Goal: Information Seeking & Learning: Learn about a topic

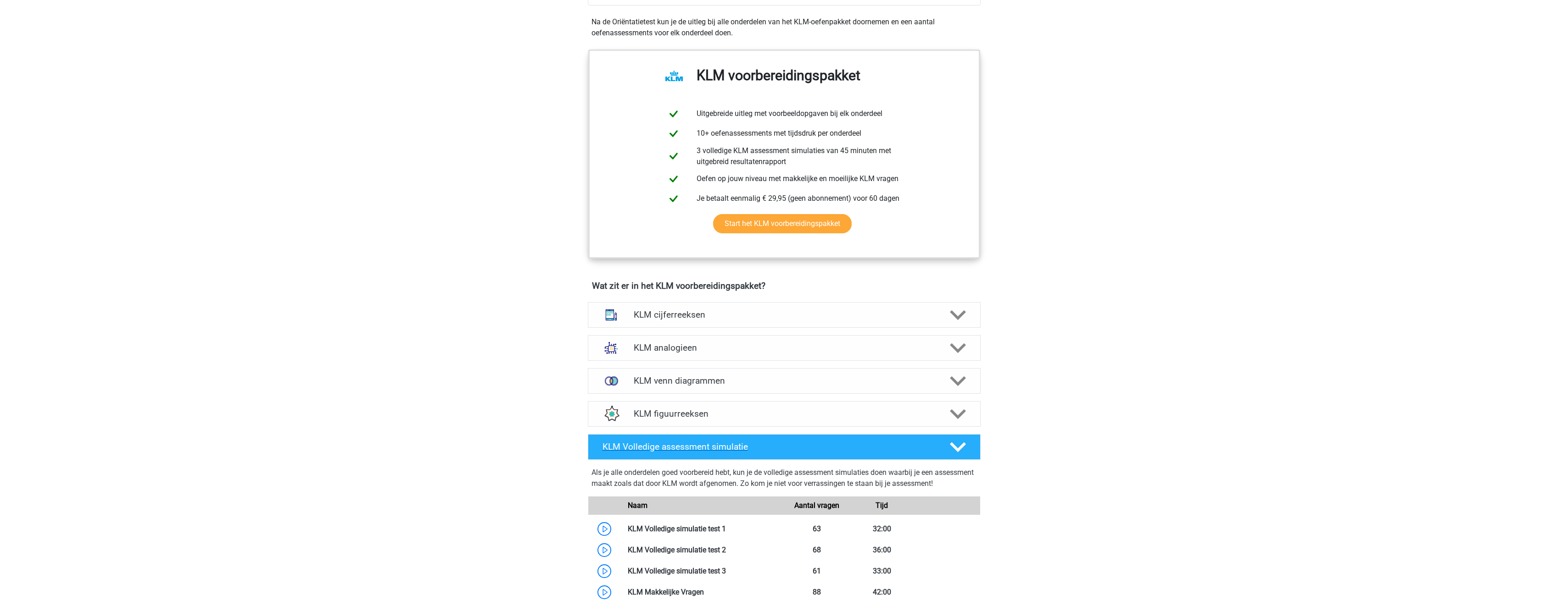
scroll to position [642, 0]
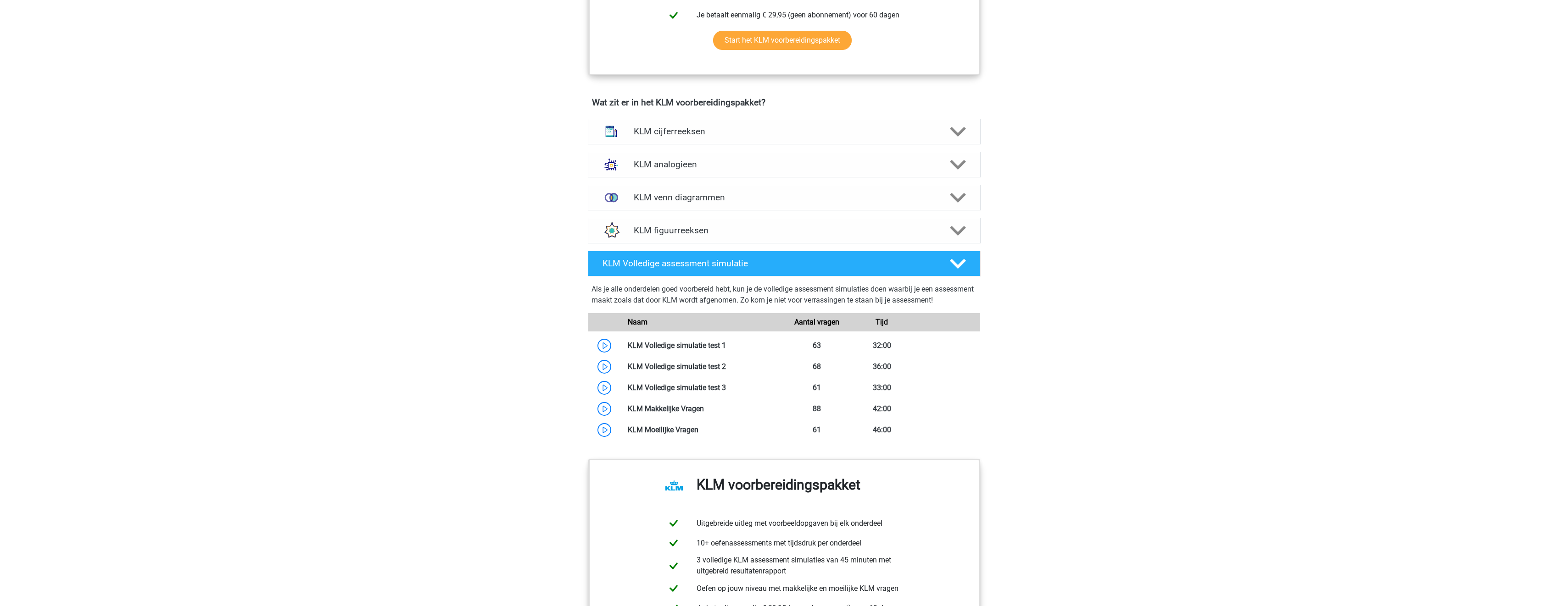
click at [724, 117] on div "KLM cijferreeksen Er zijn grofweg zes verschillende soorten patronen te herkenn…" at bounding box center [784, 131] width 428 height 33
click at [733, 130] on h4 "KLM cijferreeksen" at bounding box center [784, 131] width 300 height 10
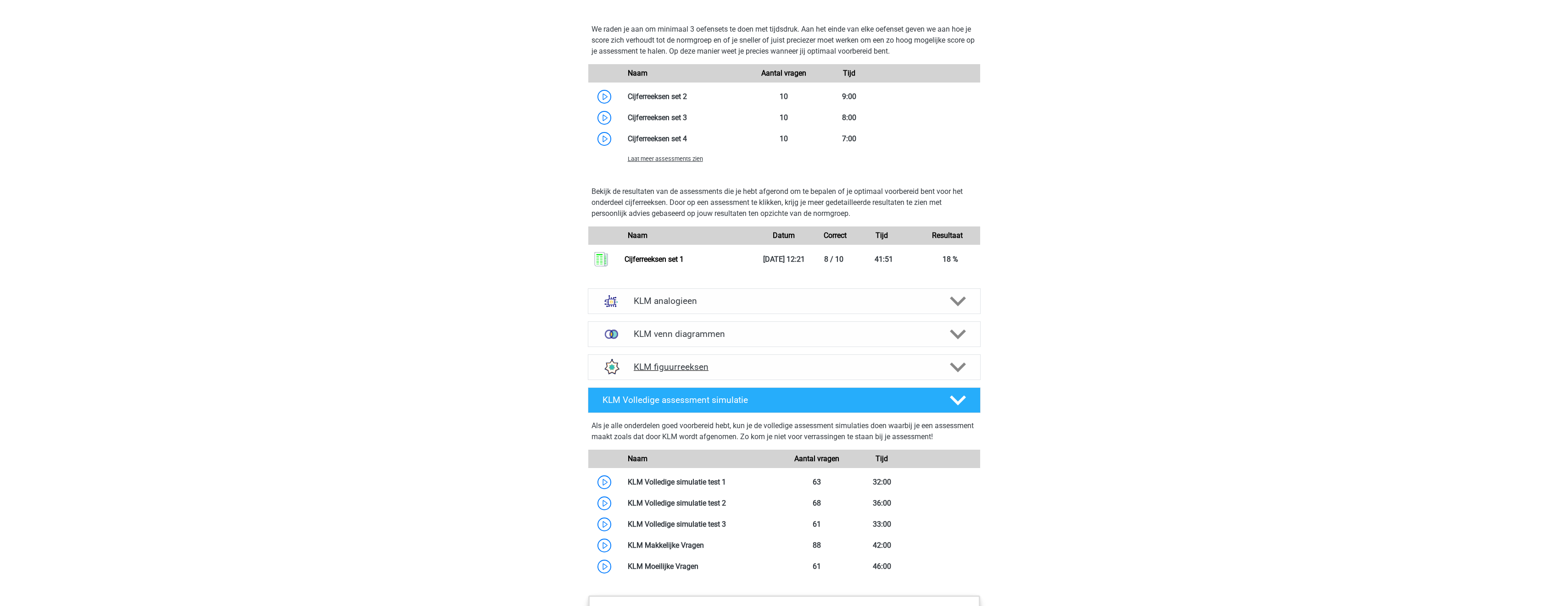
scroll to position [1100, 0]
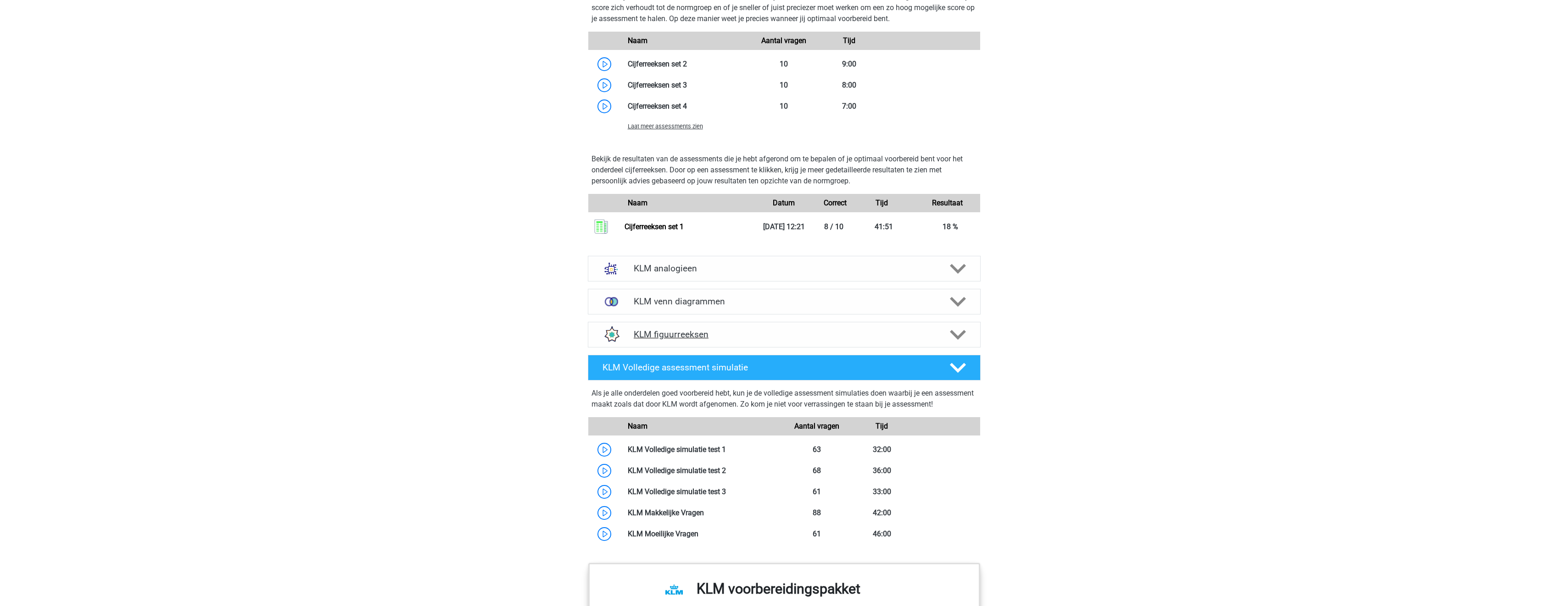
click at [784, 337] on h4 "KLM figuurreeksen" at bounding box center [784, 334] width 300 height 10
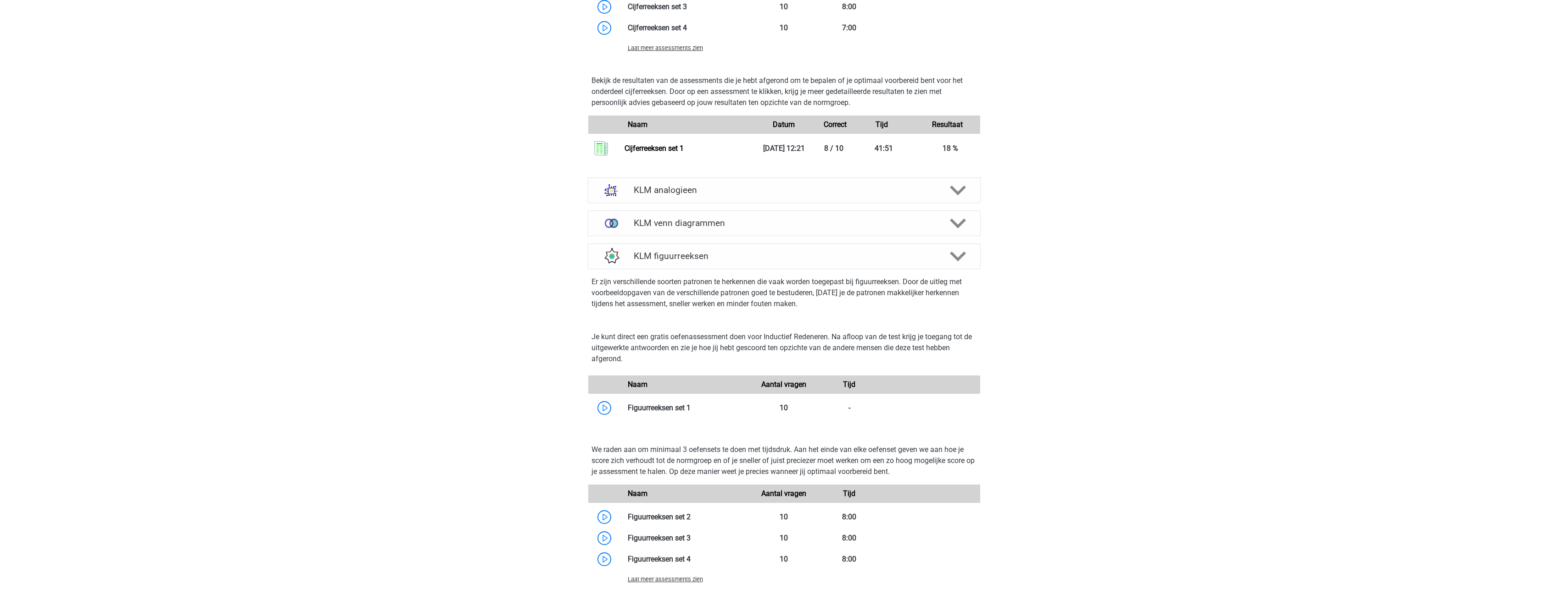
scroll to position [1192, 0]
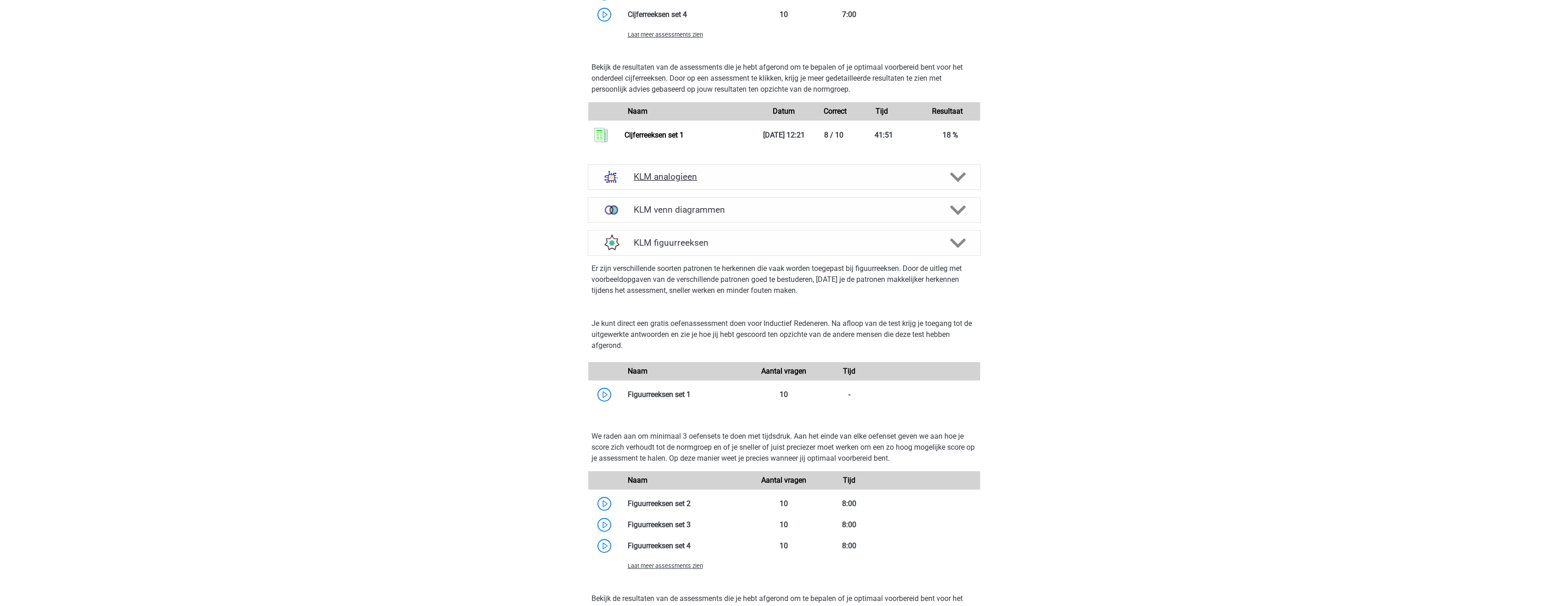
click at [787, 172] on h4 "KLM analogieen" at bounding box center [784, 176] width 300 height 10
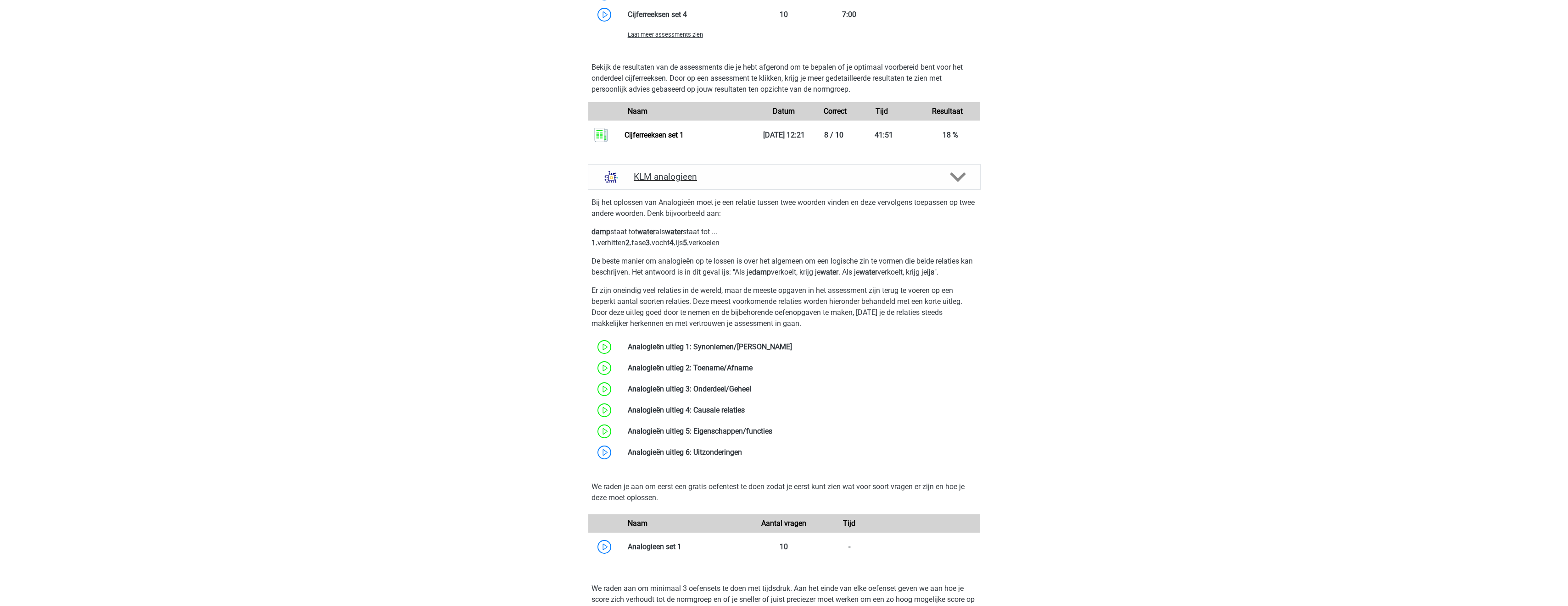
click at [787, 170] on div "KLM analogieen" at bounding box center [784, 177] width 393 height 26
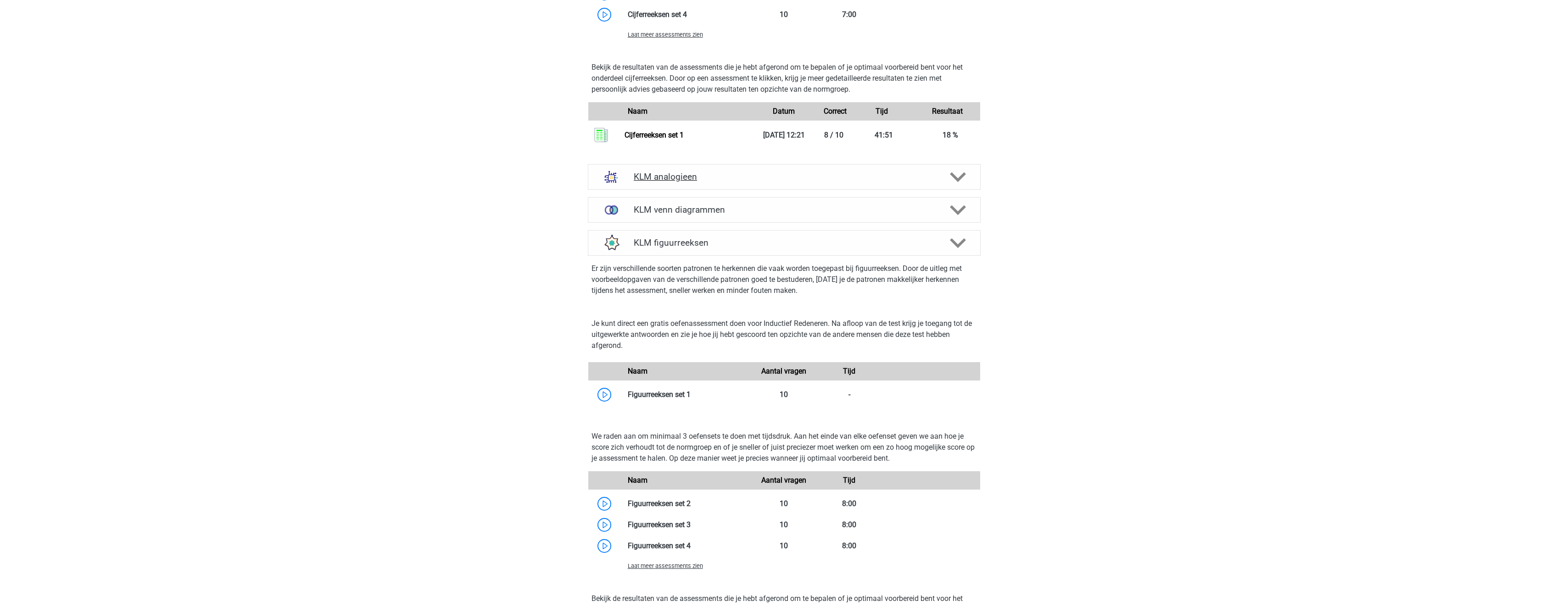
click at [787, 170] on div "KLM analogieen" at bounding box center [784, 177] width 393 height 26
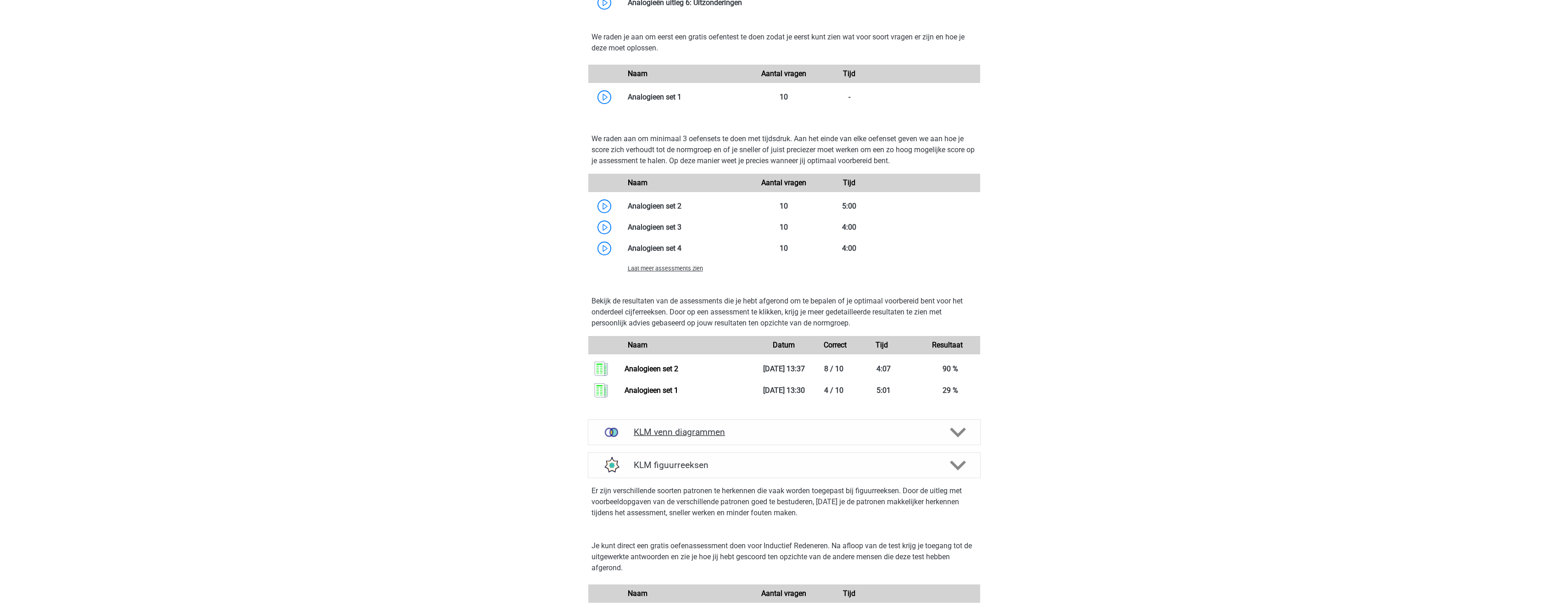
scroll to position [1651, 0]
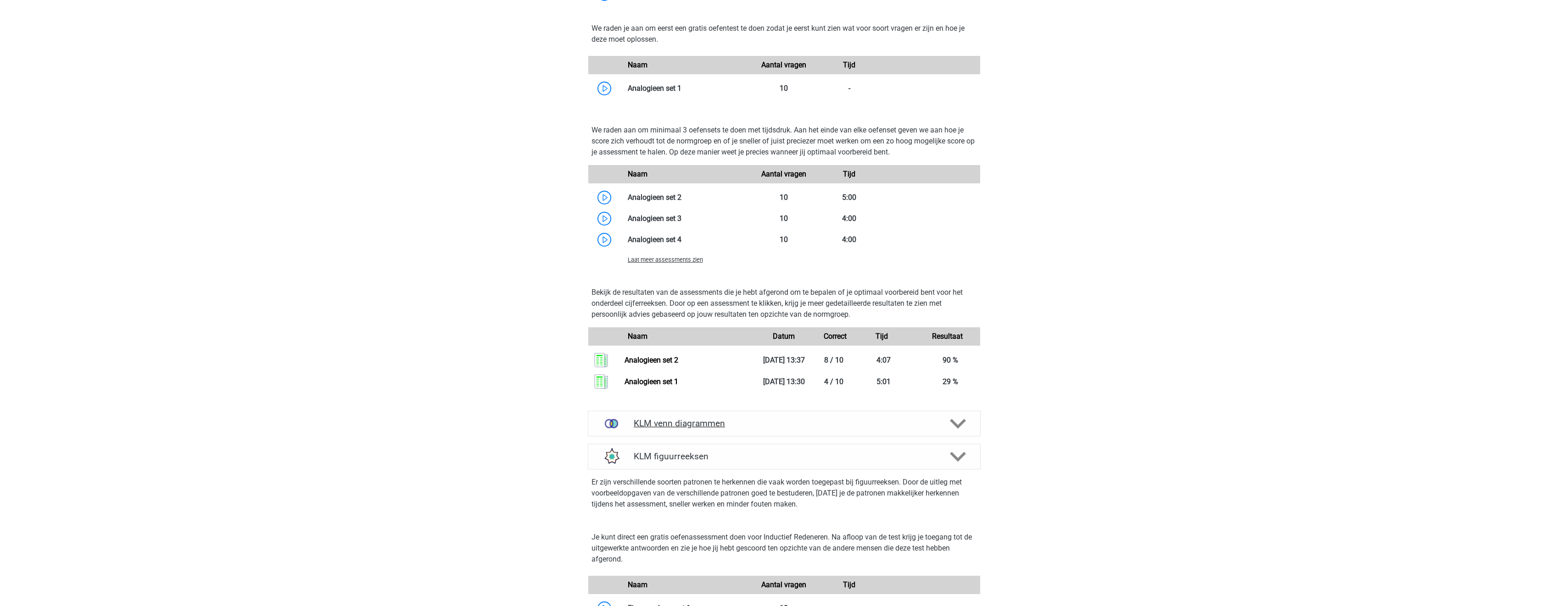
click at [940, 415] on div "KLM venn diagrammen" at bounding box center [784, 423] width 393 height 26
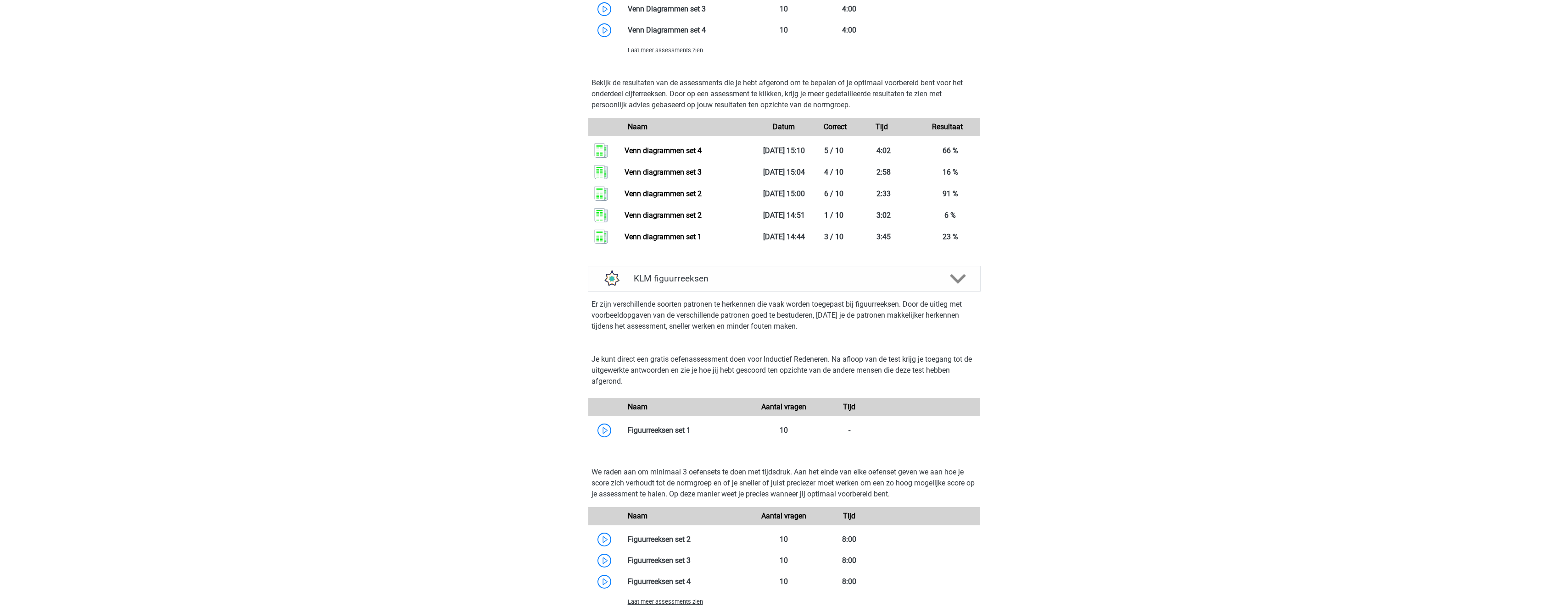
scroll to position [2339, 0]
click at [962, 270] on icon at bounding box center [958, 277] width 16 height 16
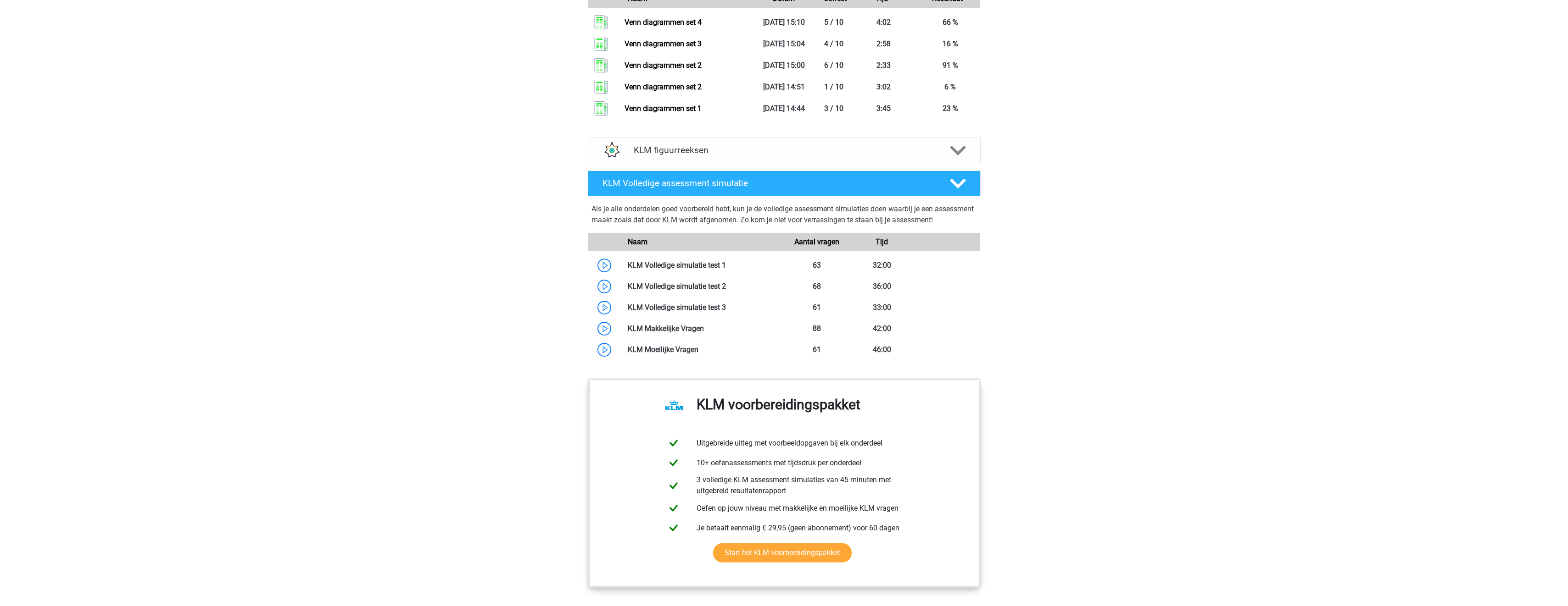
scroll to position [2476, 0]
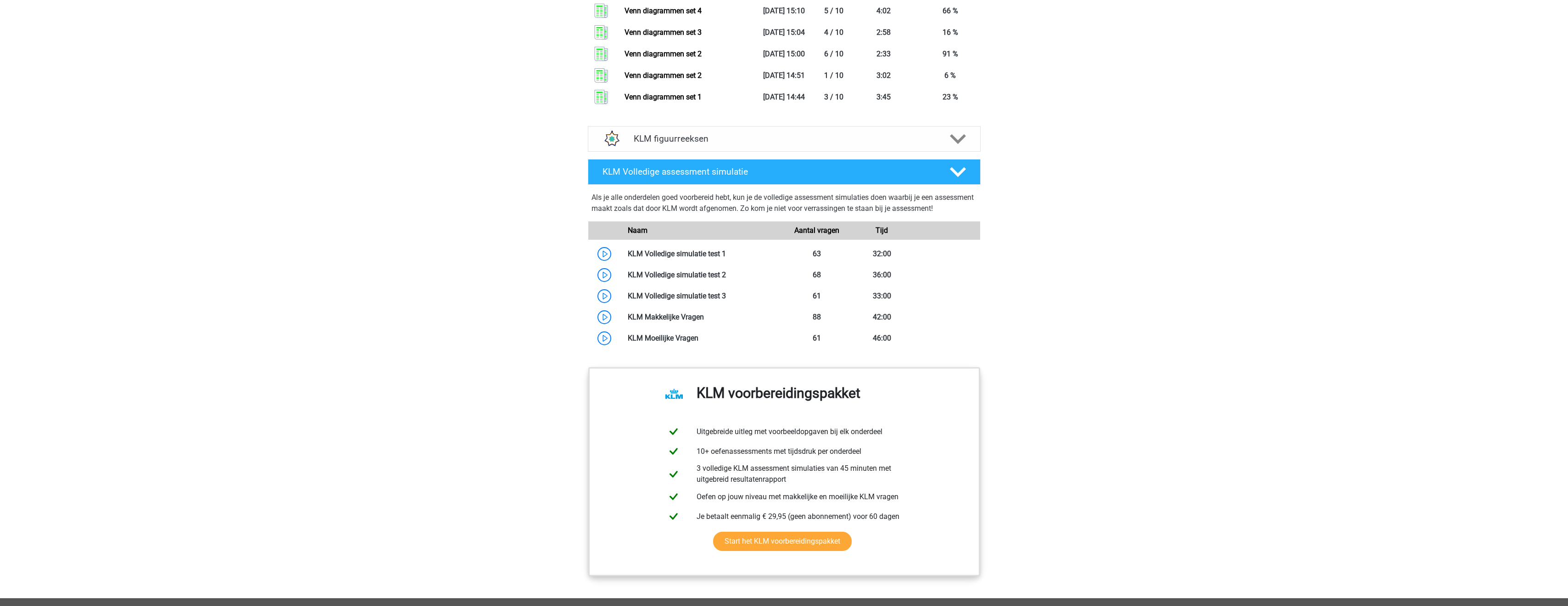
click at [914, 154] on div "KLM figuurreeksen Er zijn verschillende soorten patronen te herkennen die vaak …" at bounding box center [784, 138] width 428 height 33
click at [916, 142] on h4 "KLM figuurreeksen" at bounding box center [784, 138] width 300 height 10
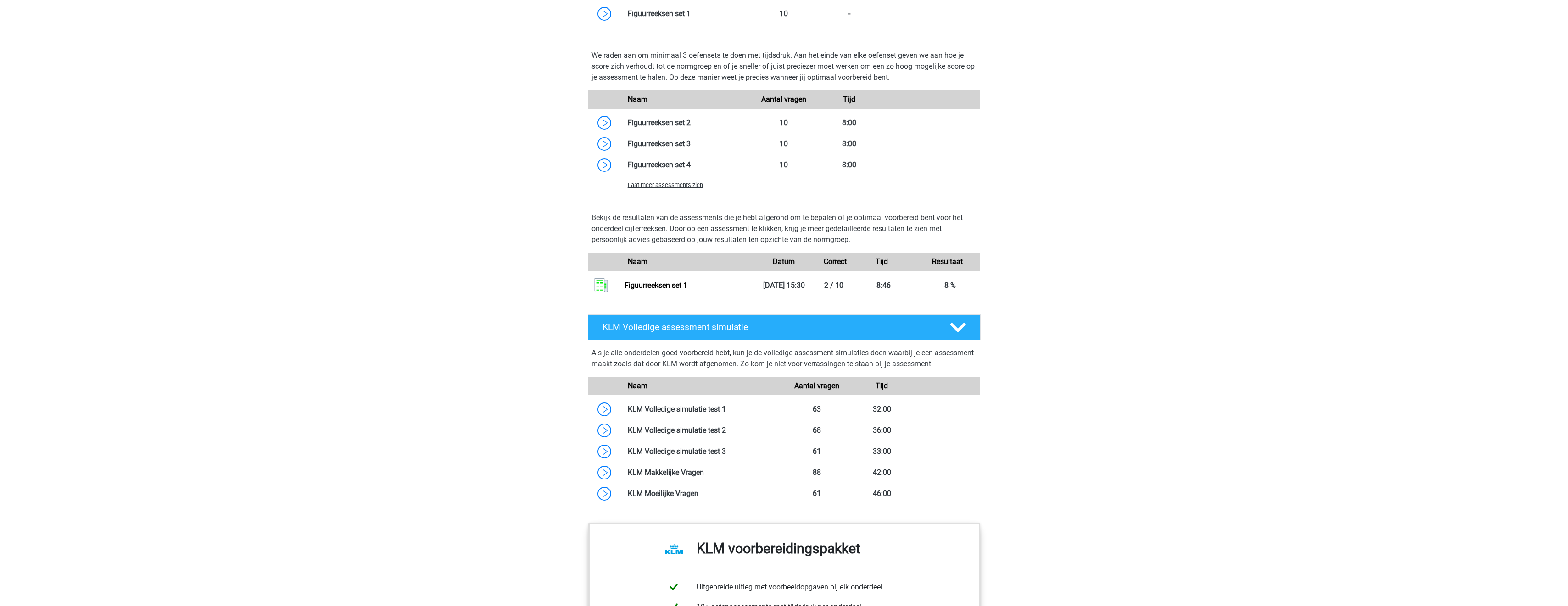
scroll to position [2751, 0]
click at [681, 188] on span "Laat meer assessments zien" at bounding box center [664, 187] width 75 height 7
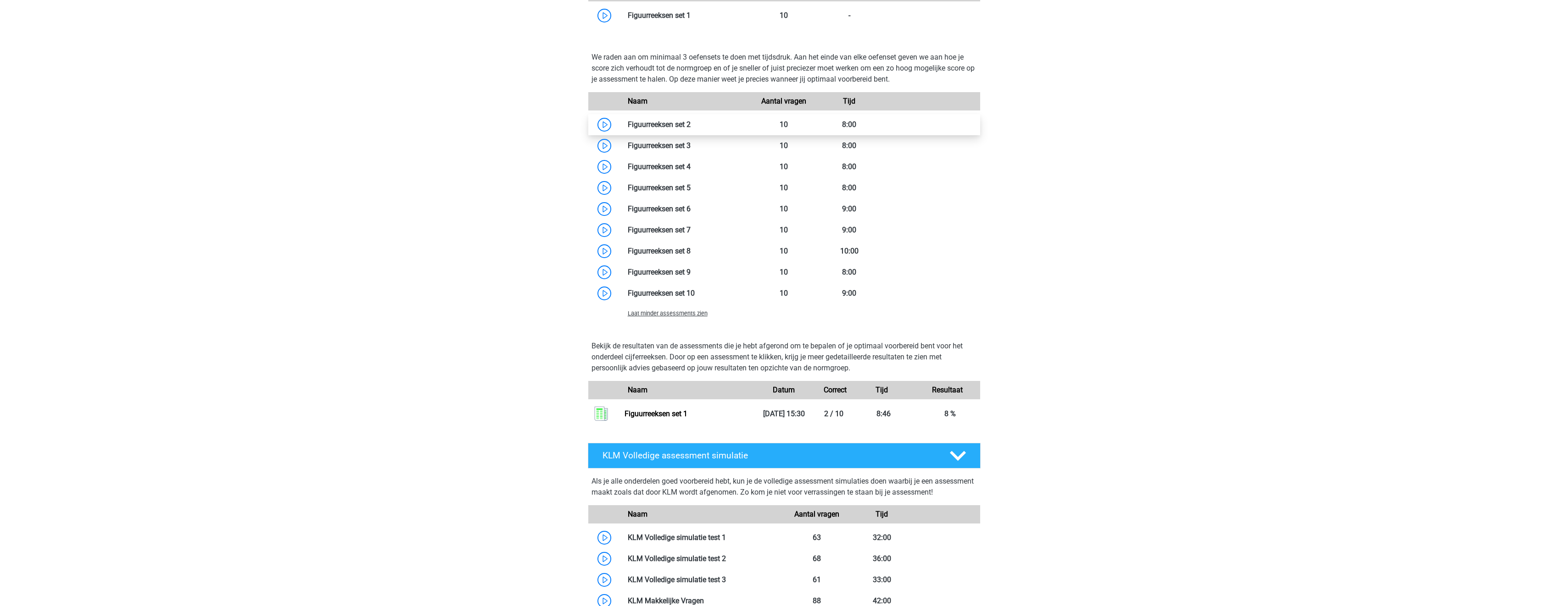
click at [690, 121] on link at bounding box center [690, 124] width 0 height 9
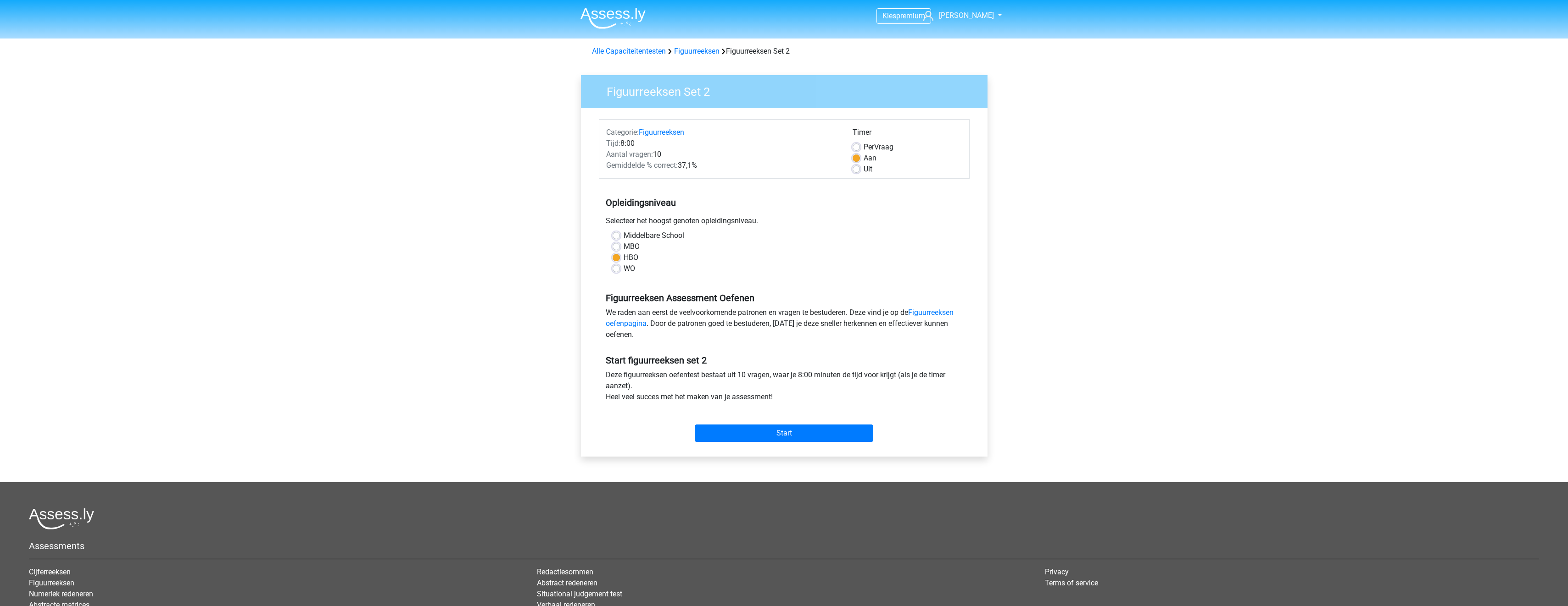
click at [863, 171] on label "Uit" at bounding box center [867, 169] width 9 height 11
click at [856, 171] on input "Uit" at bounding box center [856, 167] width 7 height 9
radio input "true"
click at [790, 431] on input "Start" at bounding box center [784, 434] width 179 height 18
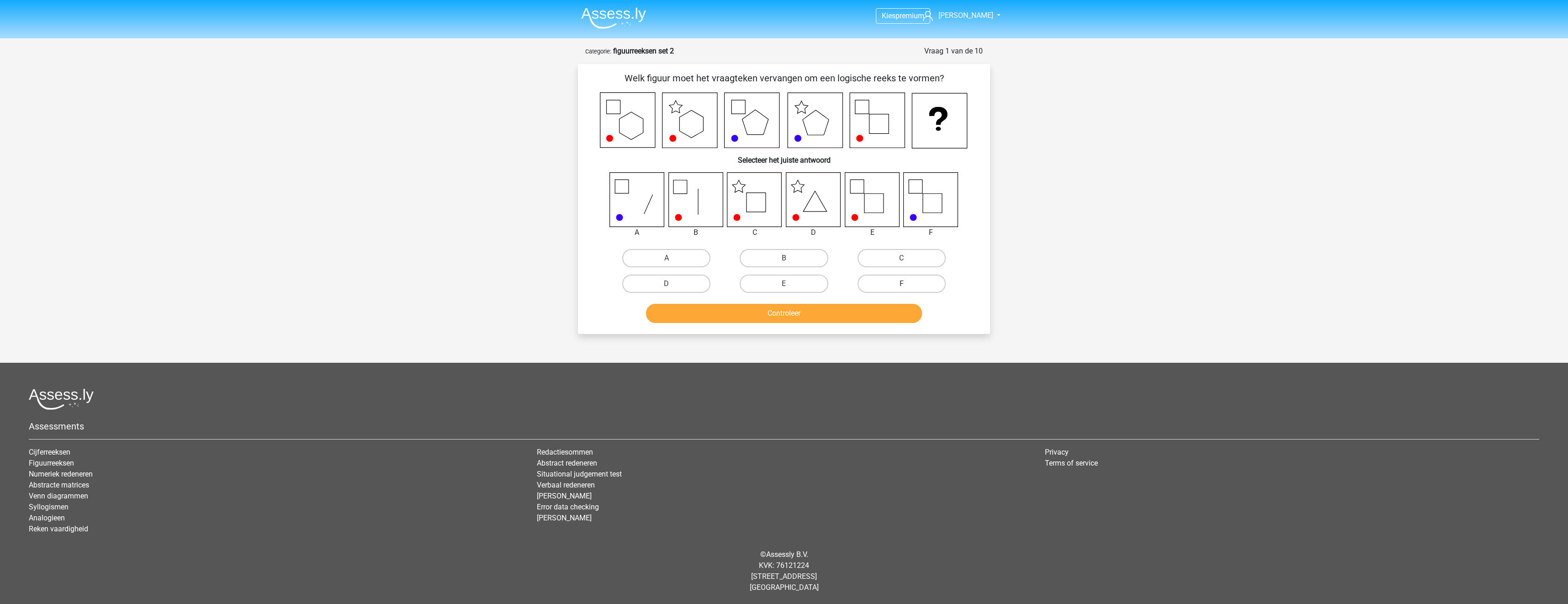
click at [873, 283] on label "F" at bounding box center [901, 283] width 88 height 18
click at [901, 284] on input "F" at bounding box center [904, 286] width 6 height 6
radio input "true"
click at [869, 325] on div "Controleer" at bounding box center [784, 315] width 353 height 22
click at [867, 311] on button "Controleer" at bounding box center [784, 314] width 277 height 19
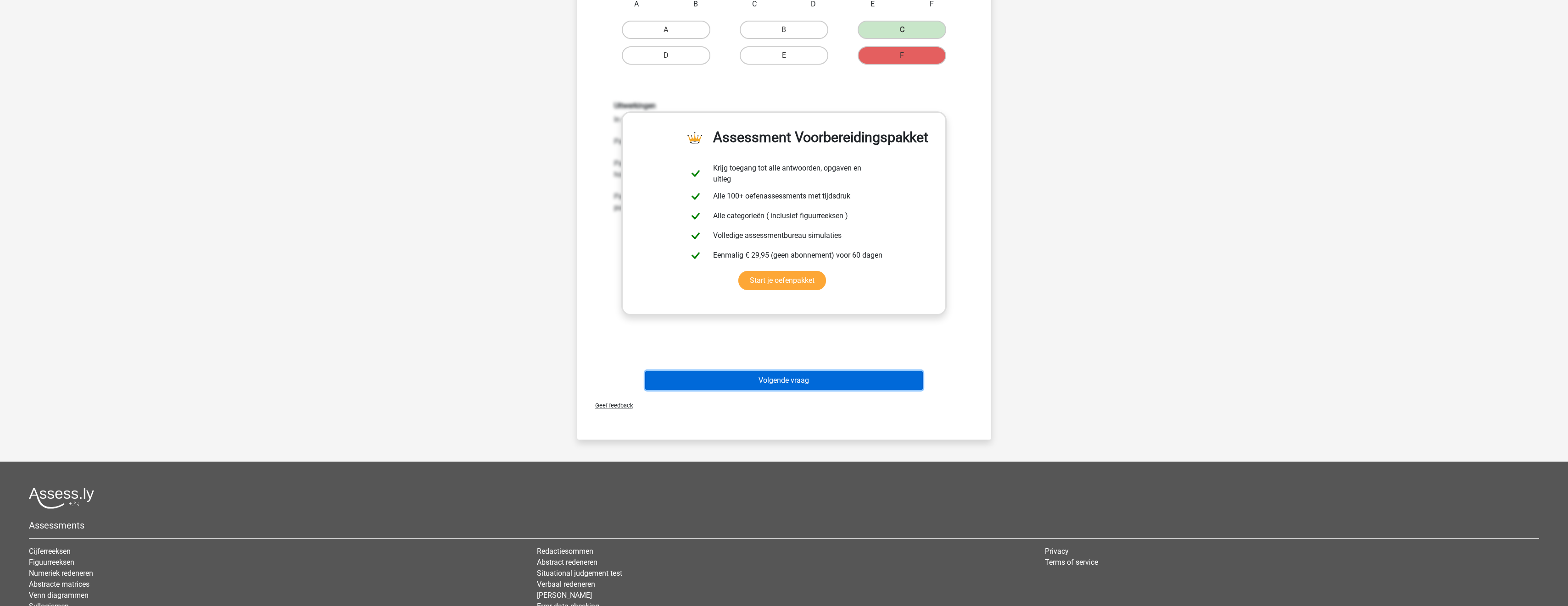
click at [826, 380] on button "Volgende vraag" at bounding box center [784, 381] width 278 height 19
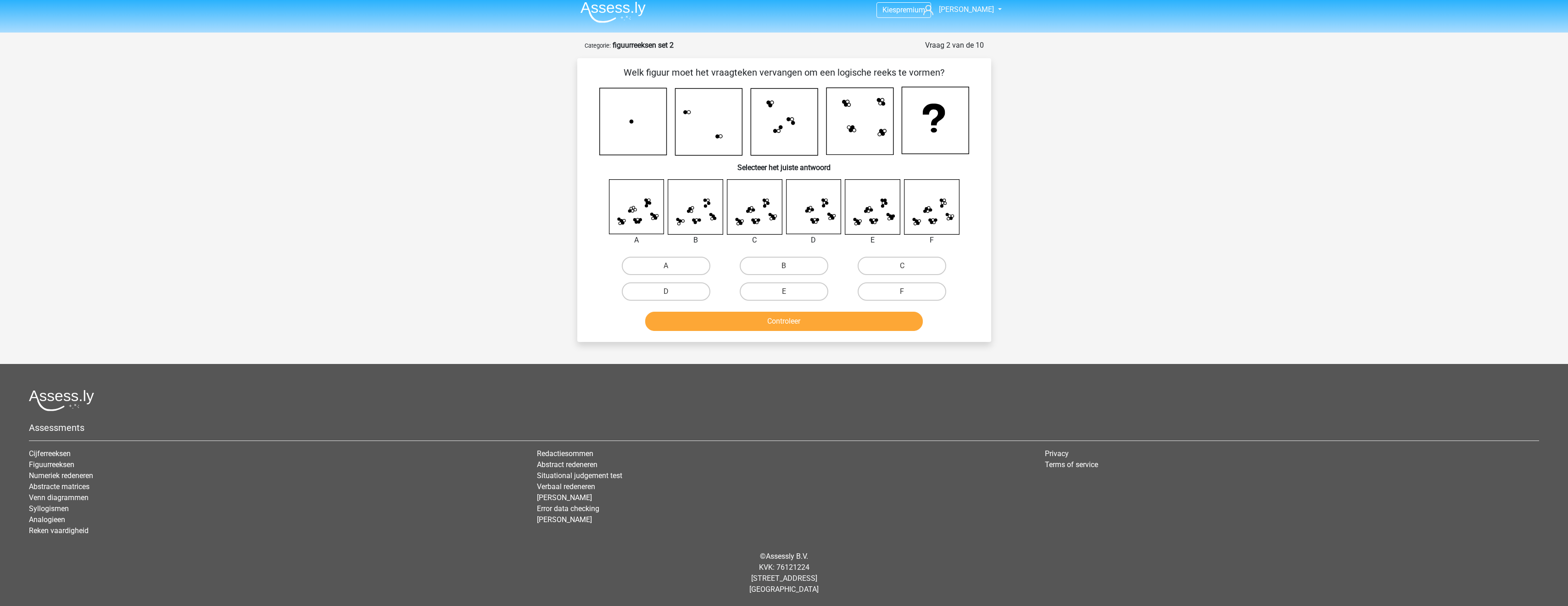
scroll to position [6, 0]
click at [903, 265] on label "C" at bounding box center [902, 266] width 89 height 19
click at [903, 266] on input "C" at bounding box center [904, 268] width 6 height 6
radio input "true"
click at [882, 324] on button "Controleer" at bounding box center [784, 321] width 278 height 19
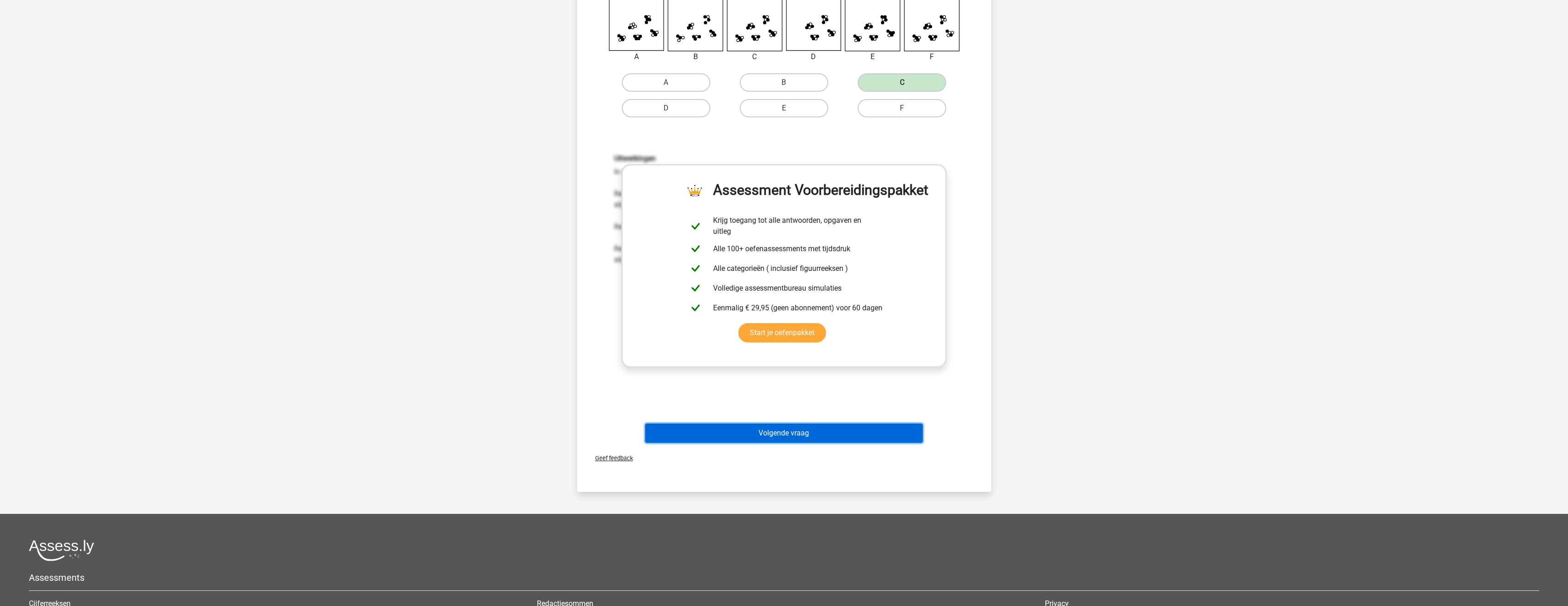
click at [817, 435] on button "Volgende vraag" at bounding box center [784, 433] width 278 height 19
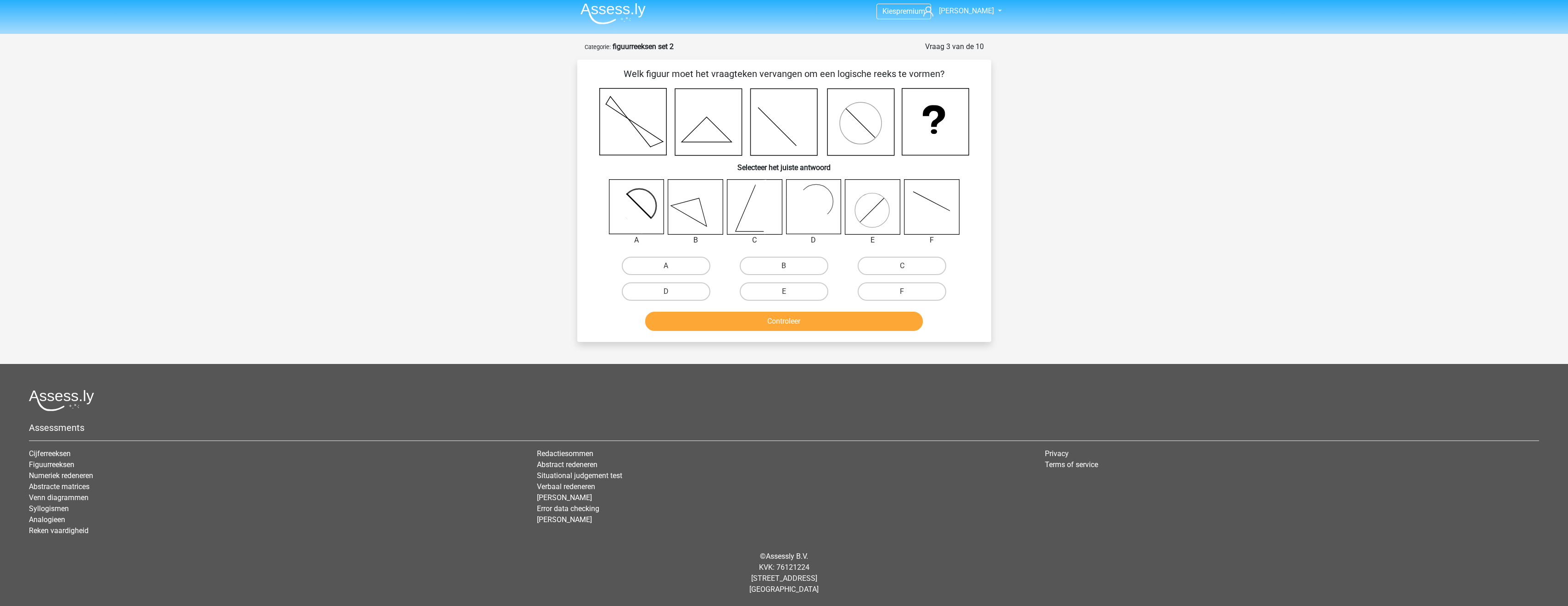
scroll to position [5, 0]
click at [752, 212] on icon at bounding box center [754, 207] width 55 height 55
click at [883, 270] on label "C" at bounding box center [902, 266] width 89 height 19
click at [902, 270] on input "C" at bounding box center [904, 268] width 6 height 6
radio input "true"
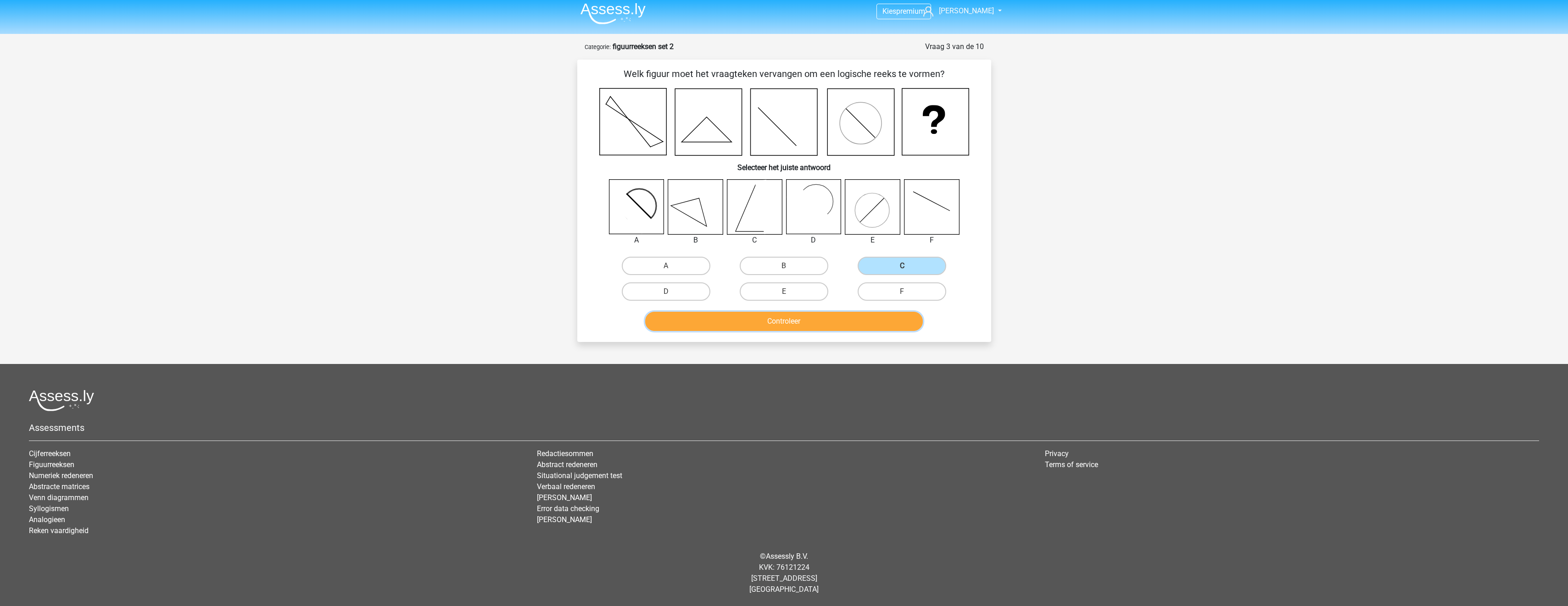
click at [857, 324] on button "Controleer" at bounding box center [784, 321] width 278 height 19
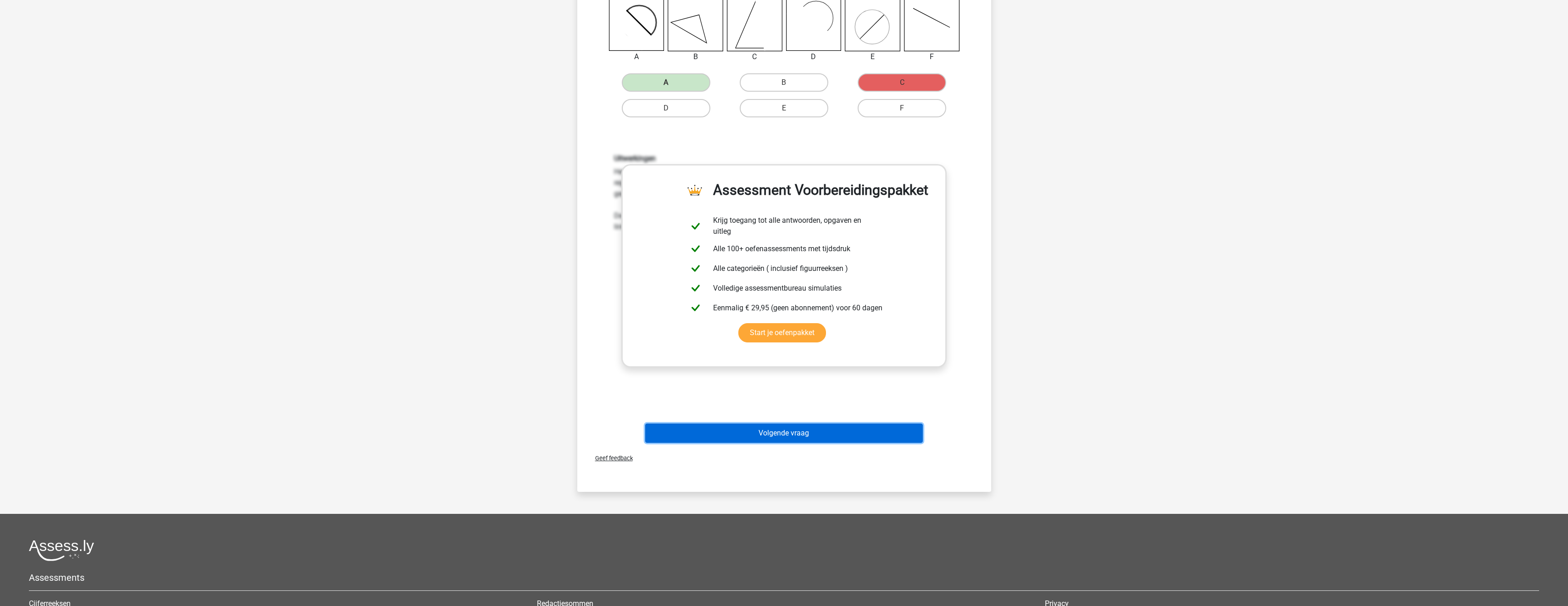
click at [802, 436] on button "Volgende vraag" at bounding box center [784, 433] width 278 height 19
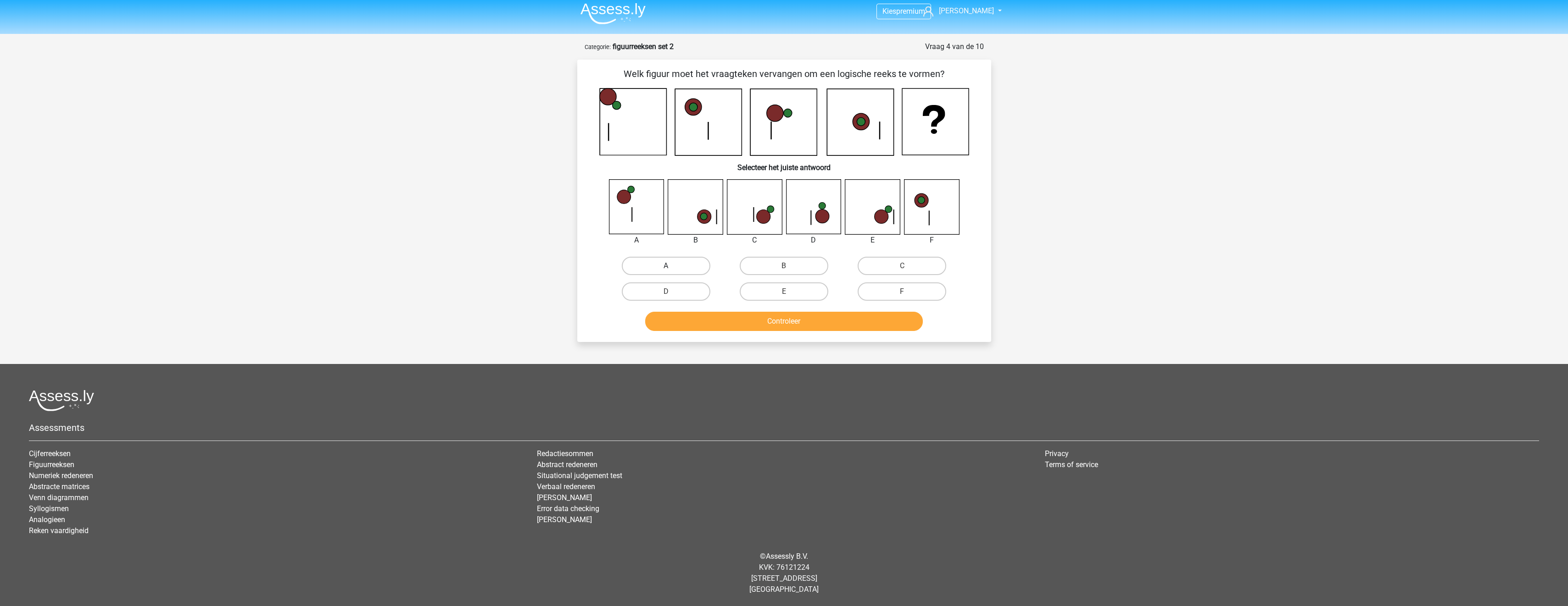
click at [698, 268] on label "A" at bounding box center [666, 266] width 89 height 19
click at [672, 268] on input "A" at bounding box center [668, 268] width 6 height 6
radio input "true"
click at [710, 326] on button "Controleer" at bounding box center [784, 321] width 278 height 19
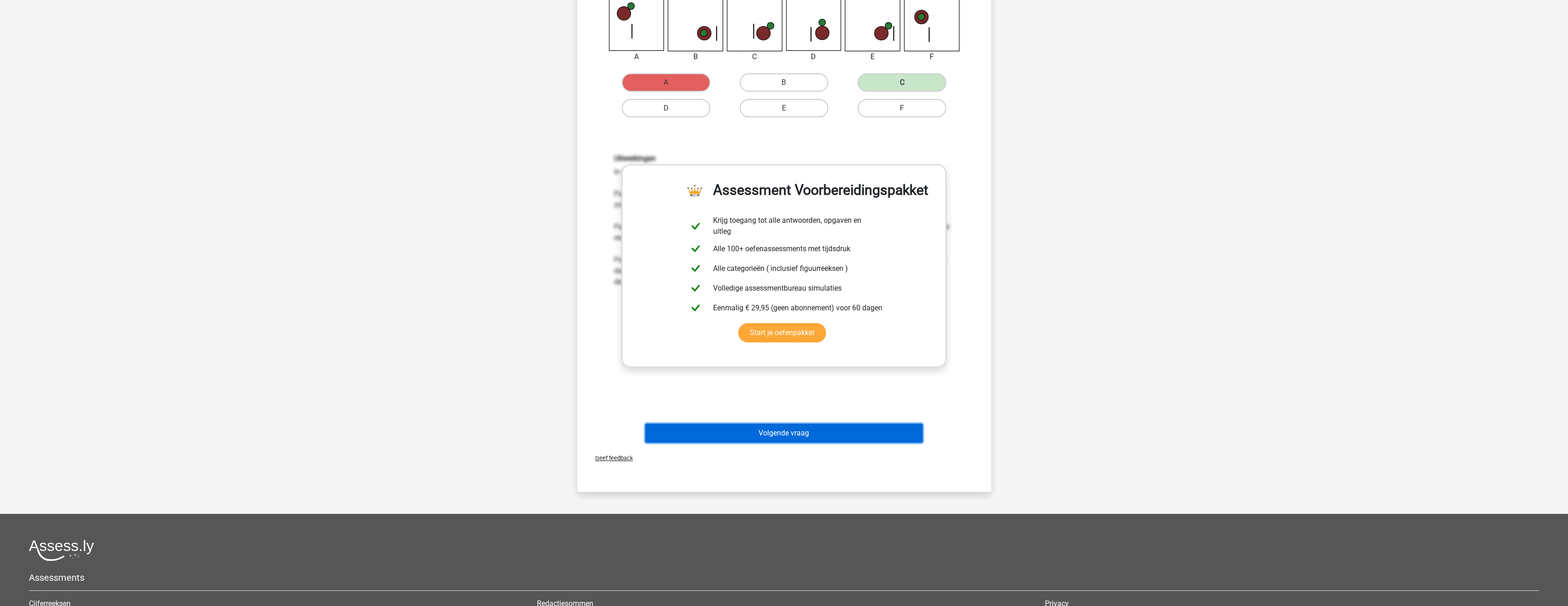
click at [767, 441] on button "Volgende vraag" at bounding box center [784, 433] width 278 height 19
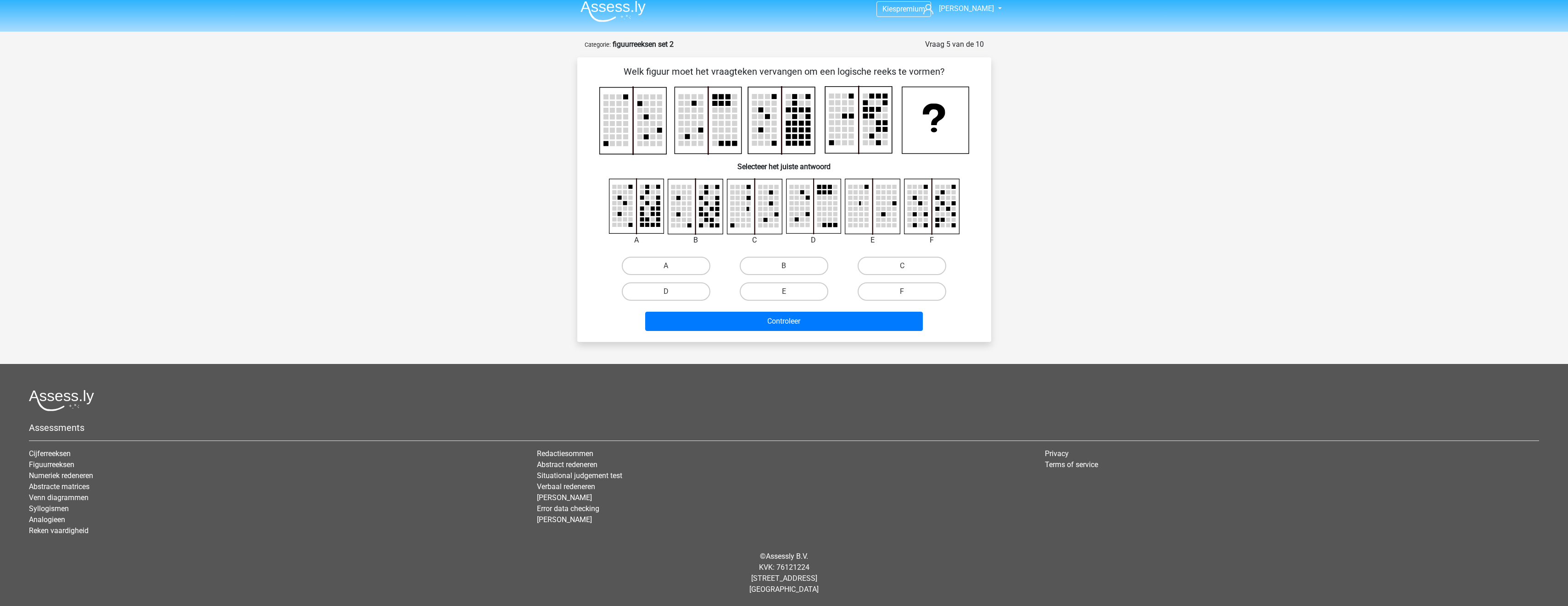
scroll to position [7, 0]
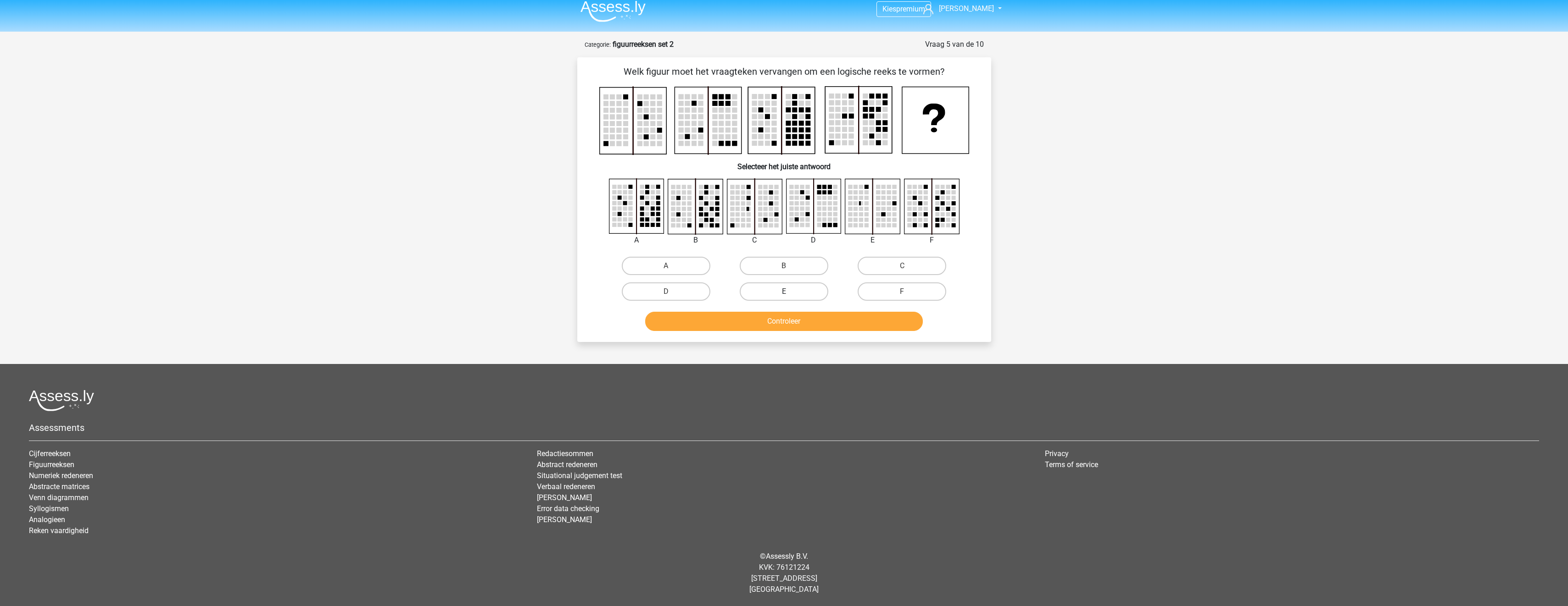
drag, startPoint x: 780, startPoint y: 264, endPoint x: 792, endPoint y: 286, distance: 25.1
click at [780, 266] on label "B" at bounding box center [784, 266] width 89 height 19
click at [784, 266] on input "B" at bounding box center [786, 268] width 6 height 6
radio input "true"
click at [802, 324] on button "Controleer" at bounding box center [784, 321] width 278 height 19
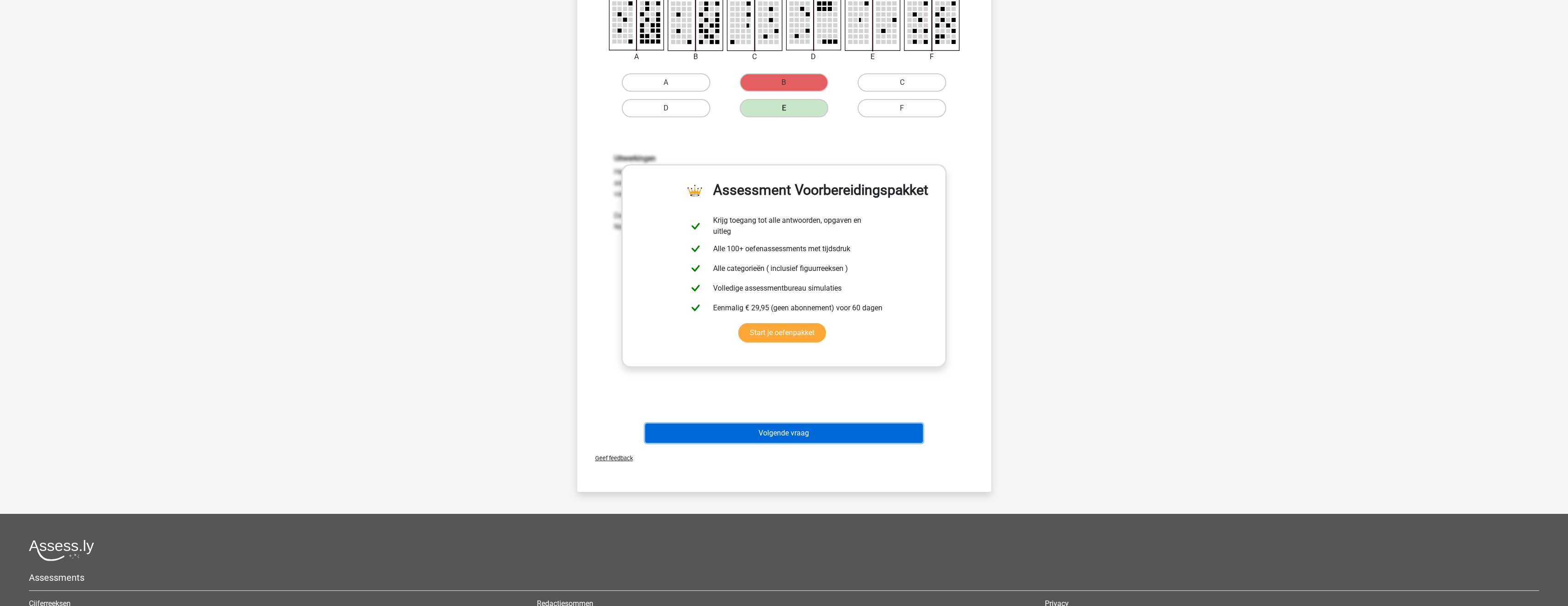
click at [789, 432] on button "Volgende vraag" at bounding box center [784, 433] width 278 height 19
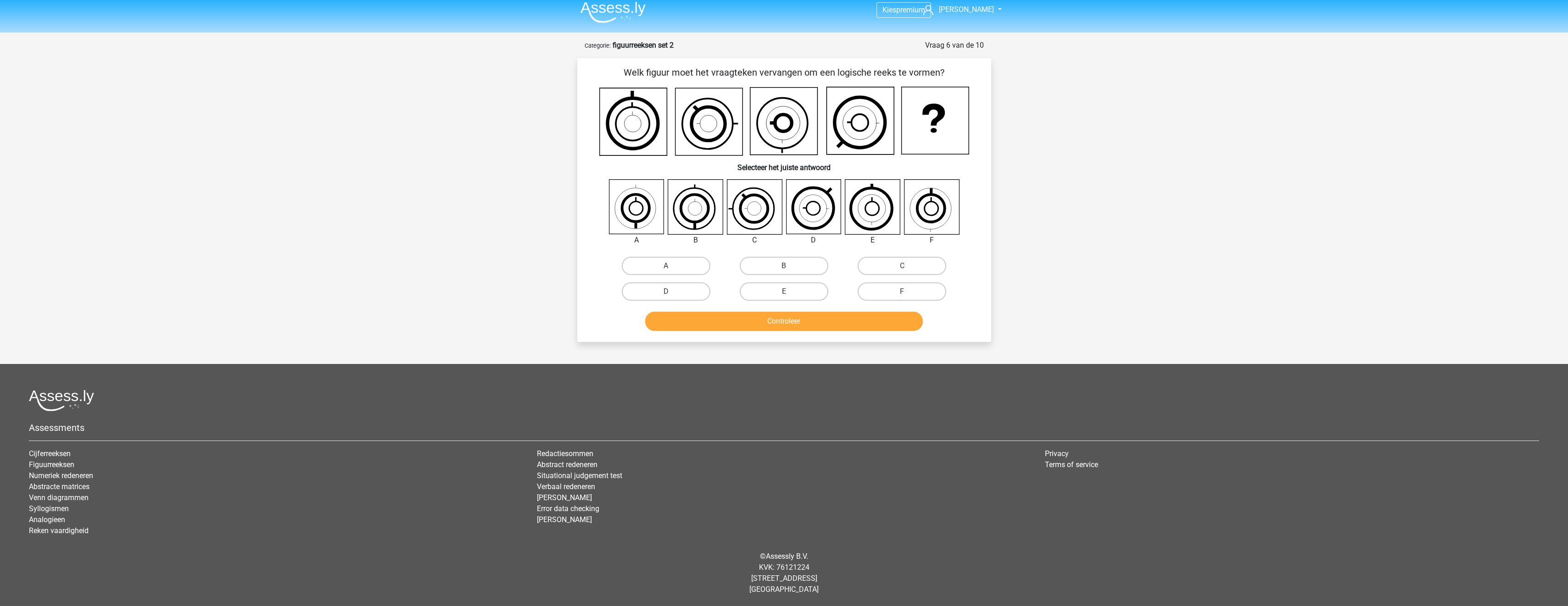
scroll to position [6, 0]
click at [669, 265] on label "A" at bounding box center [666, 266] width 89 height 19
click at [669, 266] on input "A" at bounding box center [668, 268] width 6 height 6
radio input "true"
click at [719, 328] on button "Controleer" at bounding box center [784, 321] width 278 height 19
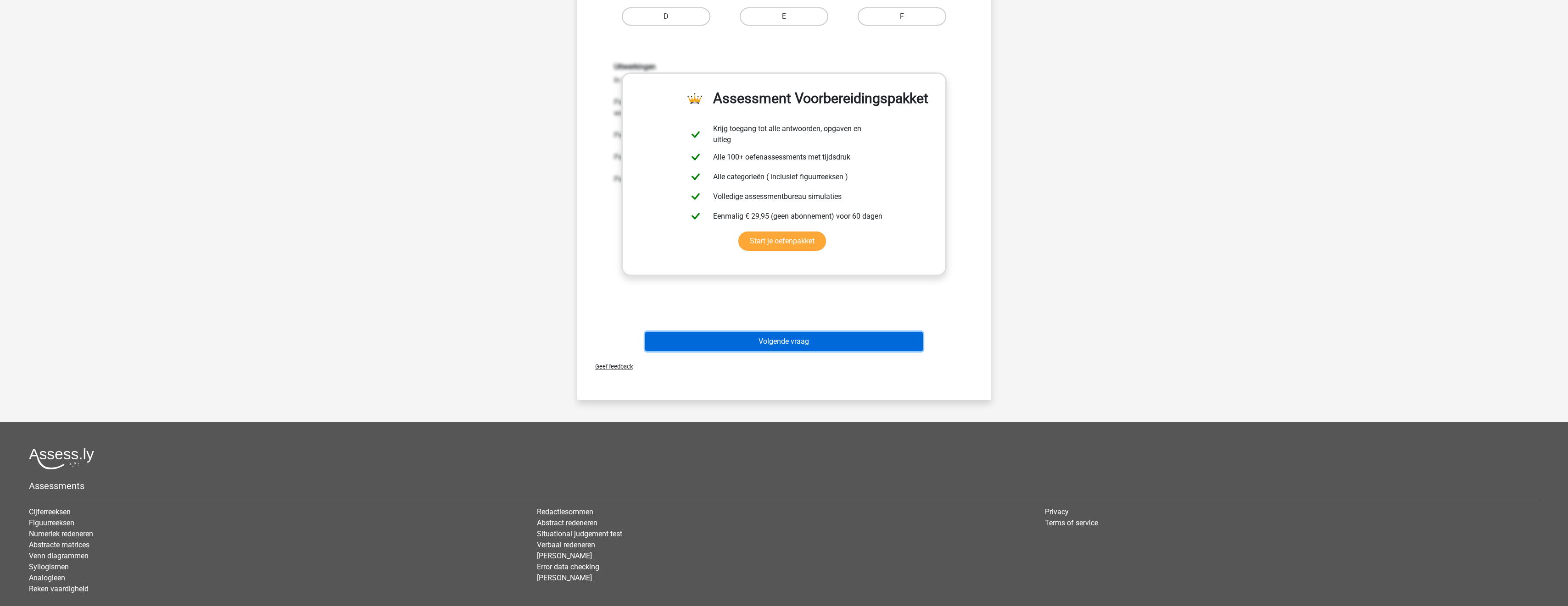
click at [791, 348] on button "Volgende vraag" at bounding box center [784, 341] width 278 height 19
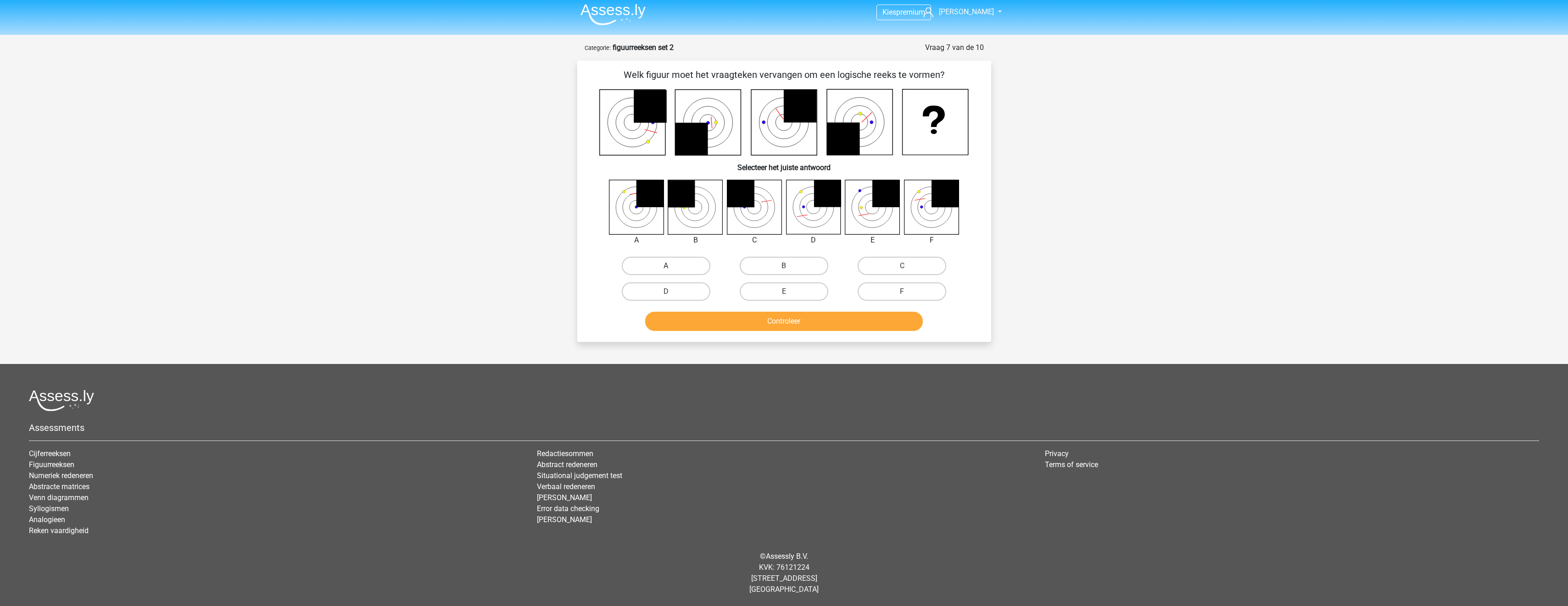
click at [673, 266] on label "A" at bounding box center [666, 266] width 89 height 19
click at [672, 266] on input "A" at bounding box center [668, 268] width 6 height 6
radio input "true"
click at [700, 326] on button "Controleer" at bounding box center [784, 321] width 278 height 19
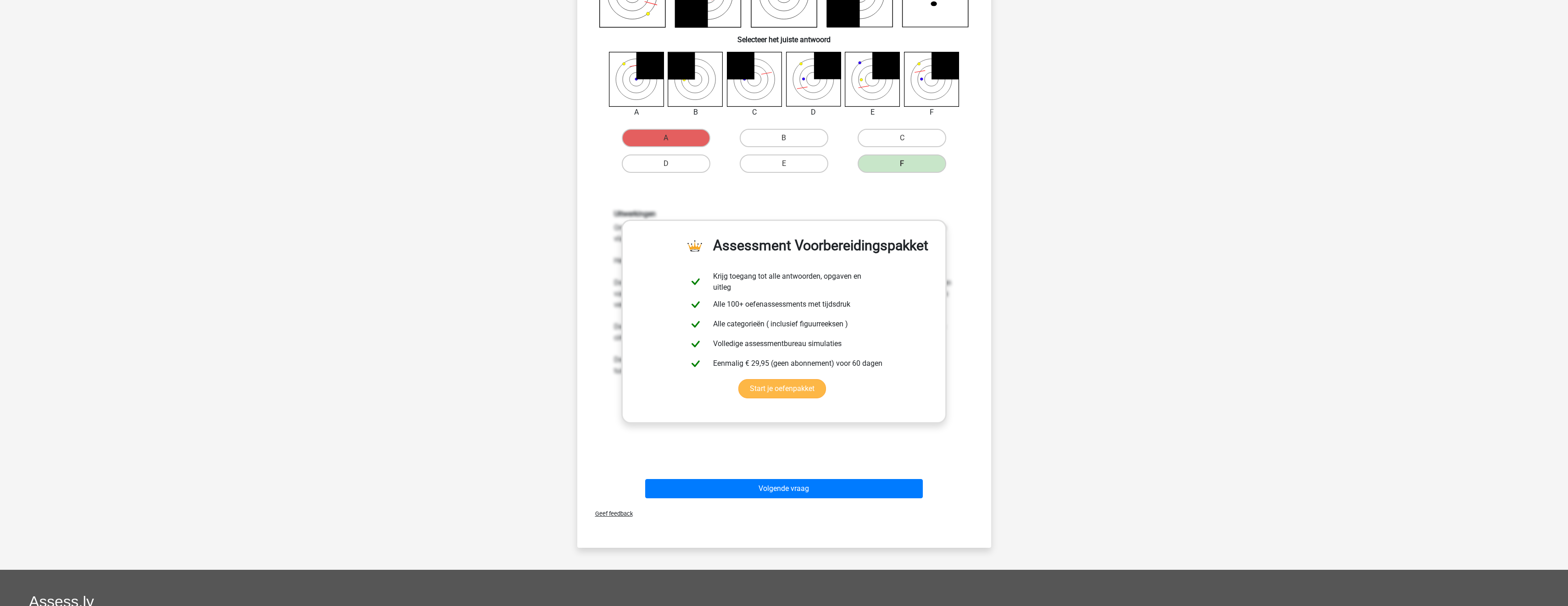
scroll to position [187, 0]
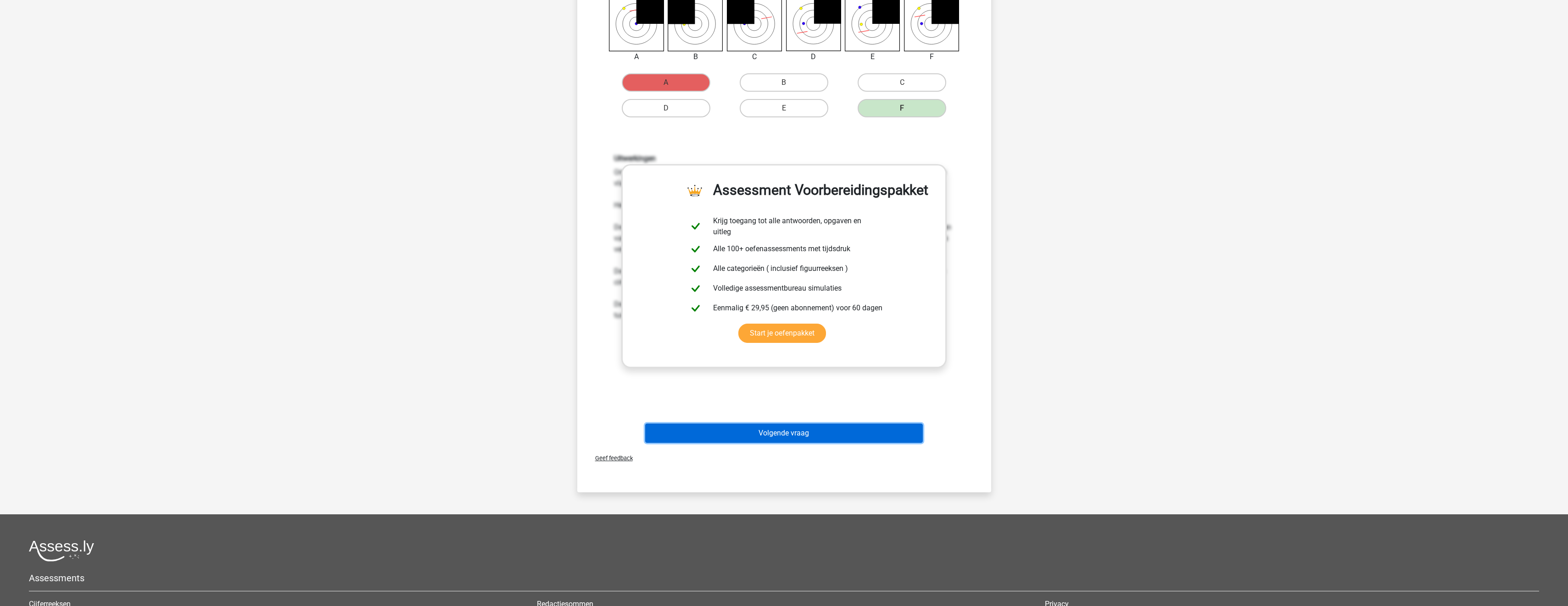
click at [784, 433] on button "Volgende vraag" at bounding box center [784, 433] width 278 height 19
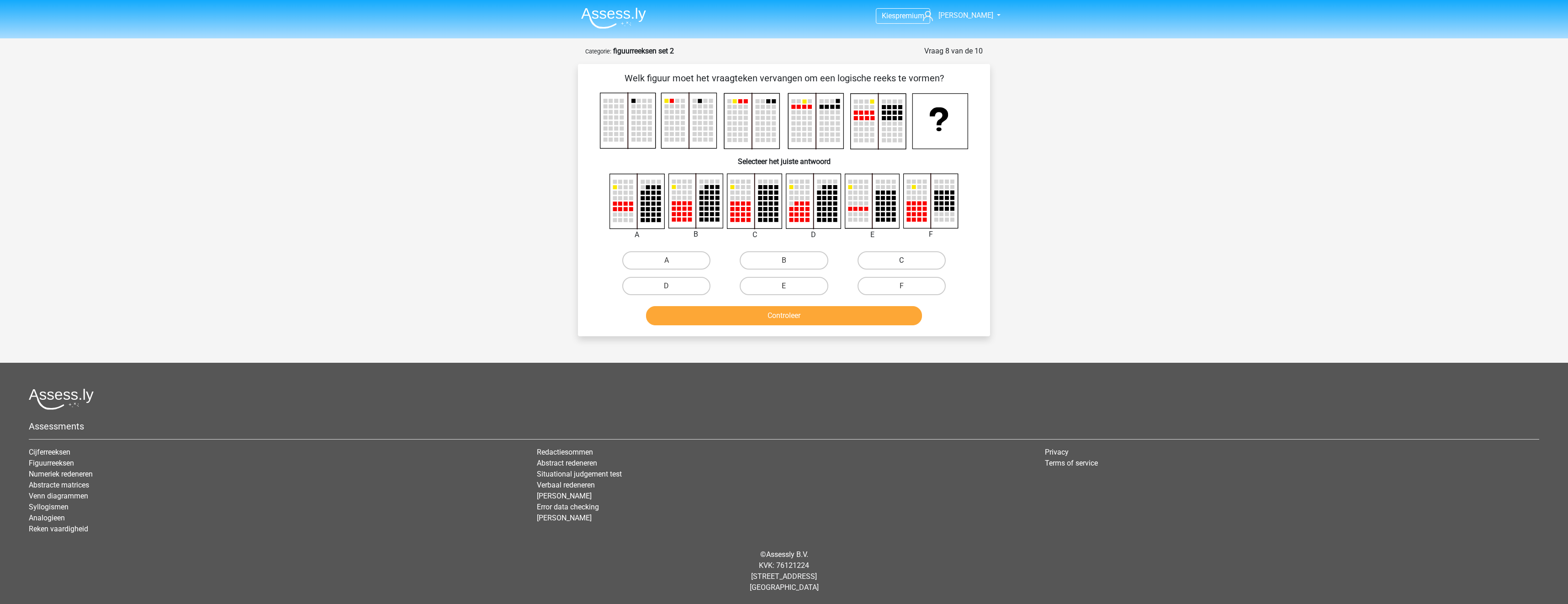
click at [897, 257] on label "C" at bounding box center [901, 260] width 88 height 18
click at [901, 261] on input "C" at bounding box center [904, 263] width 6 height 6
radio input "true"
click at [876, 323] on button "Controleer" at bounding box center [784, 316] width 277 height 19
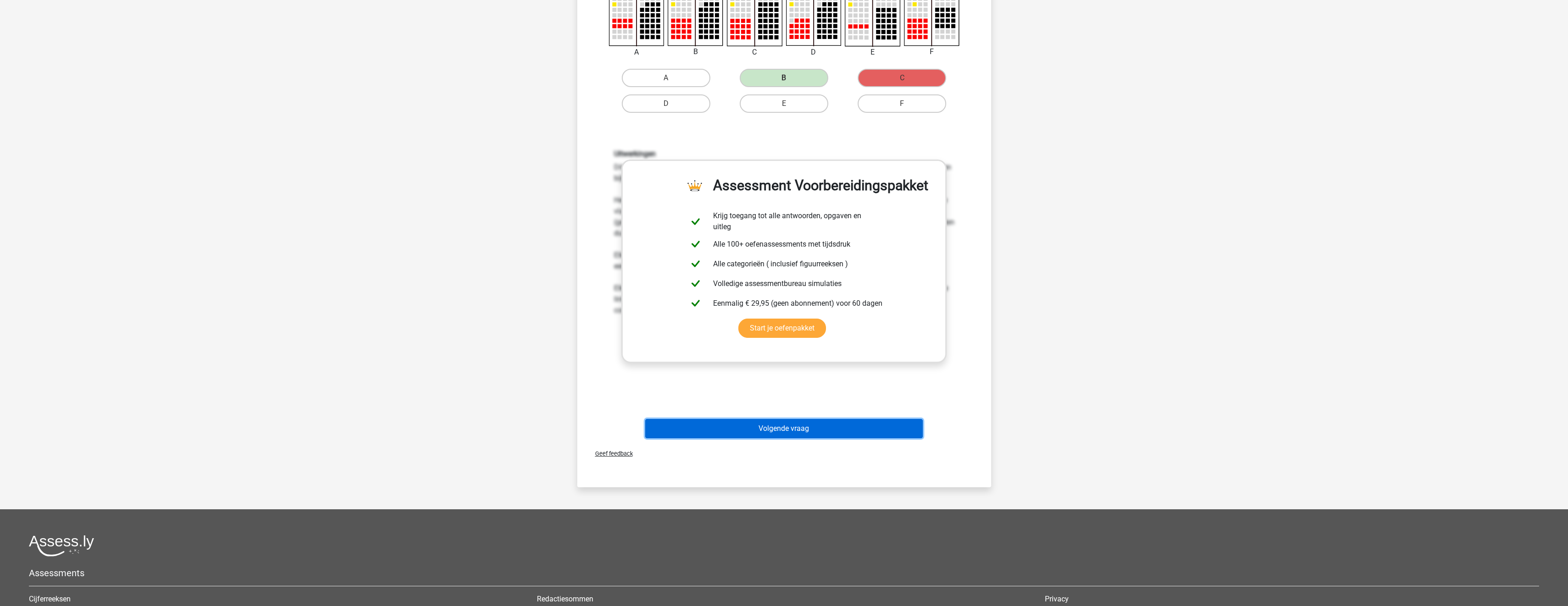
click at [813, 435] on button "Volgende vraag" at bounding box center [784, 429] width 278 height 19
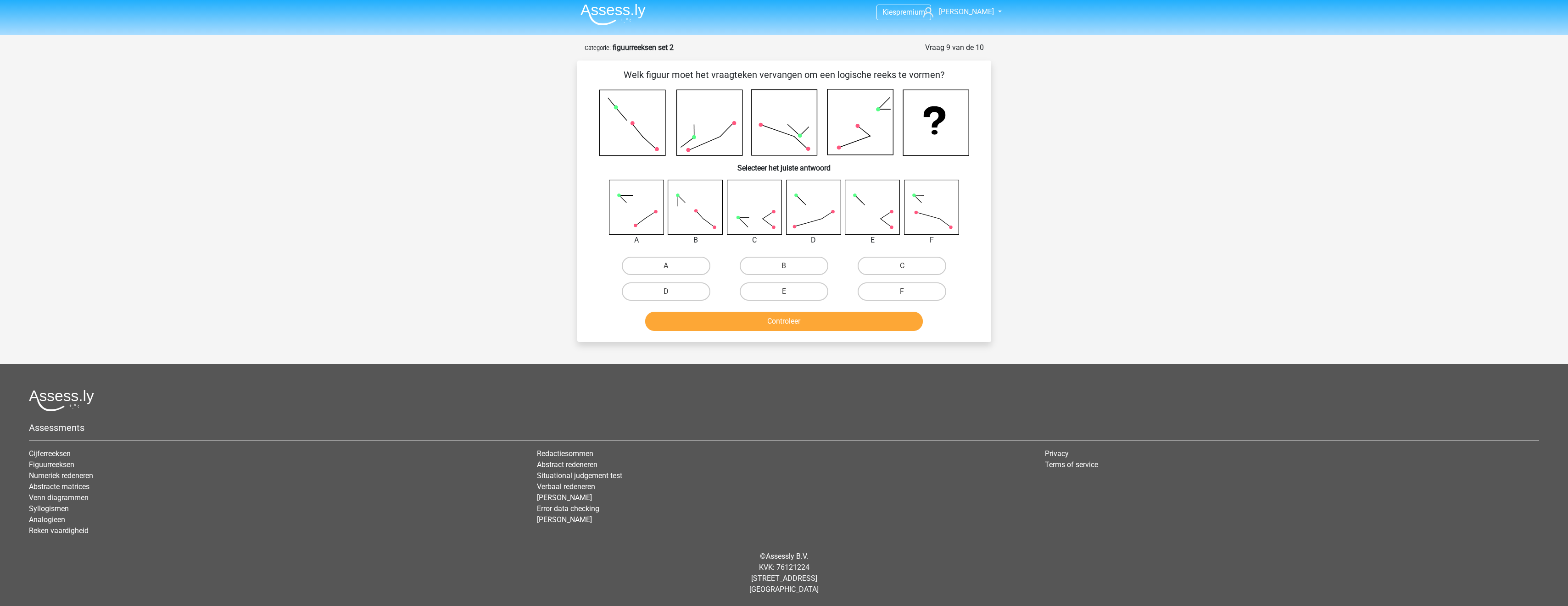
drag, startPoint x: 788, startPoint y: 295, endPoint x: 791, endPoint y: 306, distance: 11.4
click at [788, 295] on input "E" at bounding box center [786, 294] width 6 height 6
radio input "true"
click at [795, 322] on button "Controleer" at bounding box center [784, 321] width 278 height 19
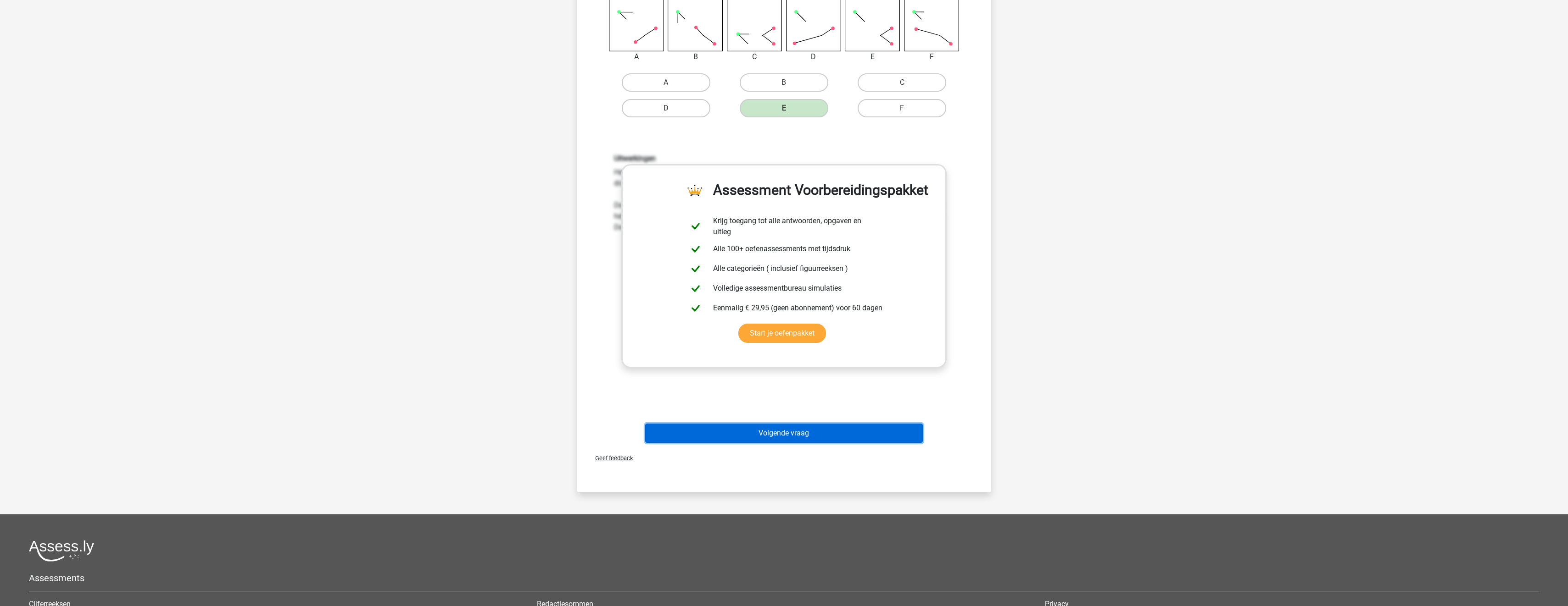
click at [785, 441] on button "Volgende vraag" at bounding box center [784, 433] width 278 height 19
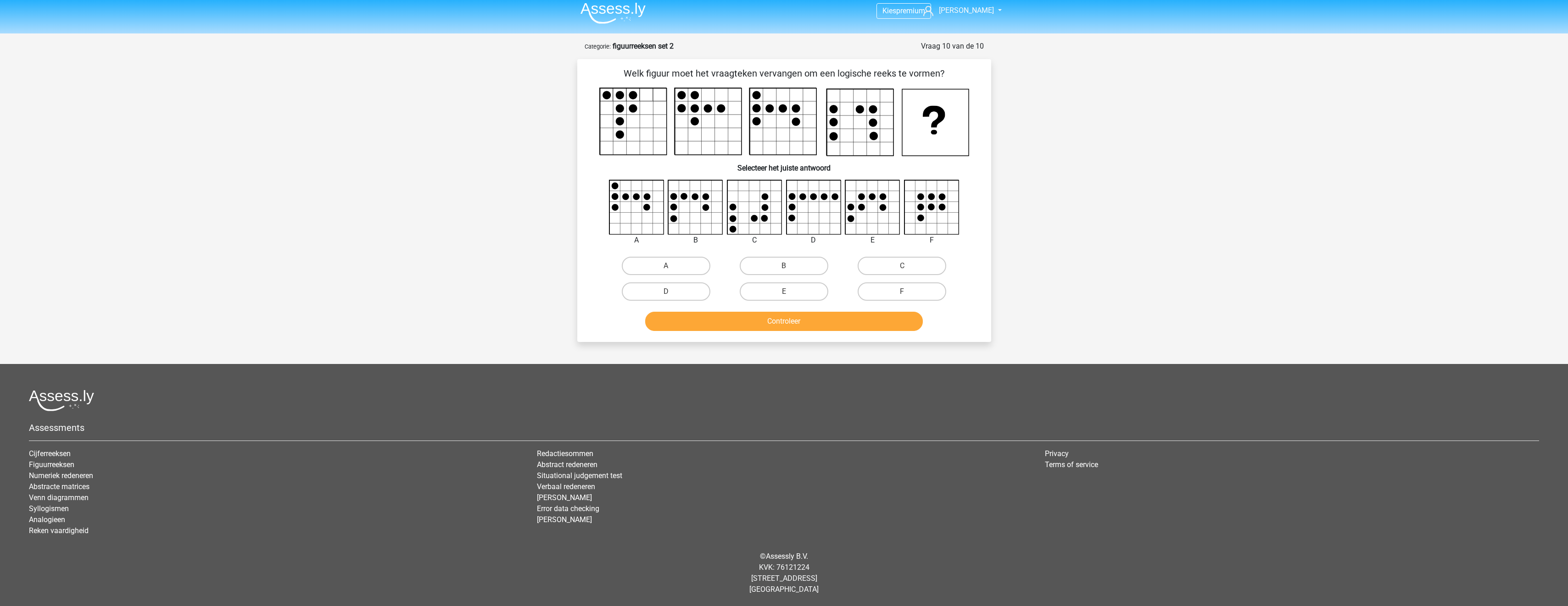
click at [900, 280] on div "F" at bounding box center [902, 291] width 118 height 26
click at [897, 262] on label "C" at bounding box center [902, 266] width 89 height 19
click at [902, 266] on input "C" at bounding box center [904, 268] width 6 height 6
radio input "true"
click at [879, 325] on button "Controleer" at bounding box center [784, 321] width 278 height 19
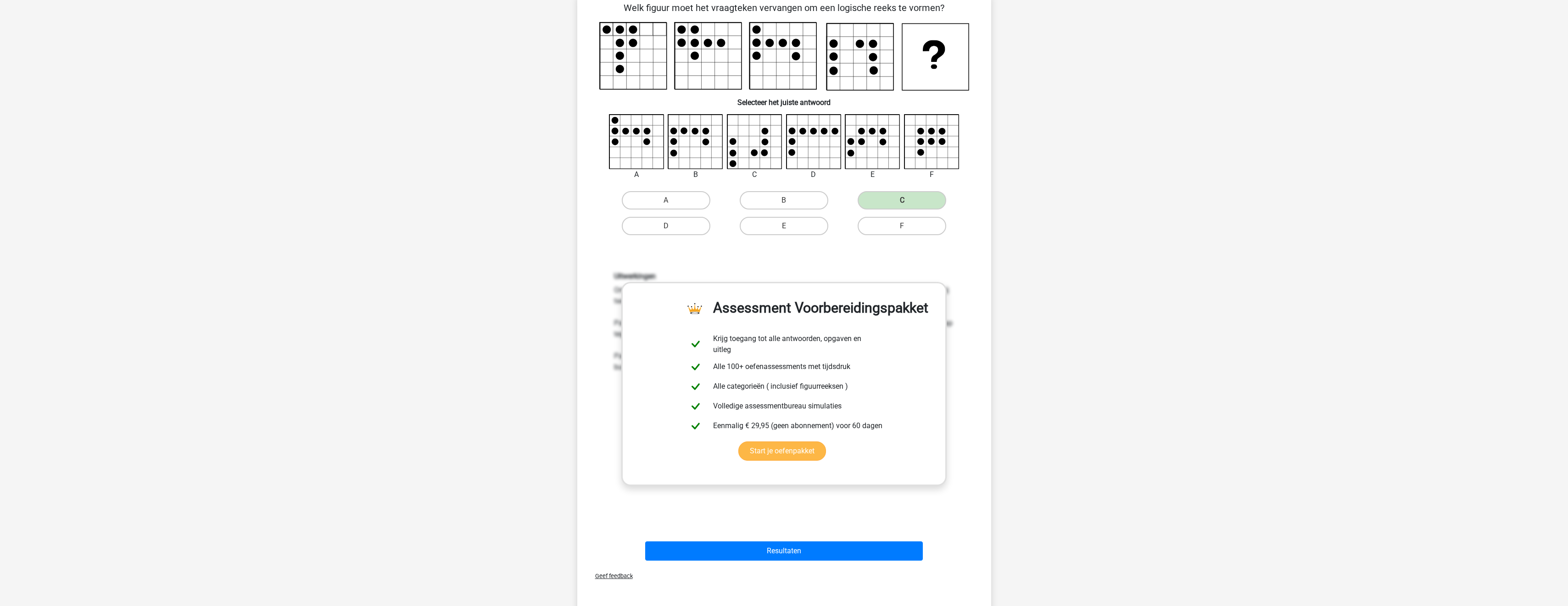
scroll to position [142, 0]
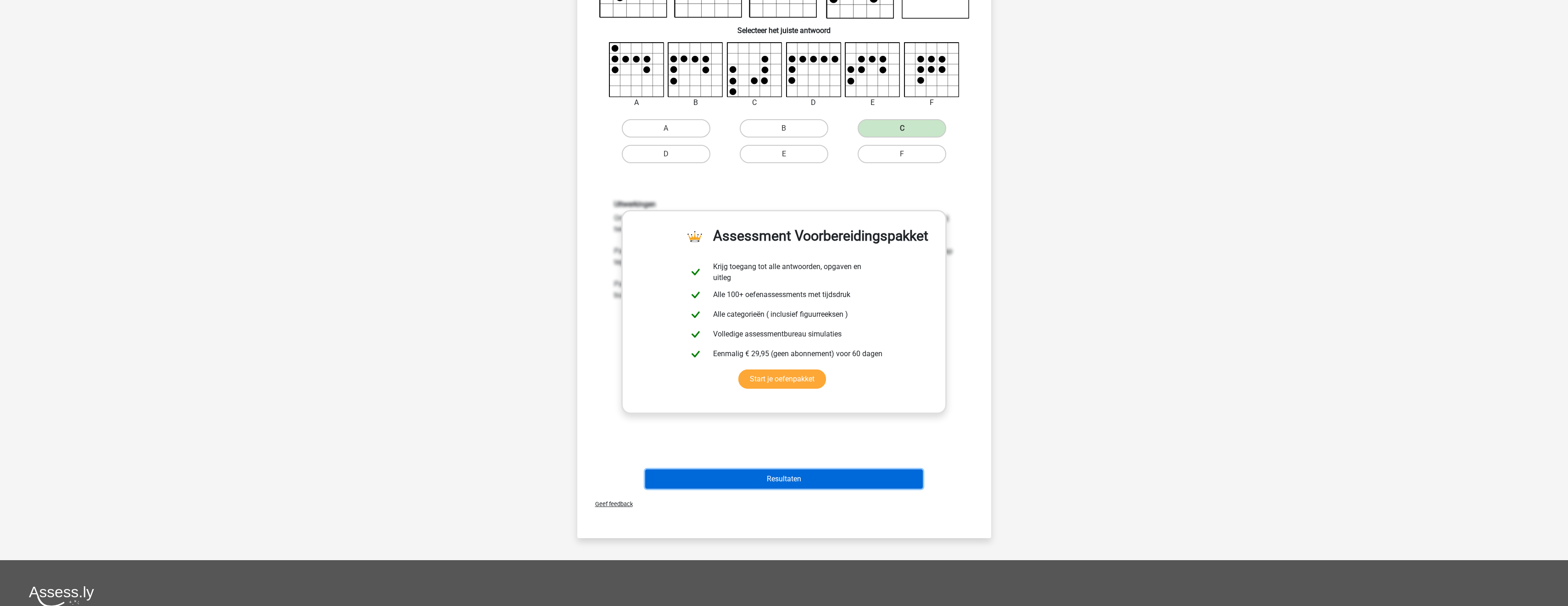
click at [817, 476] on button "Resultaten" at bounding box center [784, 479] width 278 height 19
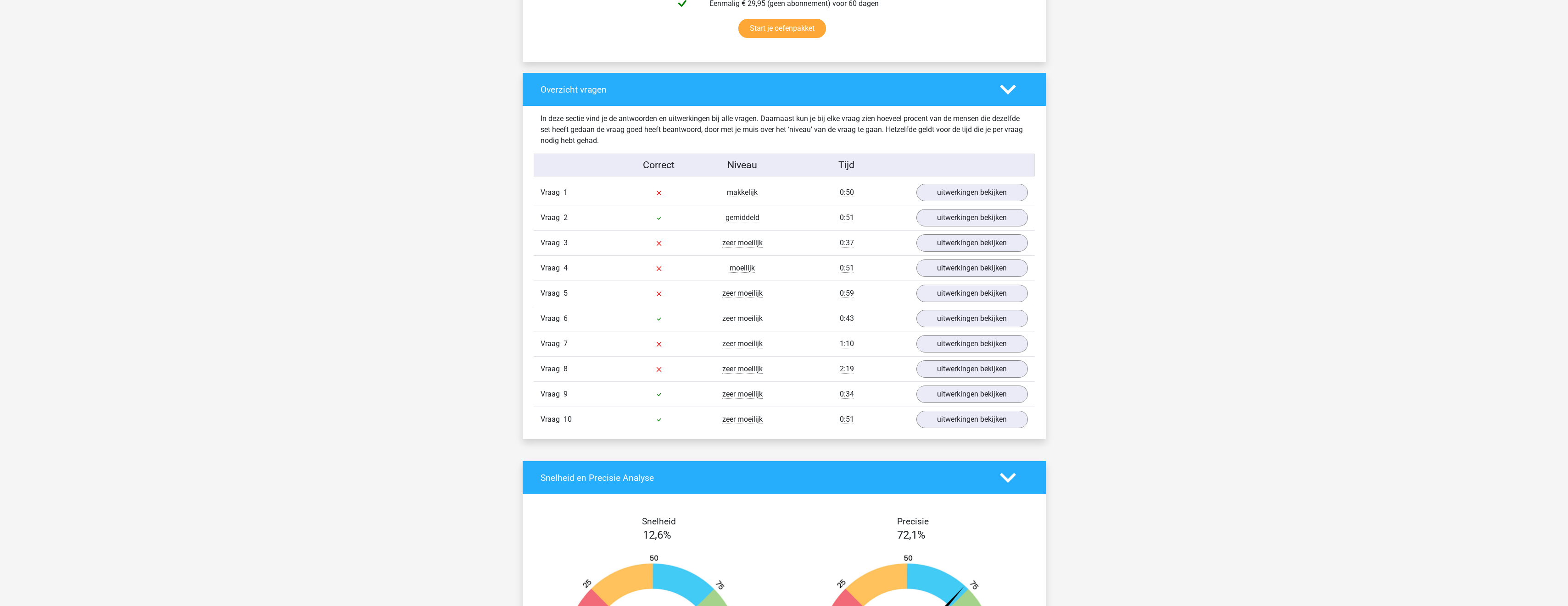
scroll to position [595, 0]
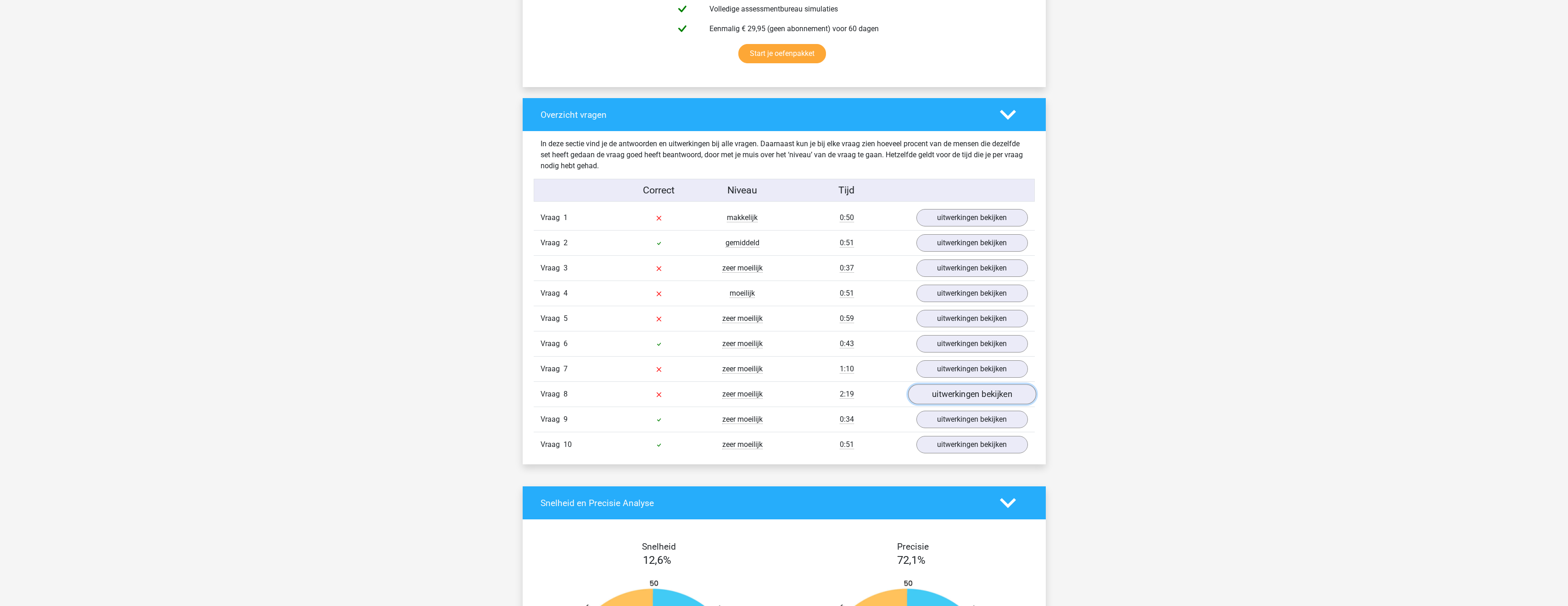
click at [956, 393] on link "uitwerkingen bekijken" at bounding box center [971, 394] width 128 height 20
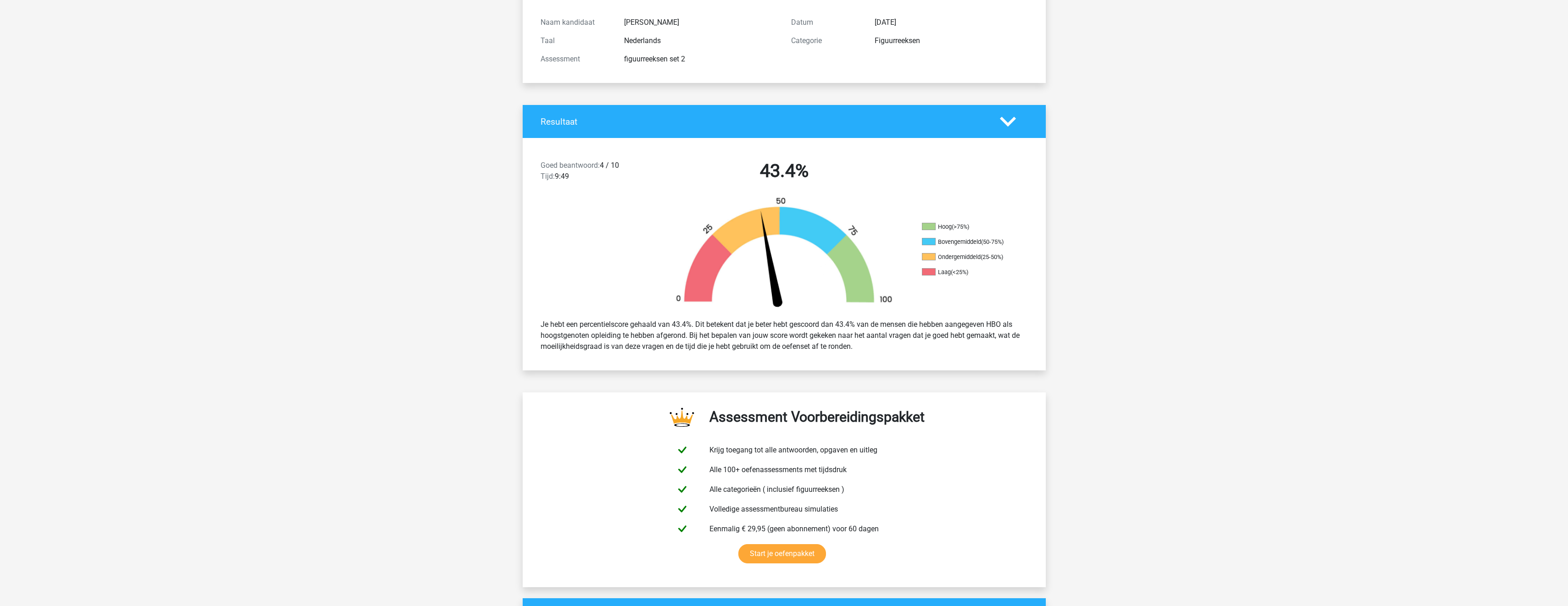
scroll to position [0, 0]
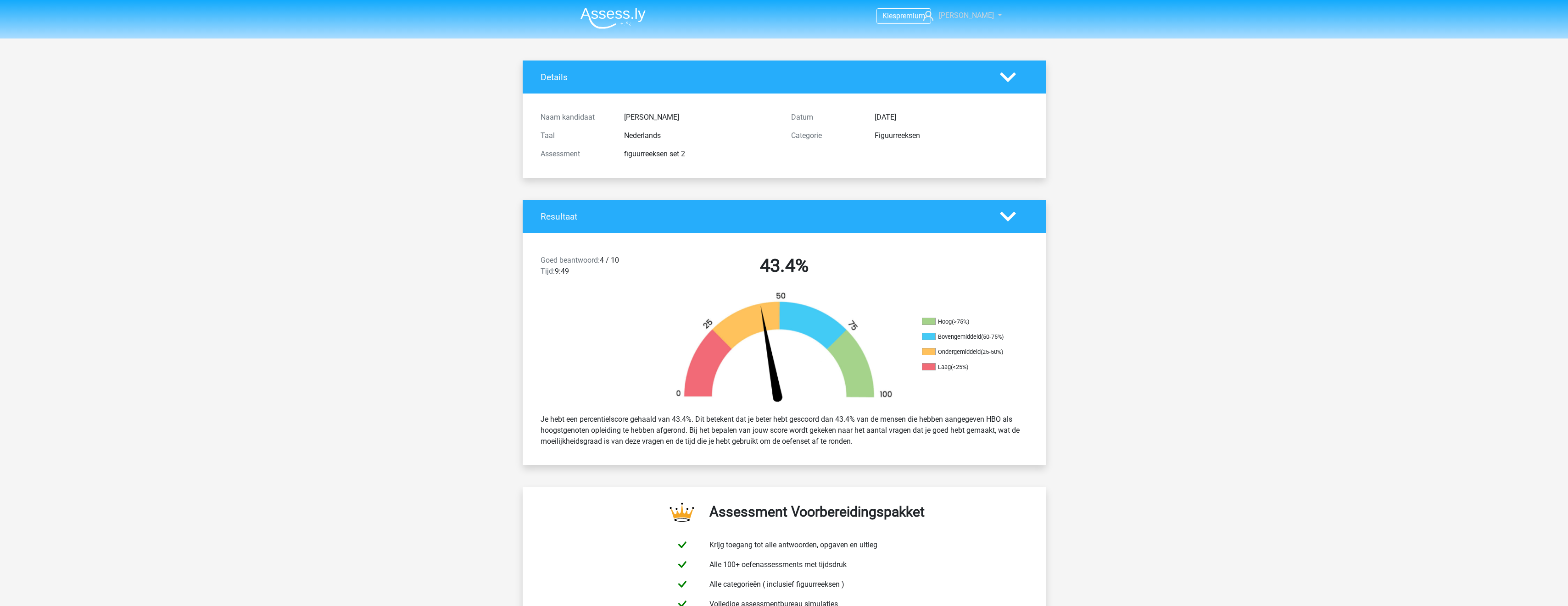
click at [973, 12] on span "[PERSON_NAME]" at bounding box center [966, 15] width 55 height 9
drag, startPoint x: 554, startPoint y: 10, endPoint x: 561, endPoint y: 13, distance: 7.6
click at [554, 11] on header "Kies premium Justin j.schaddelee@ziggo.nl" at bounding box center [784, 19] width 1568 height 39
click at [600, 15] on img at bounding box center [613, 18] width 65 height 22
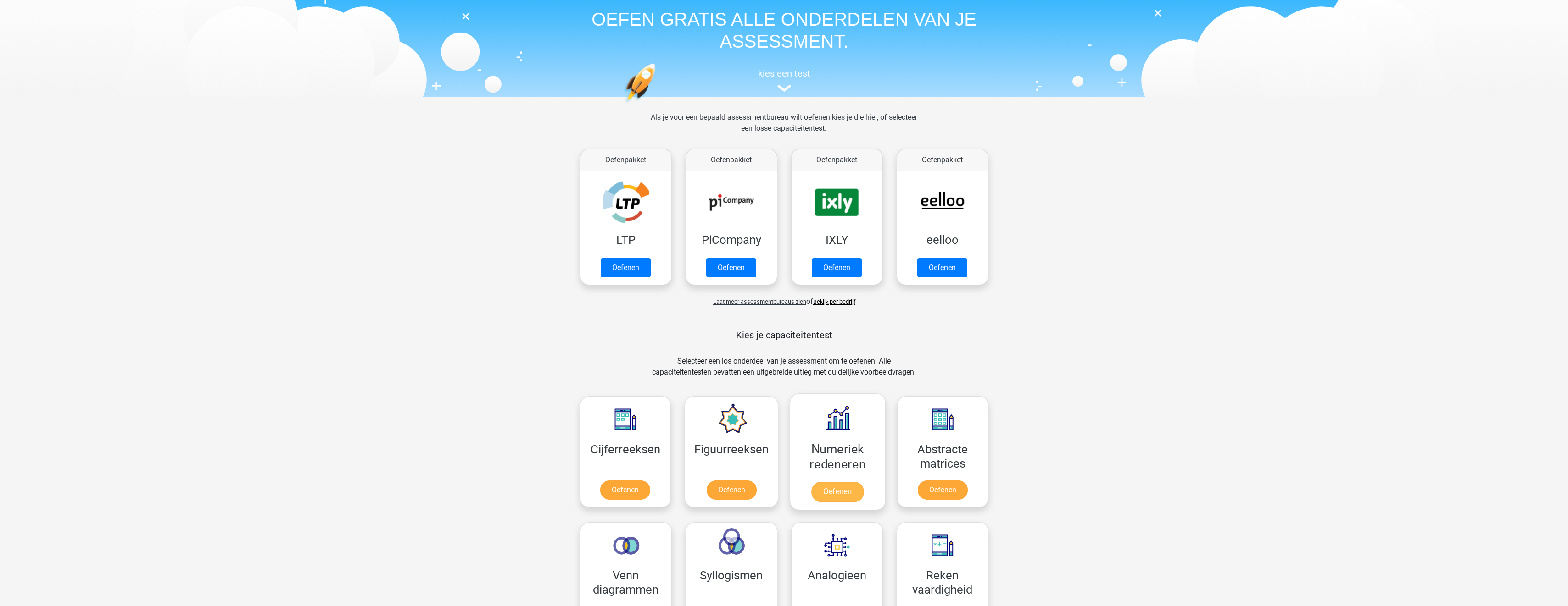
scroll to position [229, 0]
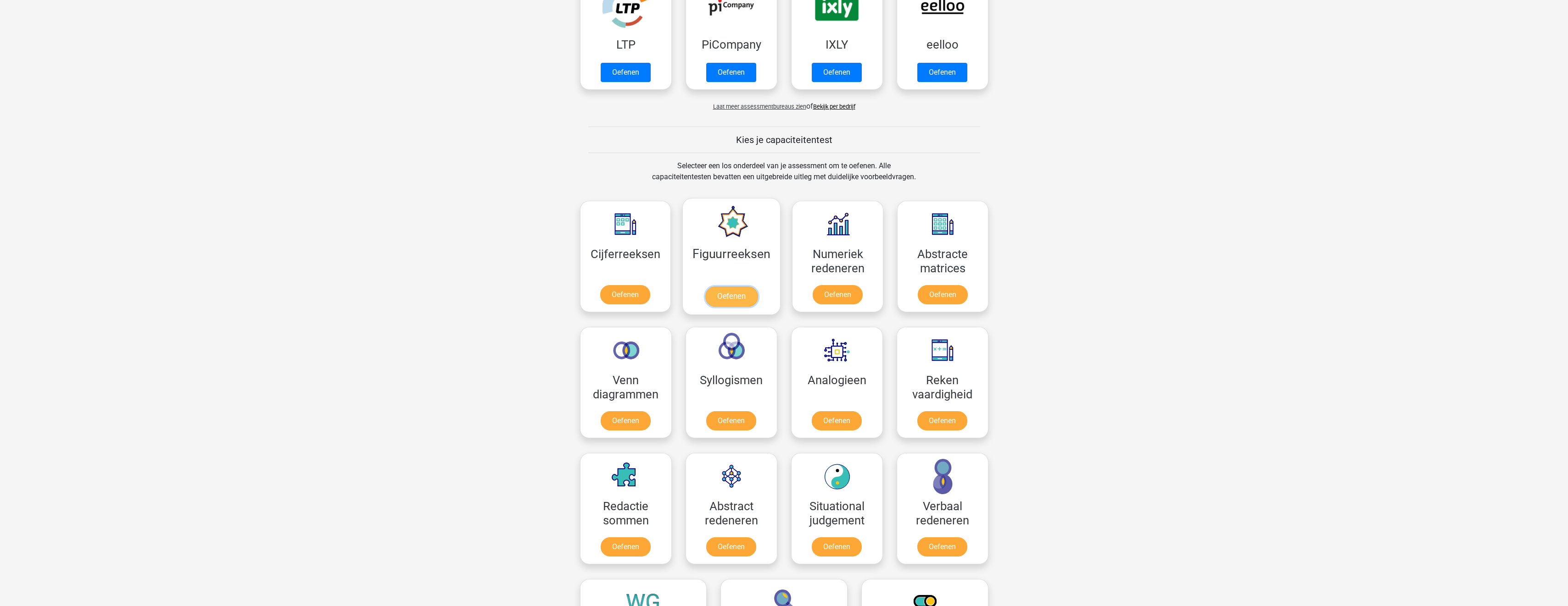
click at [712, 295] on link "Oefenen" at bounding box center [731, 296] width 52 height 20
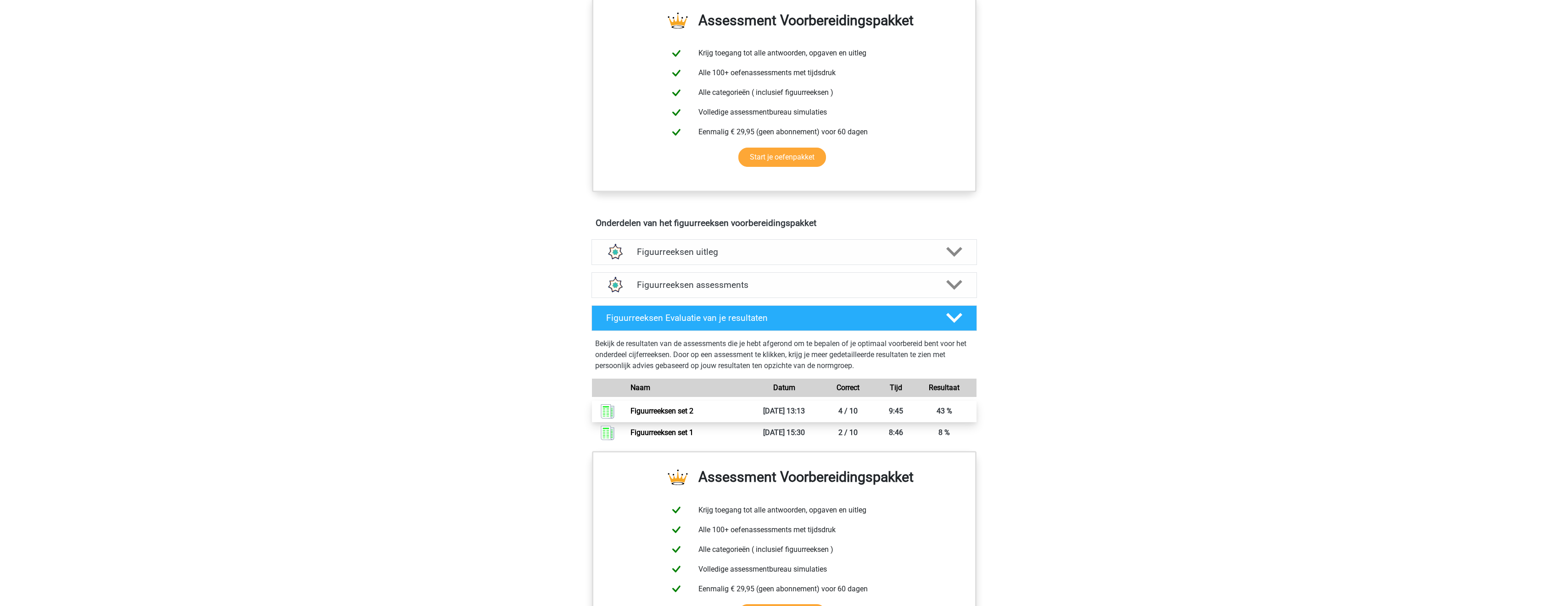
scroll to position [459, 0]
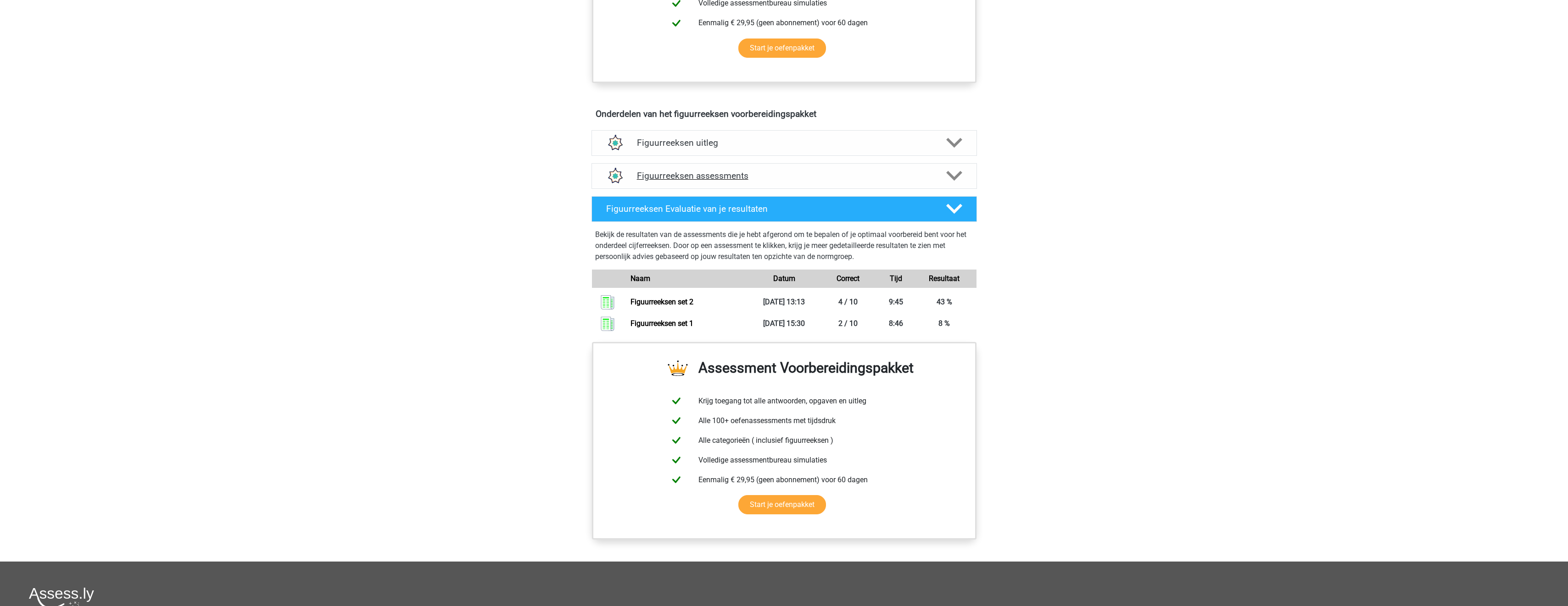
click at [796, 171] on h4 "Figuurreeksen assessments" at bounding box center [784, 175] width 295 height 10
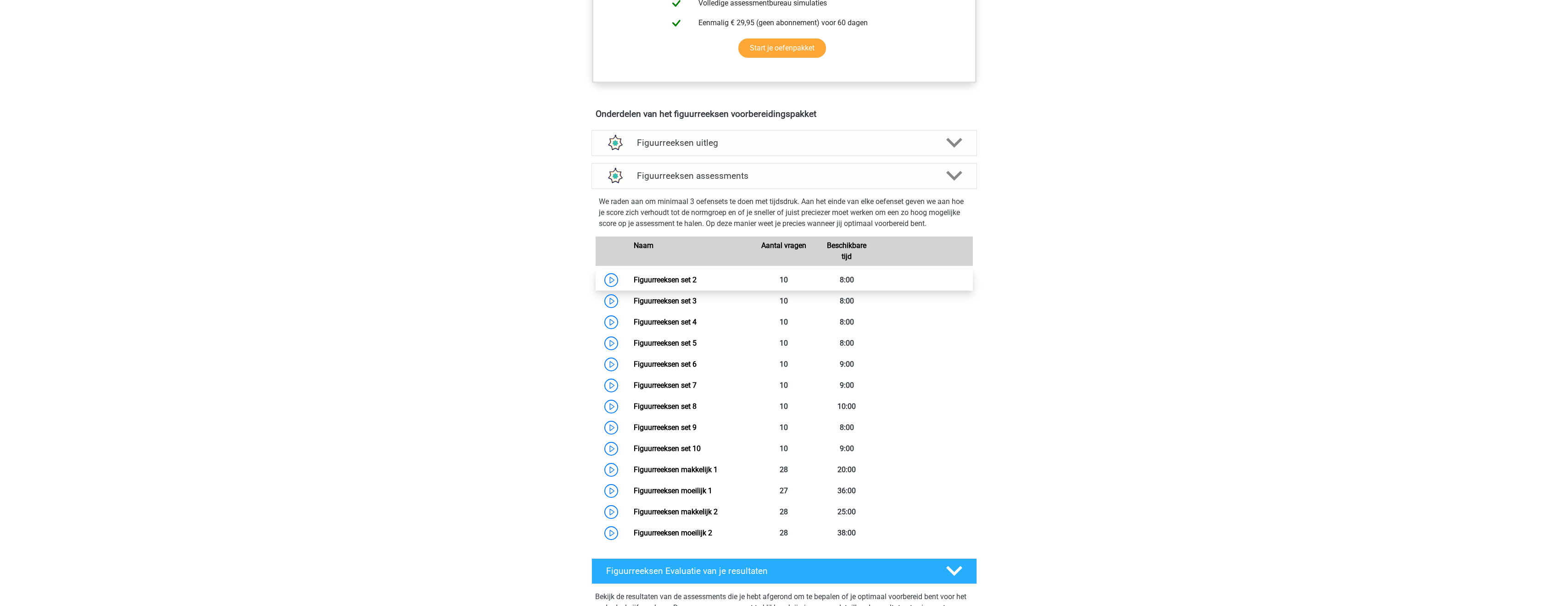
click at [668, 283] on link "Figuurreeksen set 2" at bounding box center [665, 279] width 63 height 9
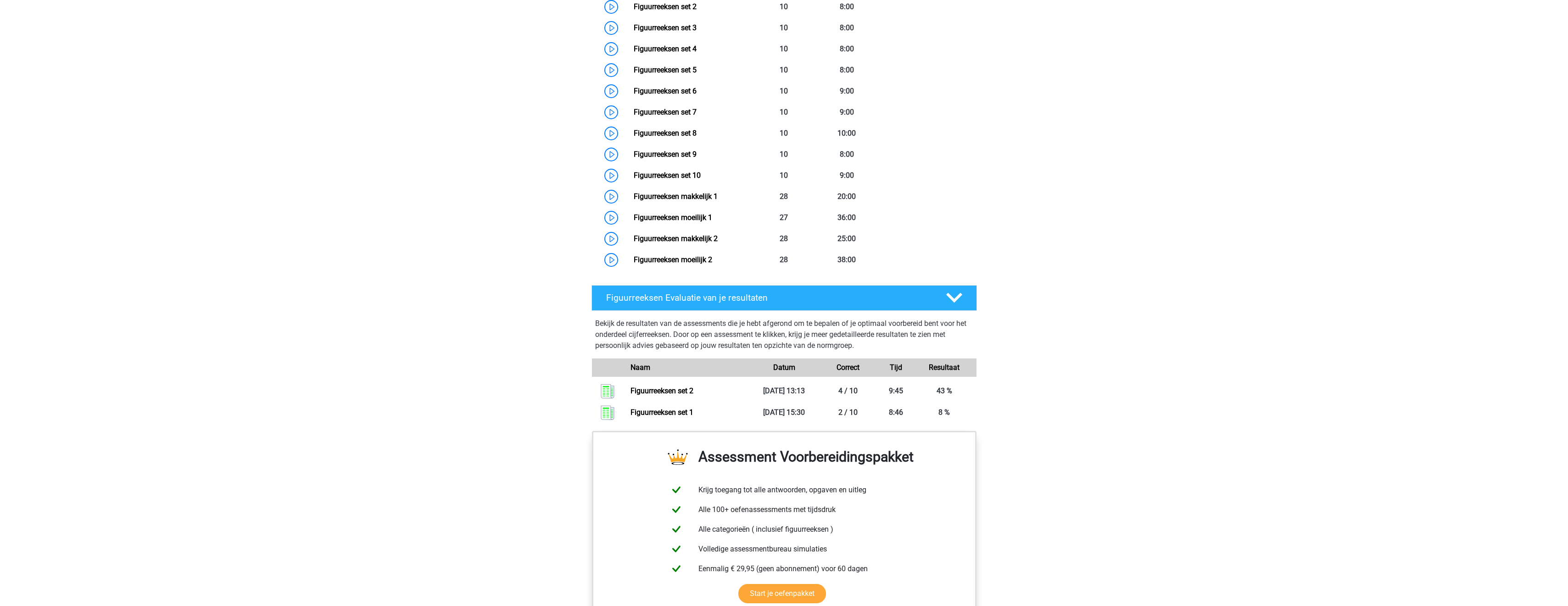
scroll to position [734, 0]
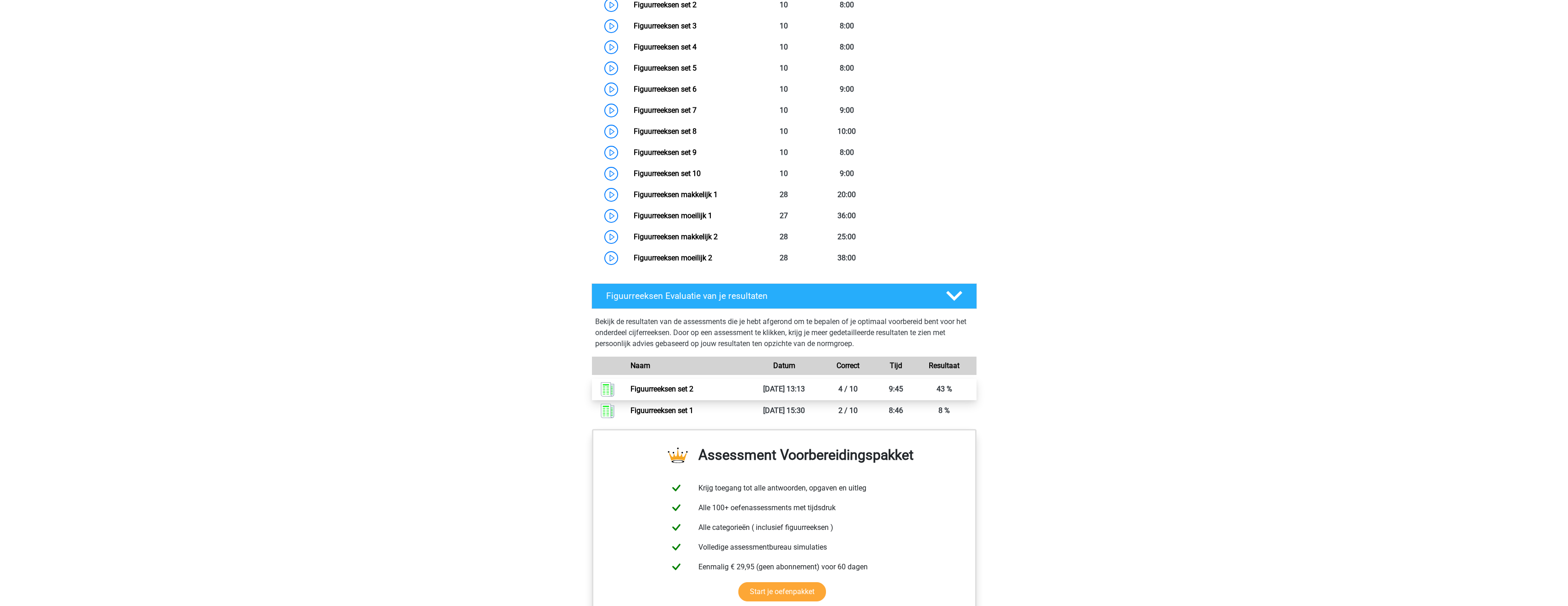
click at [683, 389] on link "Figuurreeksen set 2" at bounding box center [662, 389] width 63 height 9
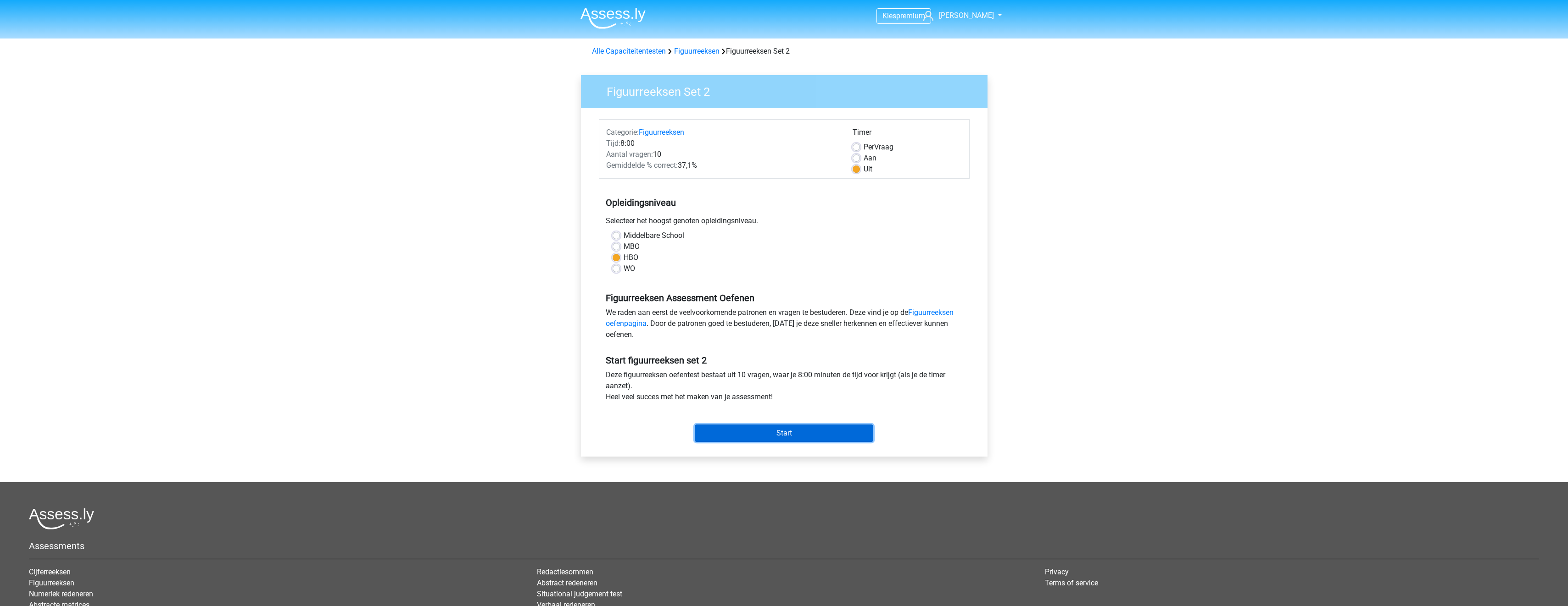
click at [805, 433] on input "Start" at bounding box center [784, 434] width 179 height 18
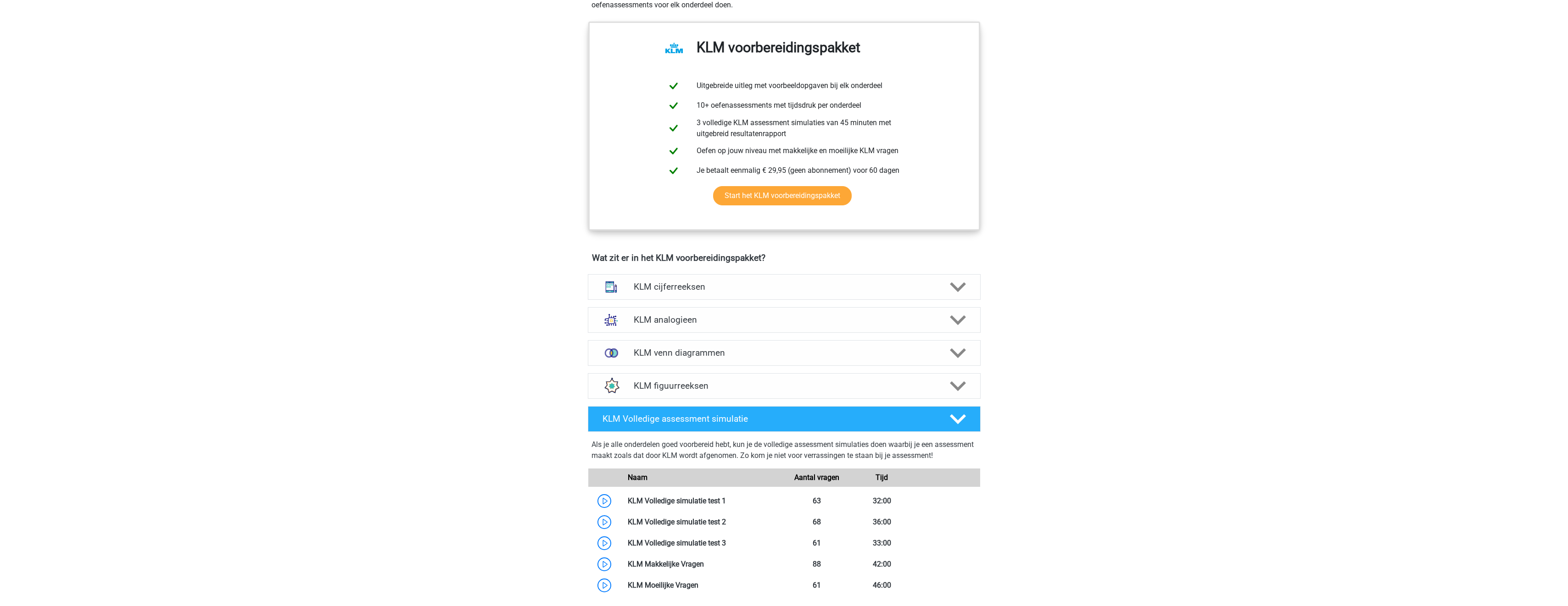
scroll to position [550, 0]
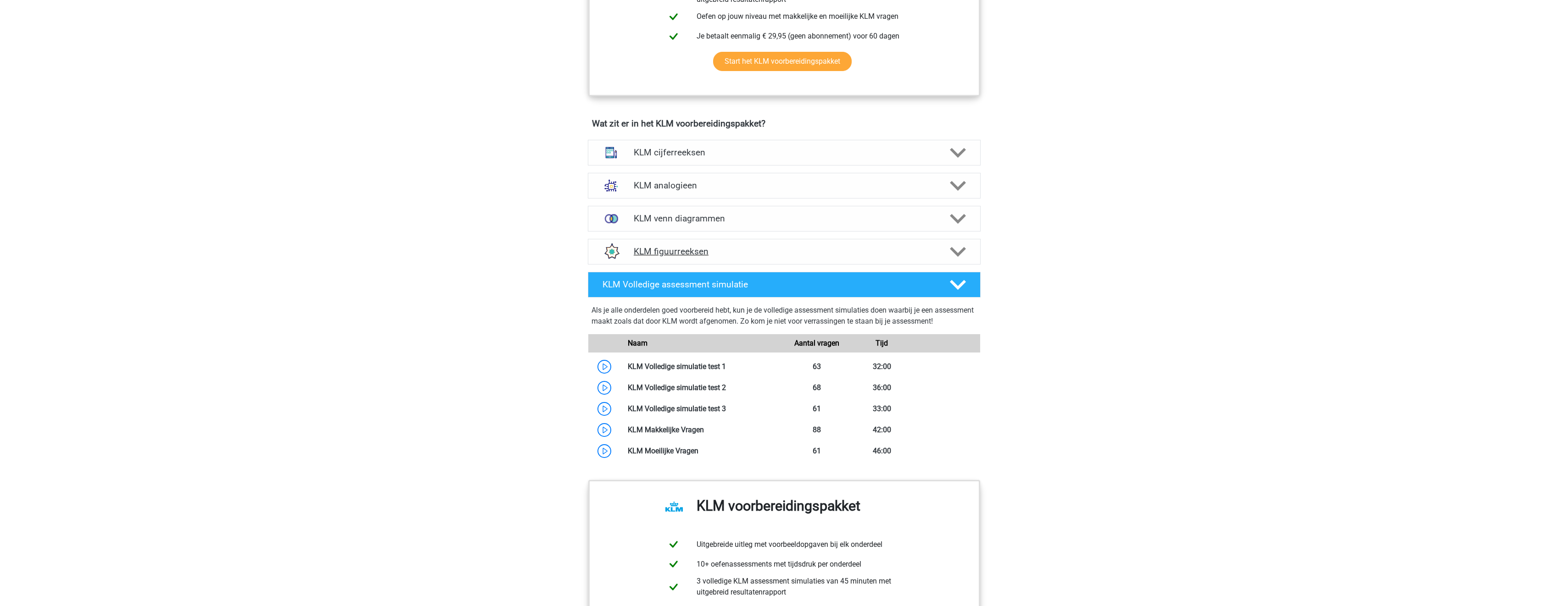
click at [771, 248] on h4 "KLM figuurreeksen" at bounding box center [784, 251] width 300 height 10
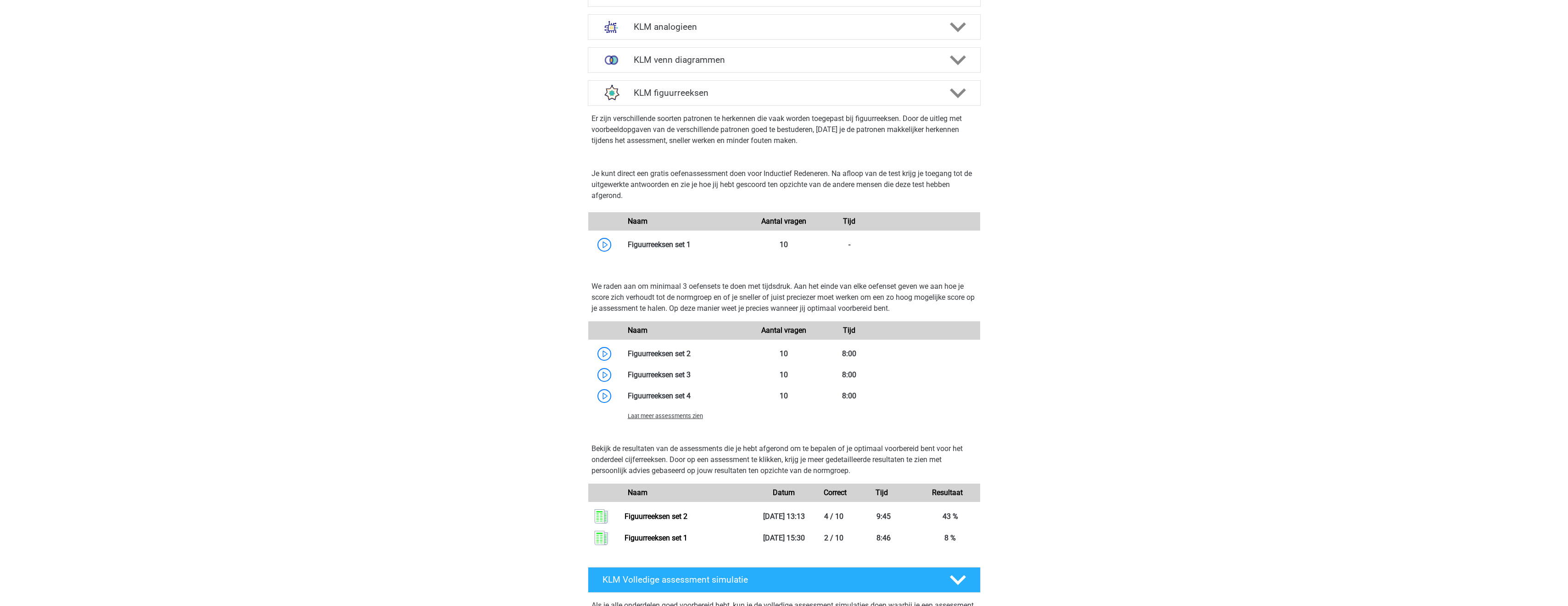
scroll to position [780, 0]
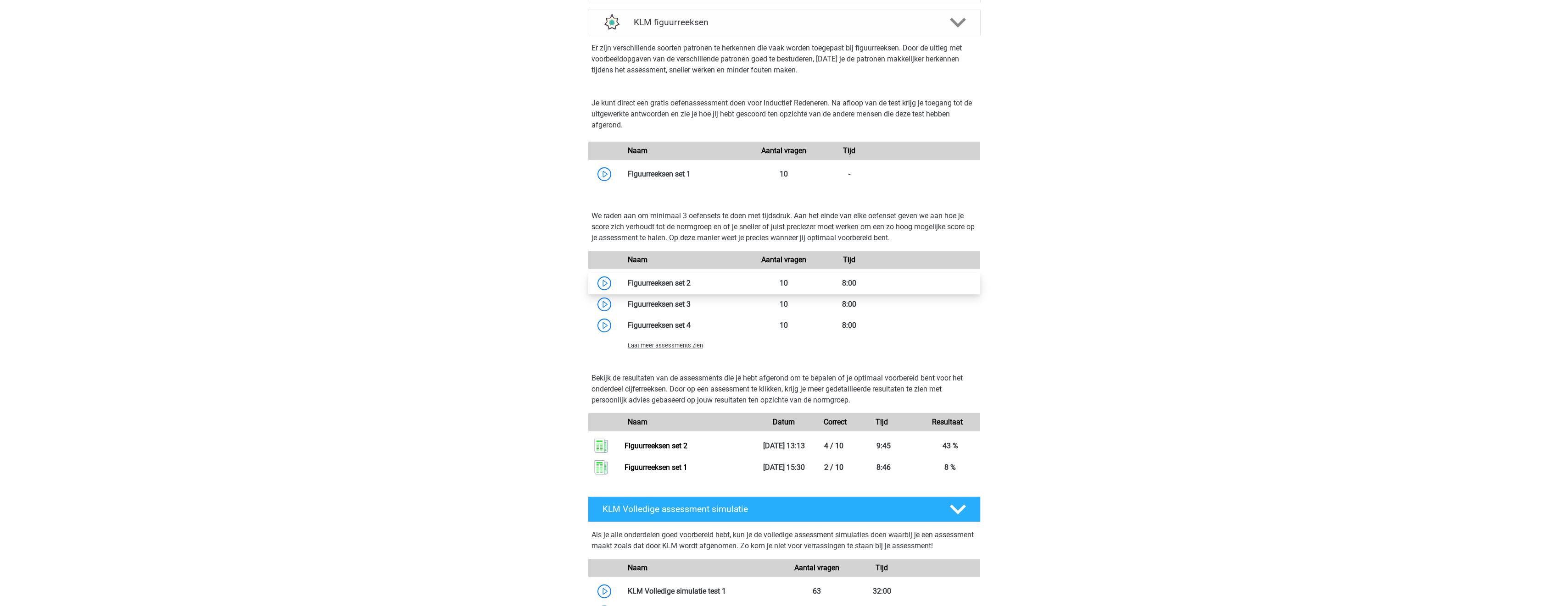
click at [690, 280] on link at bounding box center [690, 282] width 0 height 9
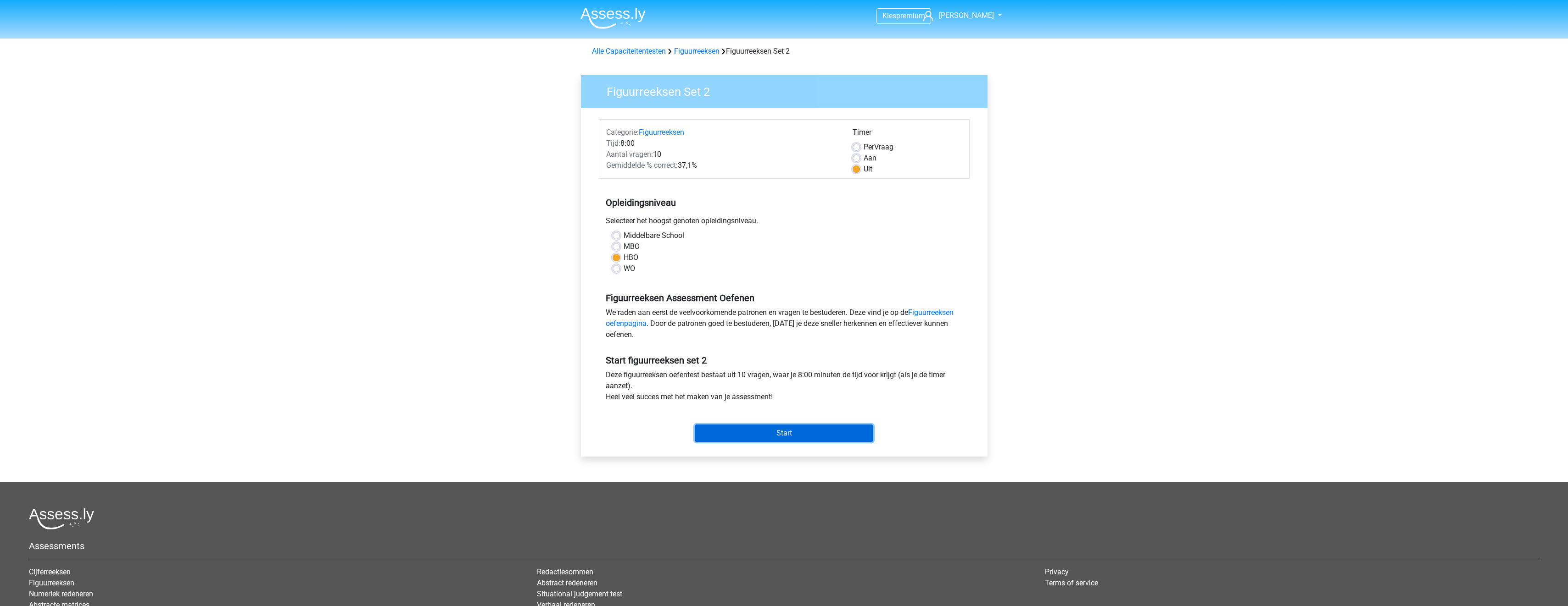
click at [789, 431] on input "Start" at bounding box center [784, 434] width 179 height 18
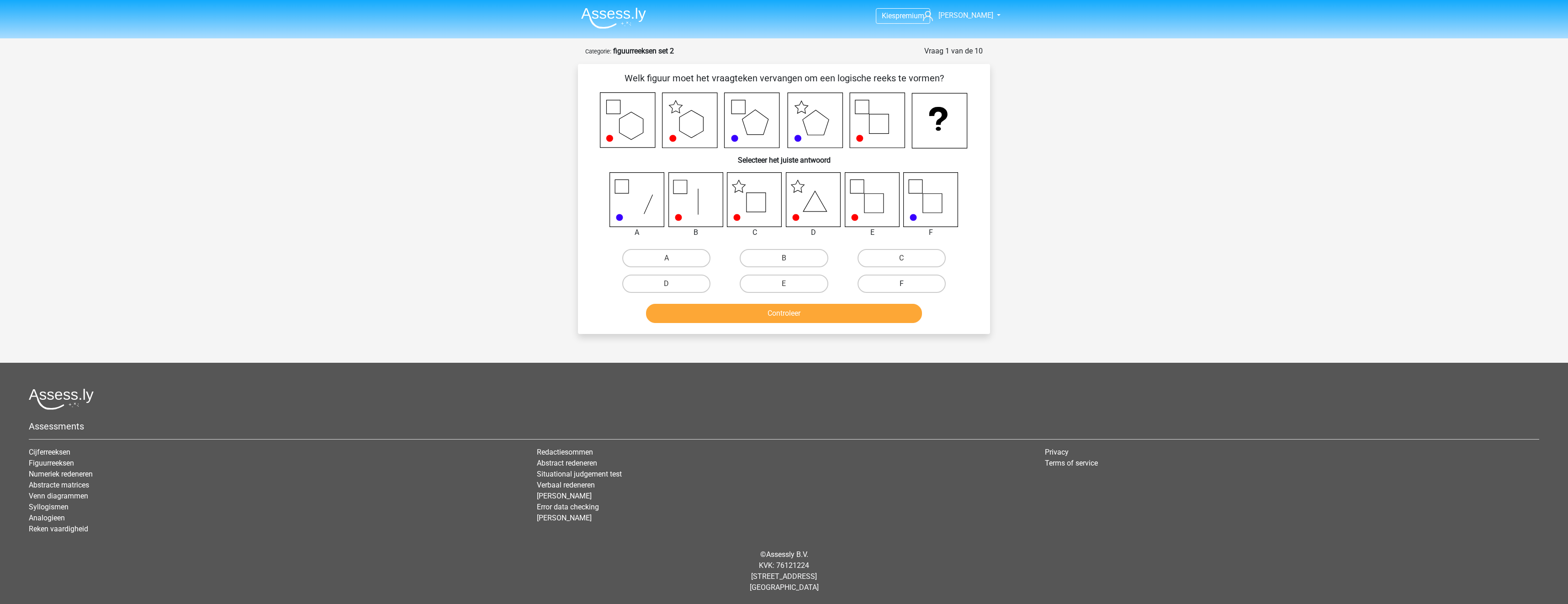
click at [900, 279] on label "F" at bounding box center [901, 283] width 88 height 18
click at [901, 284] on input "F" at bounding box center [904, 286] width 6 height 6
radio input "true"
click at [883, 312] on button "Controleer" at bounding box center [784, 314] width 277 height 19
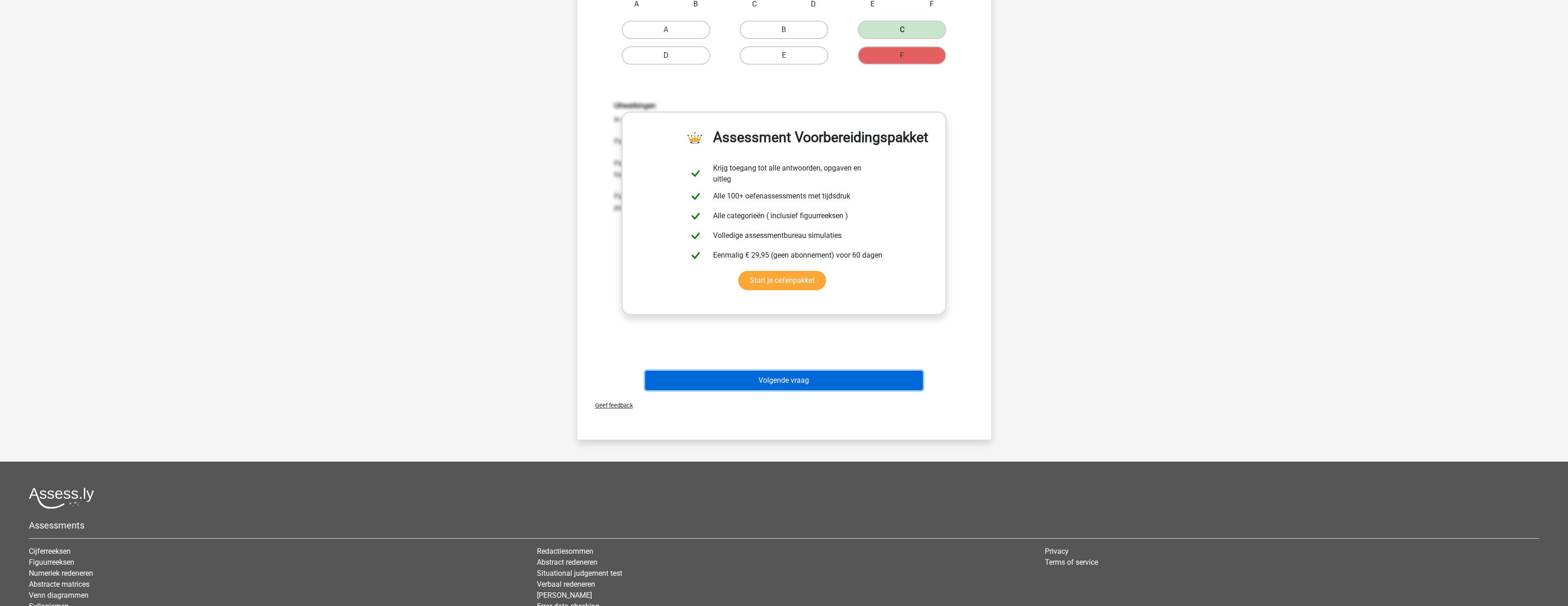
click at [813, 383] on button "Volgende vraag" at bounding box center [784, 381] width 278 height 19
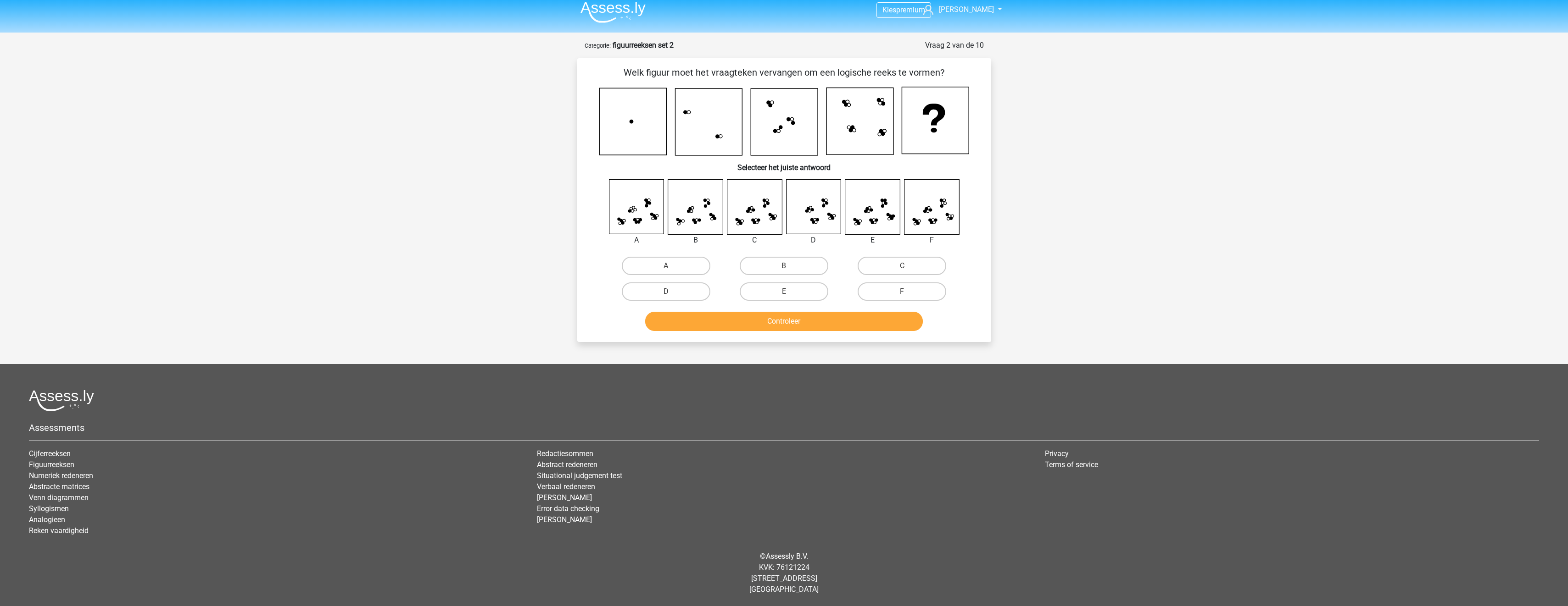
scroll to position [6, 0]
click at [913, 262] on label "C" at bounding box center [902, 266] width 89 height 19
click at [908, 266] on input "C" at bounding box center [904, 268] width 6 height 6
radio input "true"
click at [868, 319] on button "Controleer" at bounding box center [784, 321] width 278 height 19
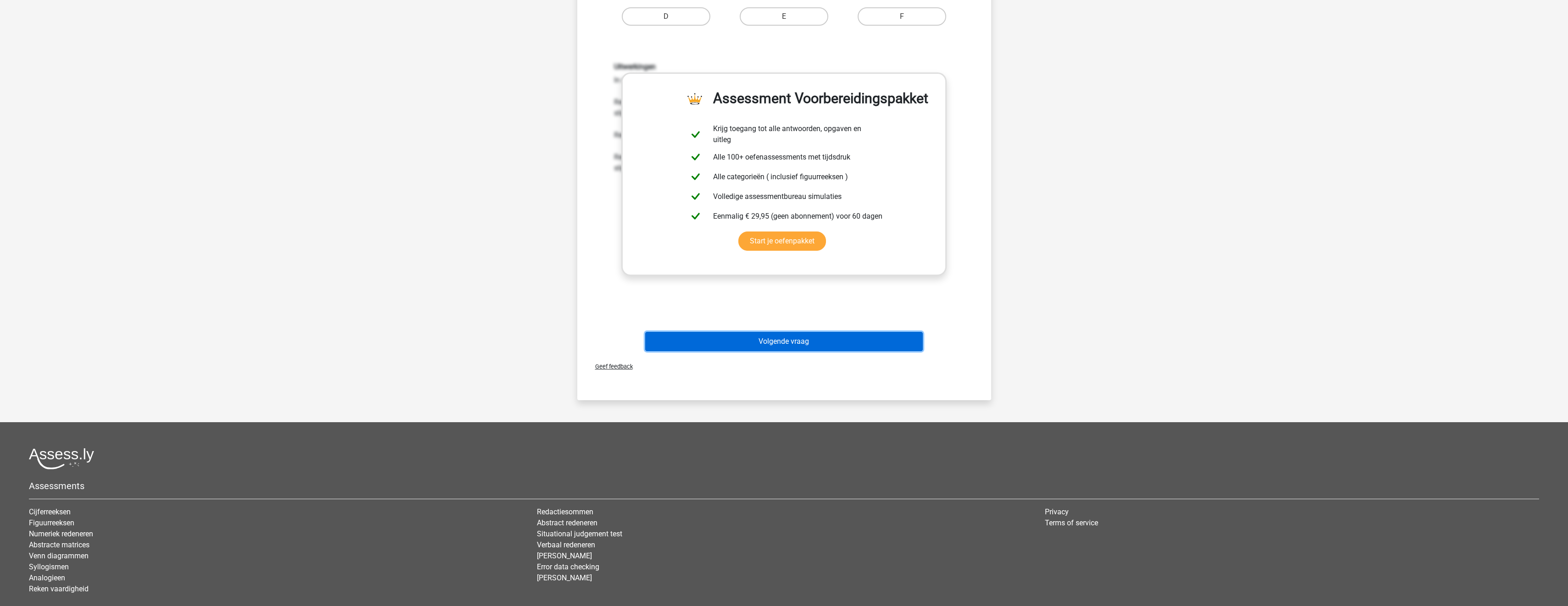
click at [842, 340] on button "Volgende vraag" at bounding box center [784, 341] width 278 height 19
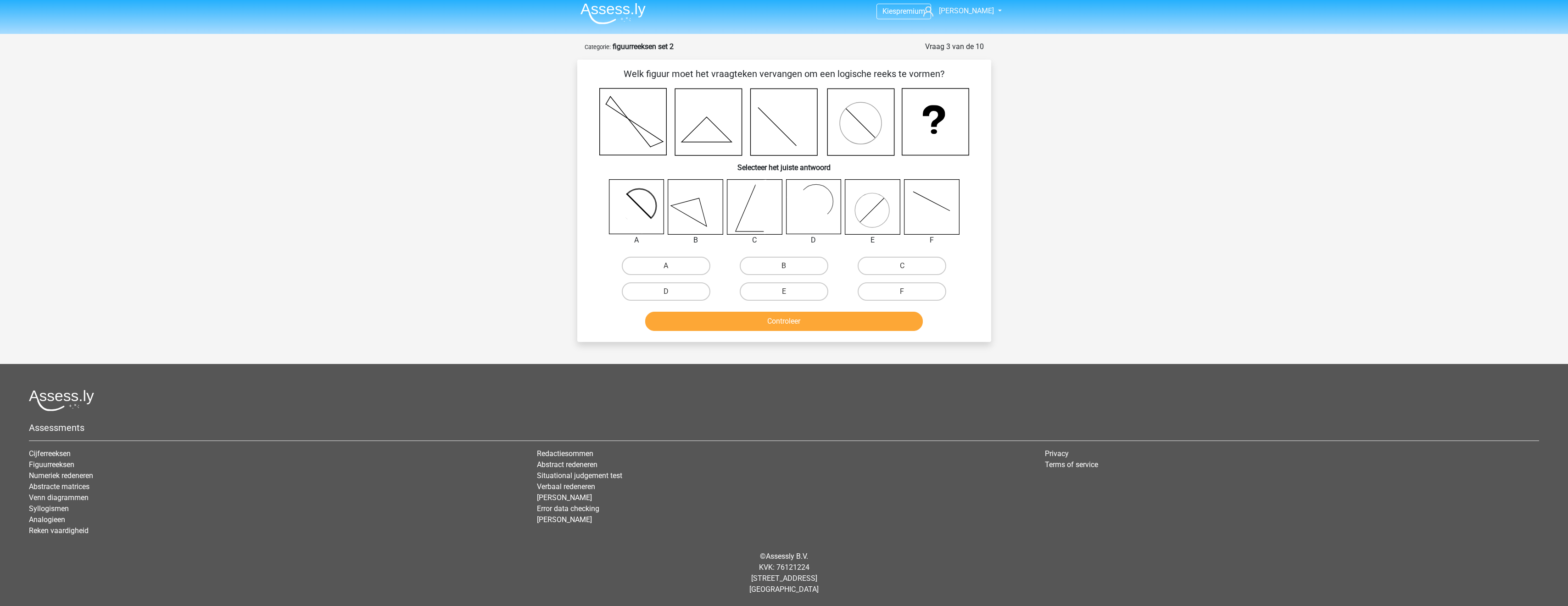
scroll to position [5, 0]
click at [896, 288] on label "F" at bounding box center [902, 291] width 89 height 19
click at [902, 291] on input "F" at bounding box center [904, 294] width 6 height 6
radio input "true"
click at [881, 319] on button "Controleer" at bounding box center [784, 321] width 278 height 19
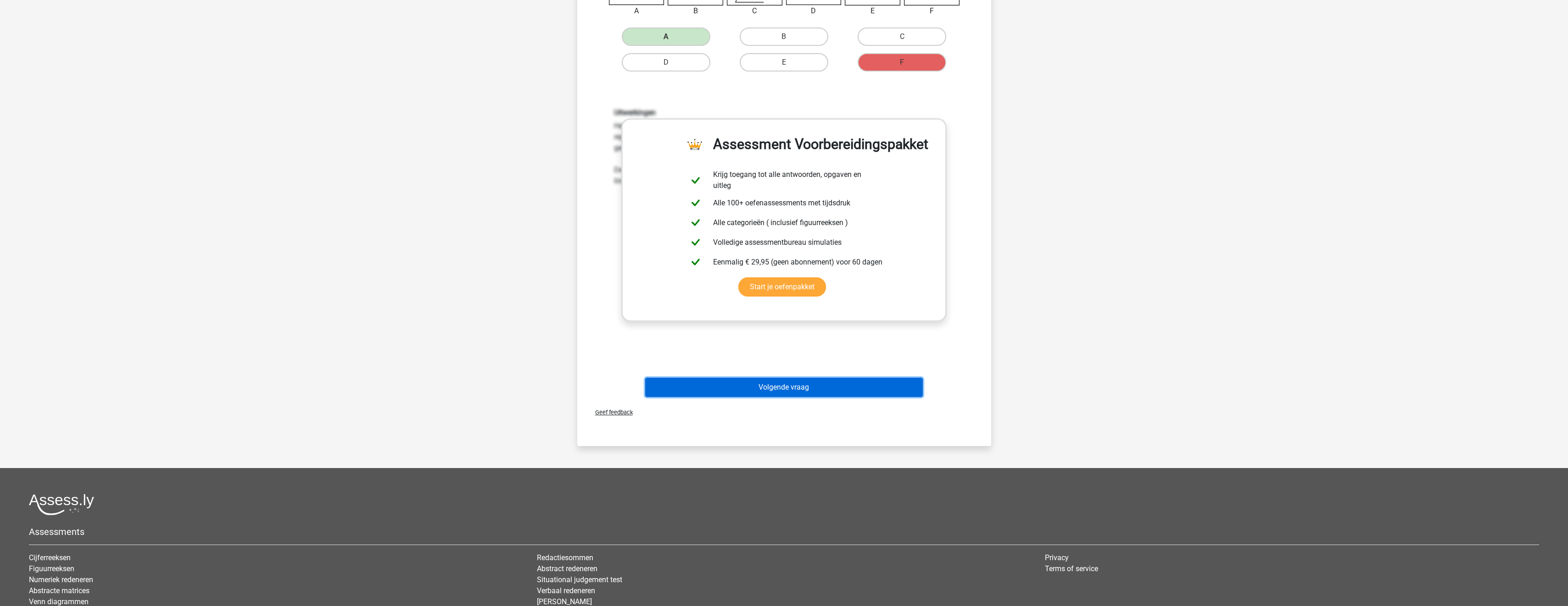
click at [835, 386] on button "Volgende vraag" at bounding box center [784, 387] width 278 height 19
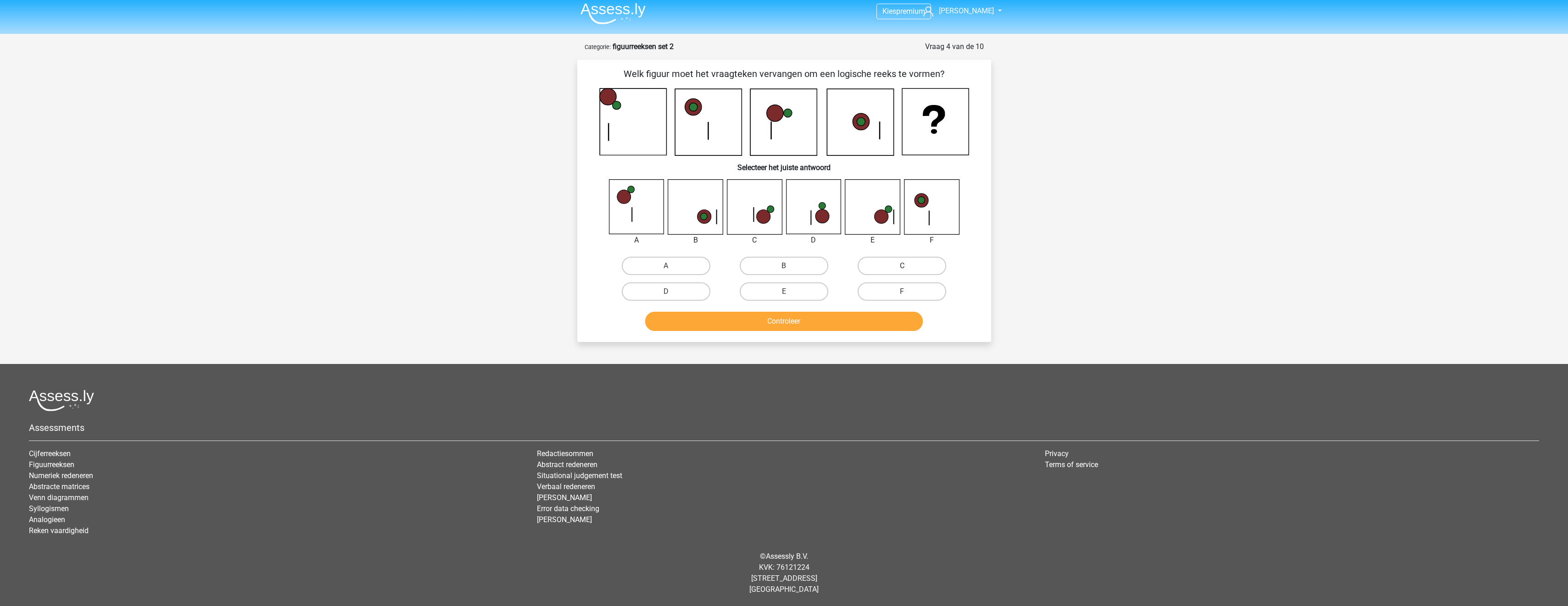
click at [936, 270] on label "C" at bounding box center [902, 266] width 89 height 19
click at [908, 270] on input "C" at bounding box center [904, 268] width 6 height 6
radio input "true"
click at [902, 324] on button "Controleer" at bounding box center [784, 321] width 278 height 19
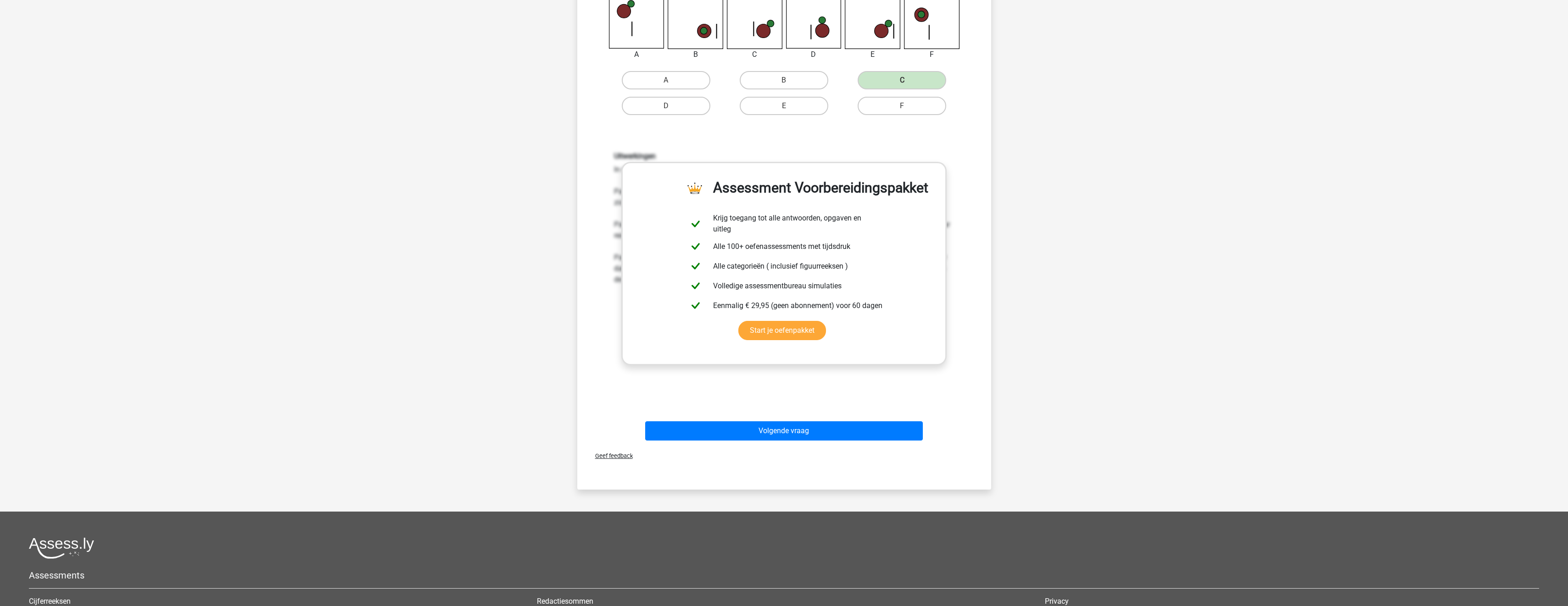
scroll to position [51, 0]
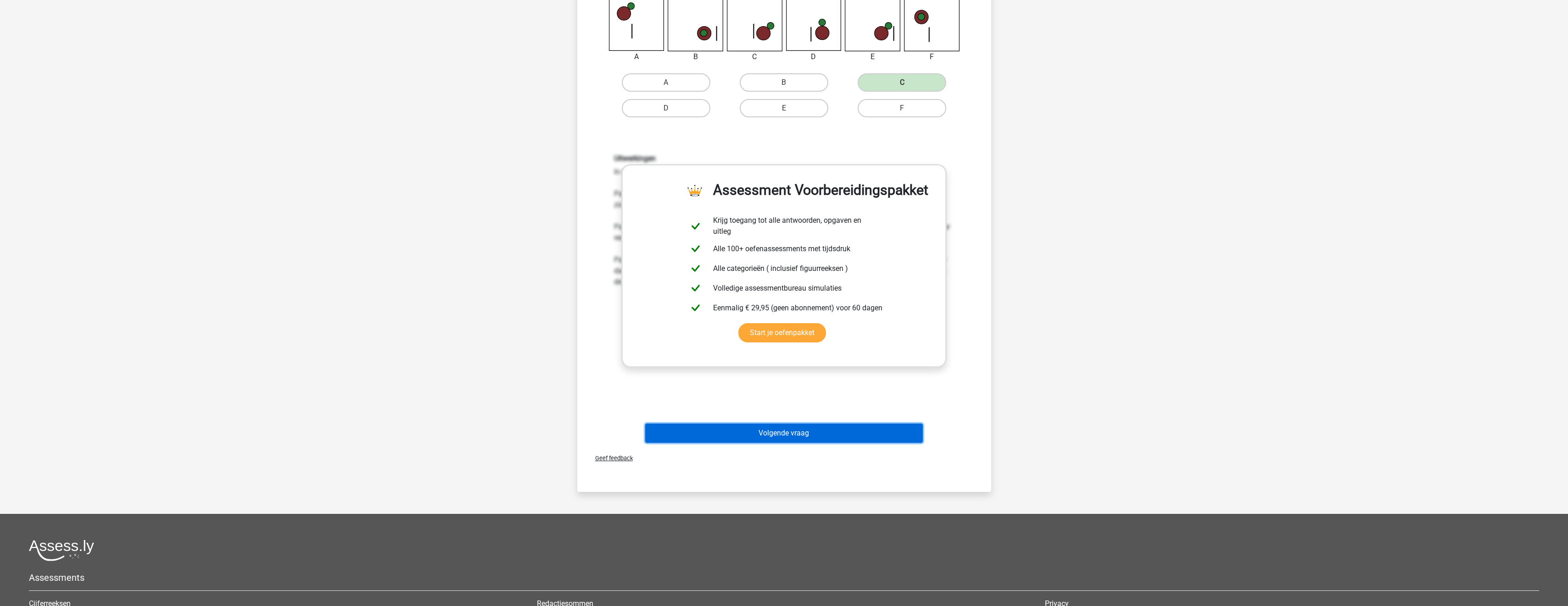
click at [788, 431] on button "Volgende vraag" at bounding box center [784, 433] width 278 height 19
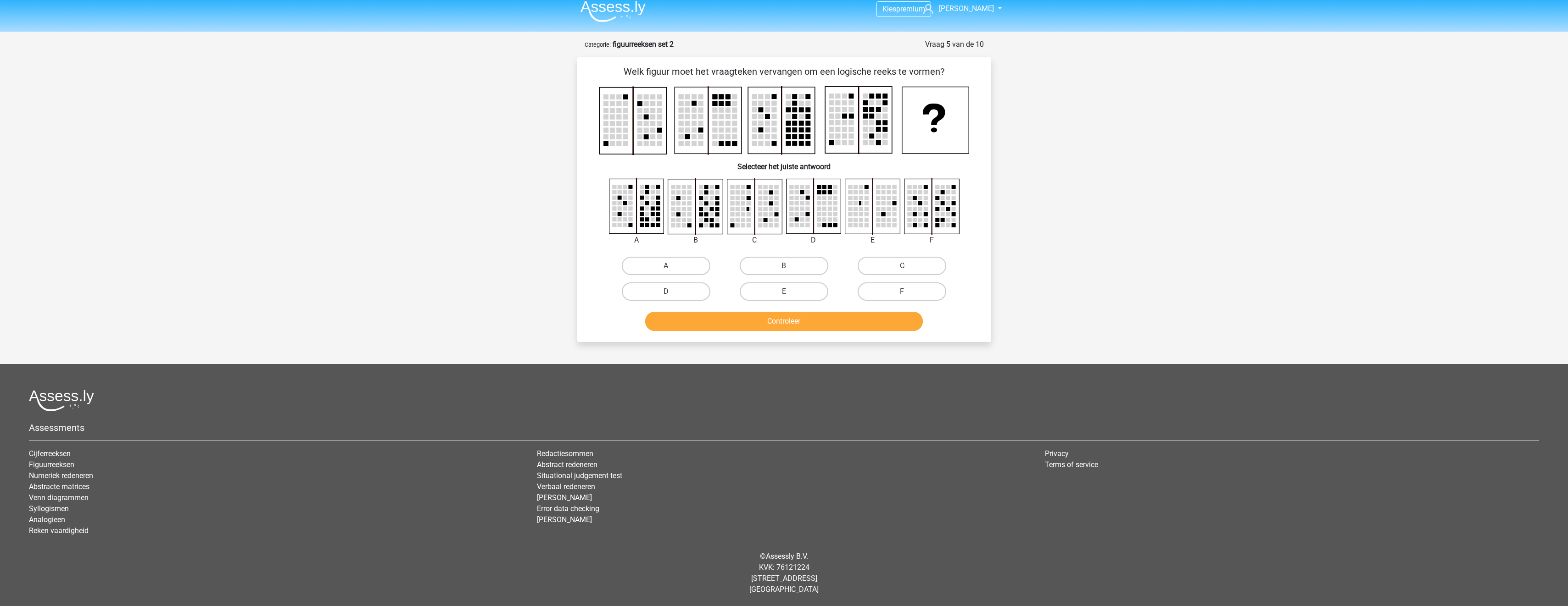
scroll to position [7, 0]
click at [788, 262] on label "B" at bounding box center [784, 266] width 89 height 19
click at [788, 266] on input "B" at bounding box center [786, 268] width 6 height 6
radio input "true"
click at [798, 318] on button "Controleer" at bounding box center [784, 321] width 278 height 19
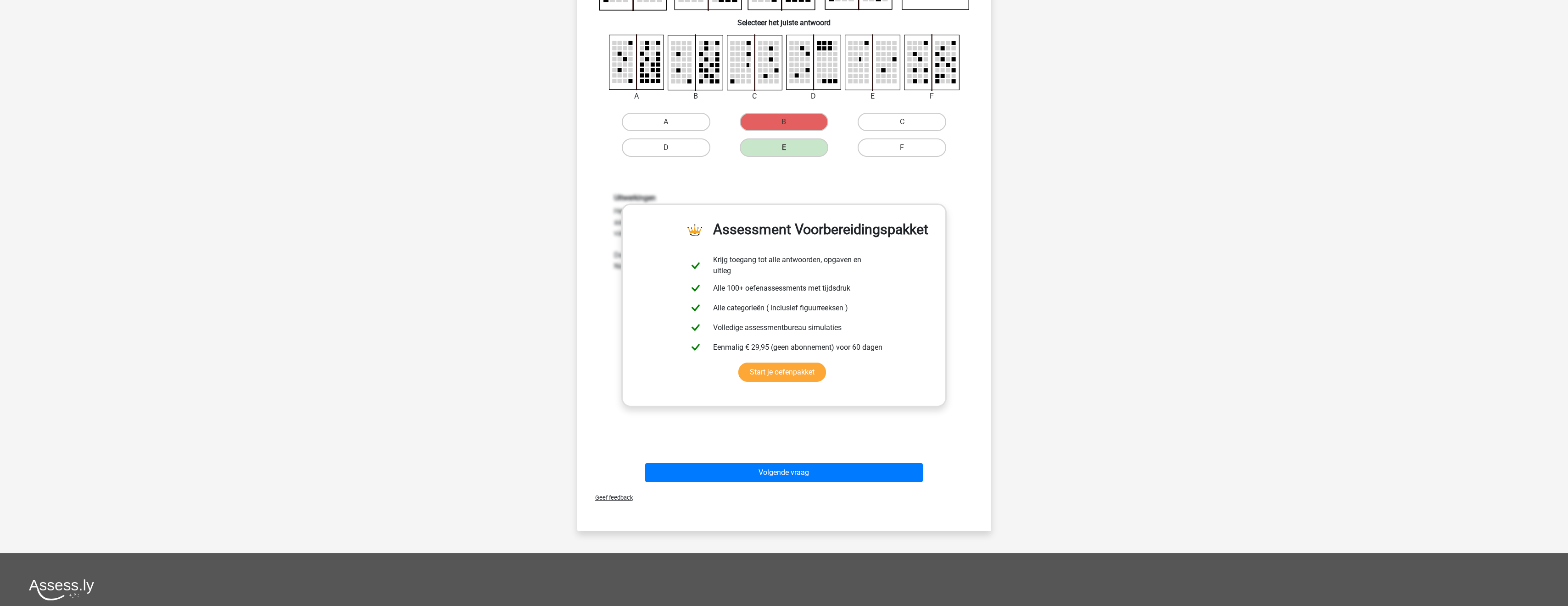
scroll to position [144, 0]
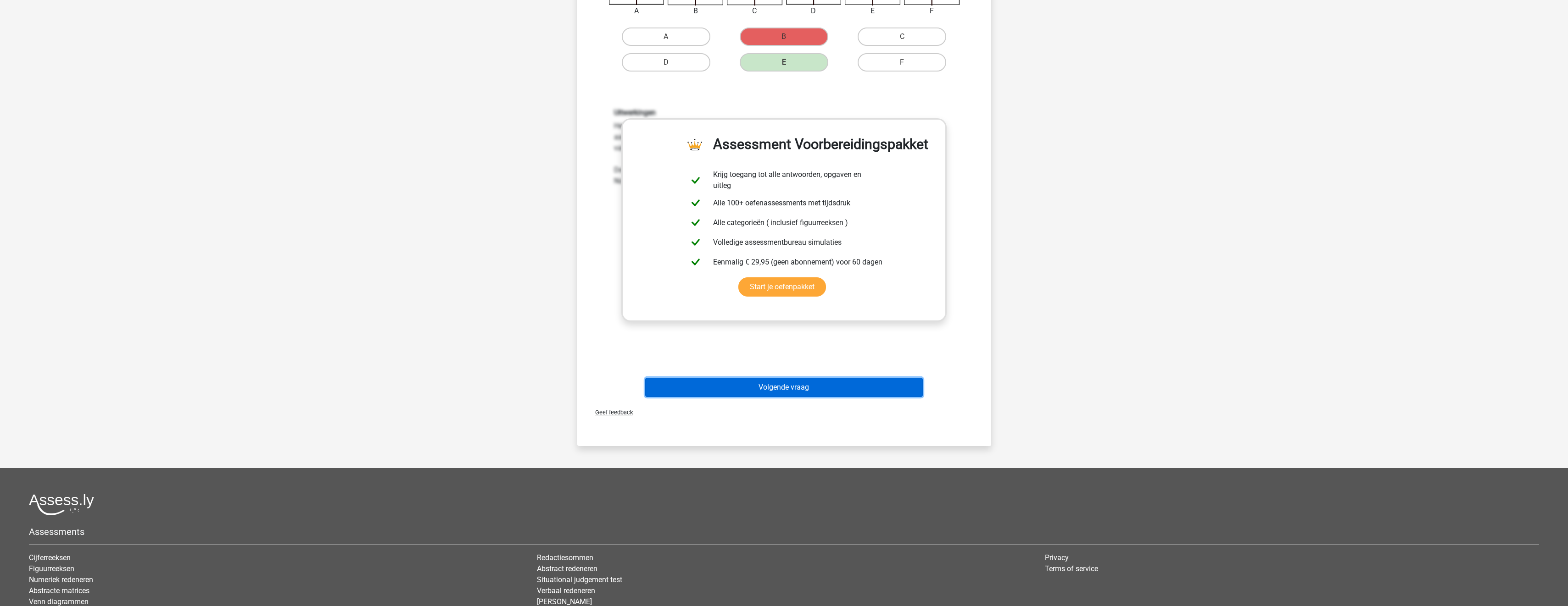
click at [772, 396] on button "Volgende vraag" at bounding box center [784, 387] width 278 height 19
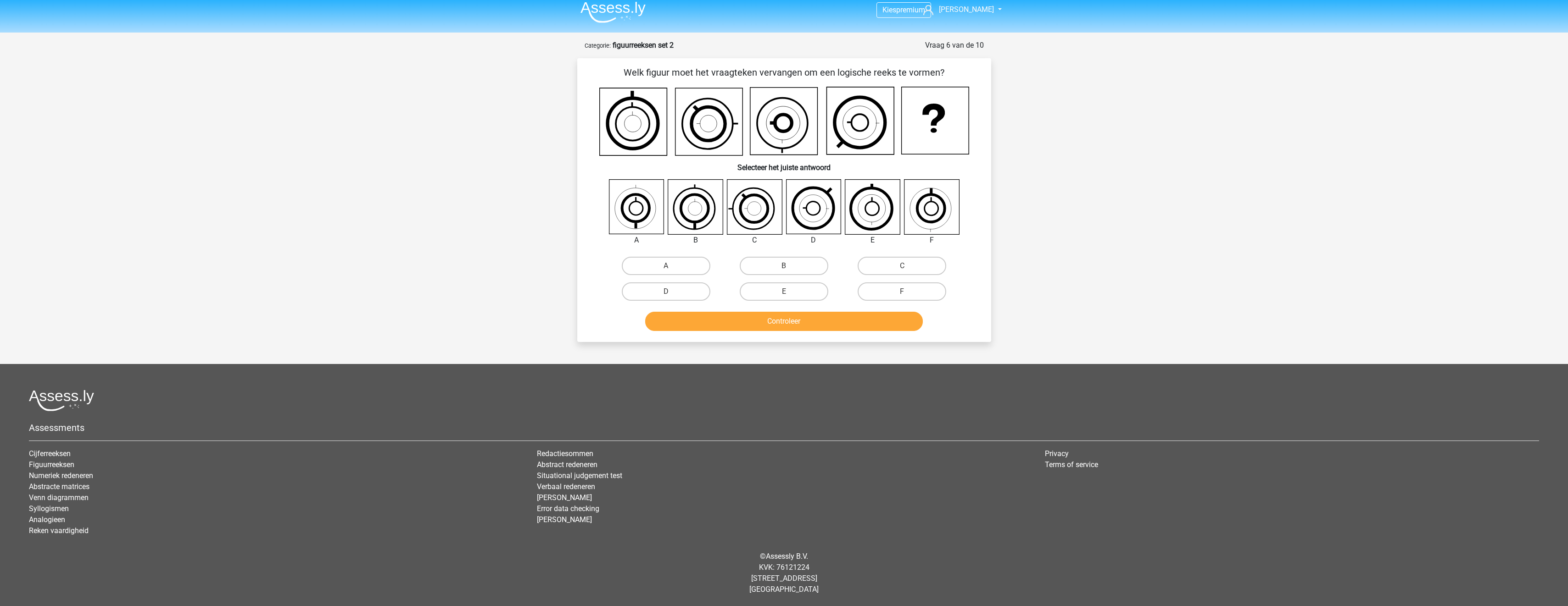
scroll to position [6, 0]
click at [659, 267] on label "A" at bounding box center [666, 266] width 89 height 19
click at [666, 267] on input "A" at bounding box center [668, 268] width 6 height 6
radio input "true"
click at [740, 323] on button "Controleer" at bounding box center [784, 321] width 278 height 19
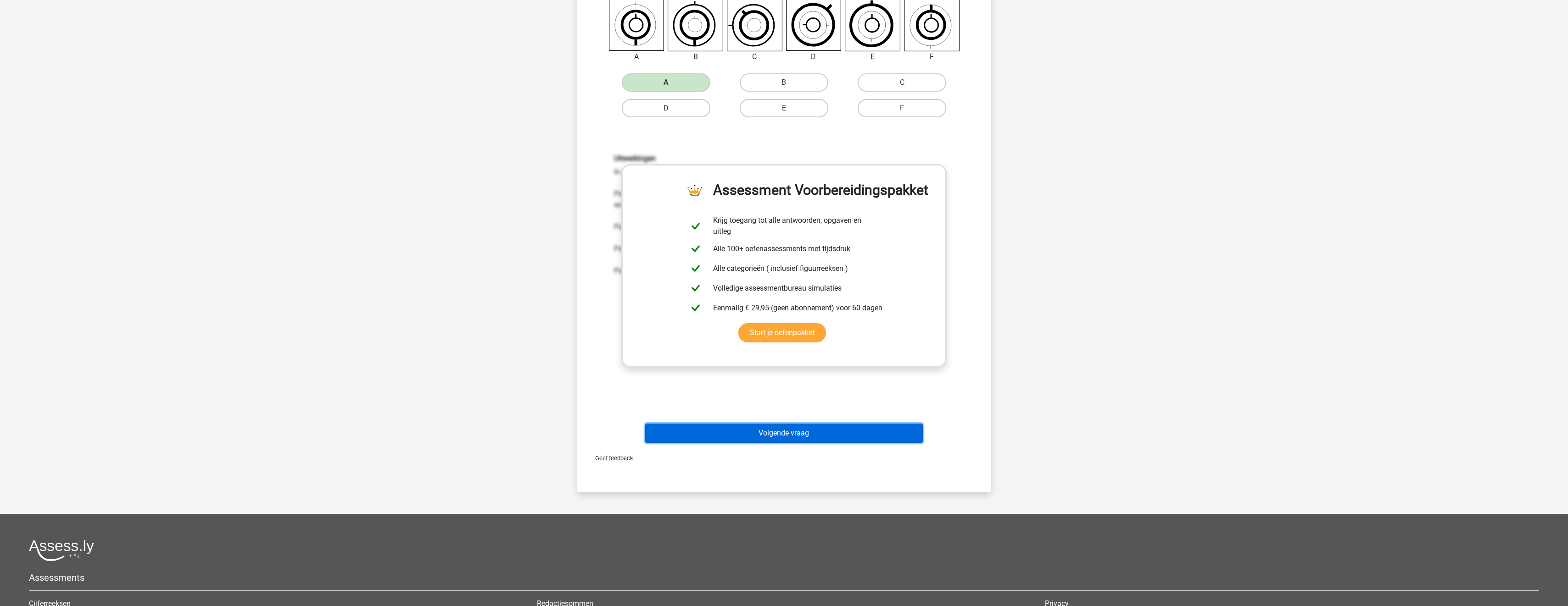
click at [827, 436] on button "Volgende vraag" at bounding box center [784, 433] width 278 height 19
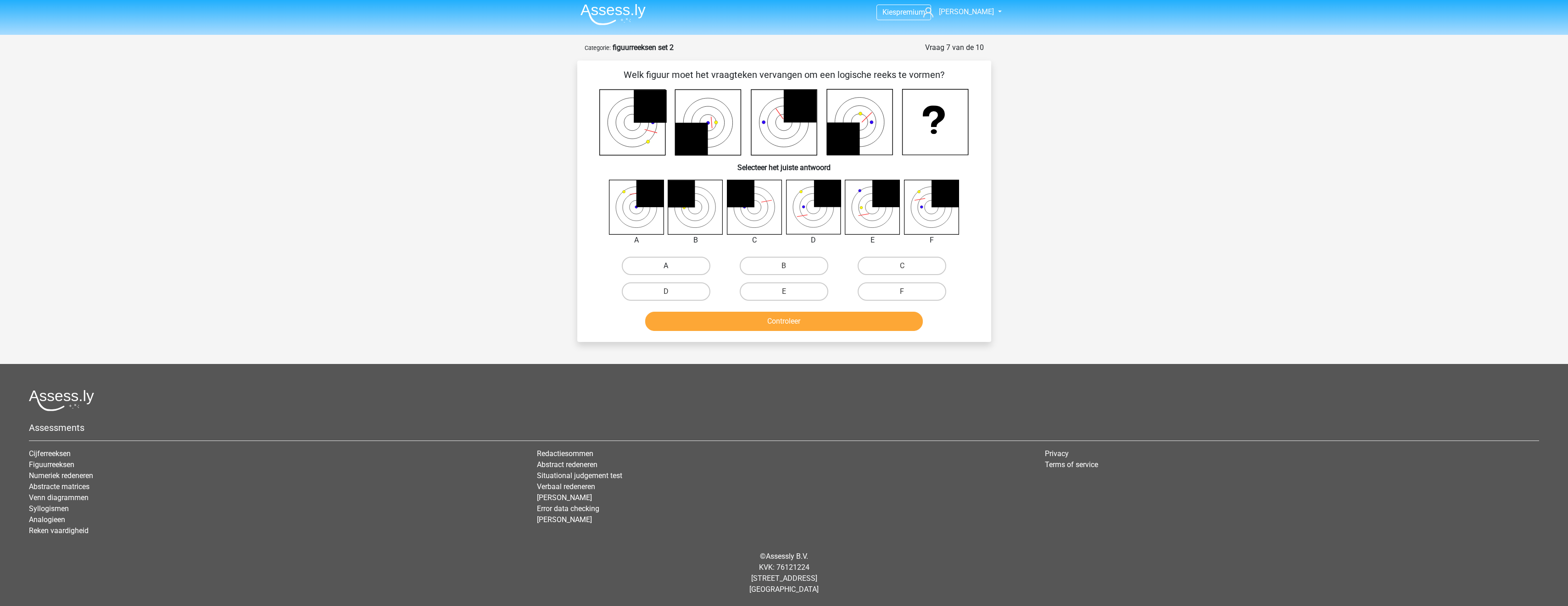
click at [679, 269] on label "A" at bounding box center [666, 266] width 89 height 19
click at [672, 269] on input "A" at bounding box center [668, 268] width 6 height 6
radio input "true"
click at [738, 335] on div "Controleer" at bounding box center [784, 323] width 354 height 23
click at [738, 327] on button "Controleer" at bounding box center [784, 321] width 278 height 19
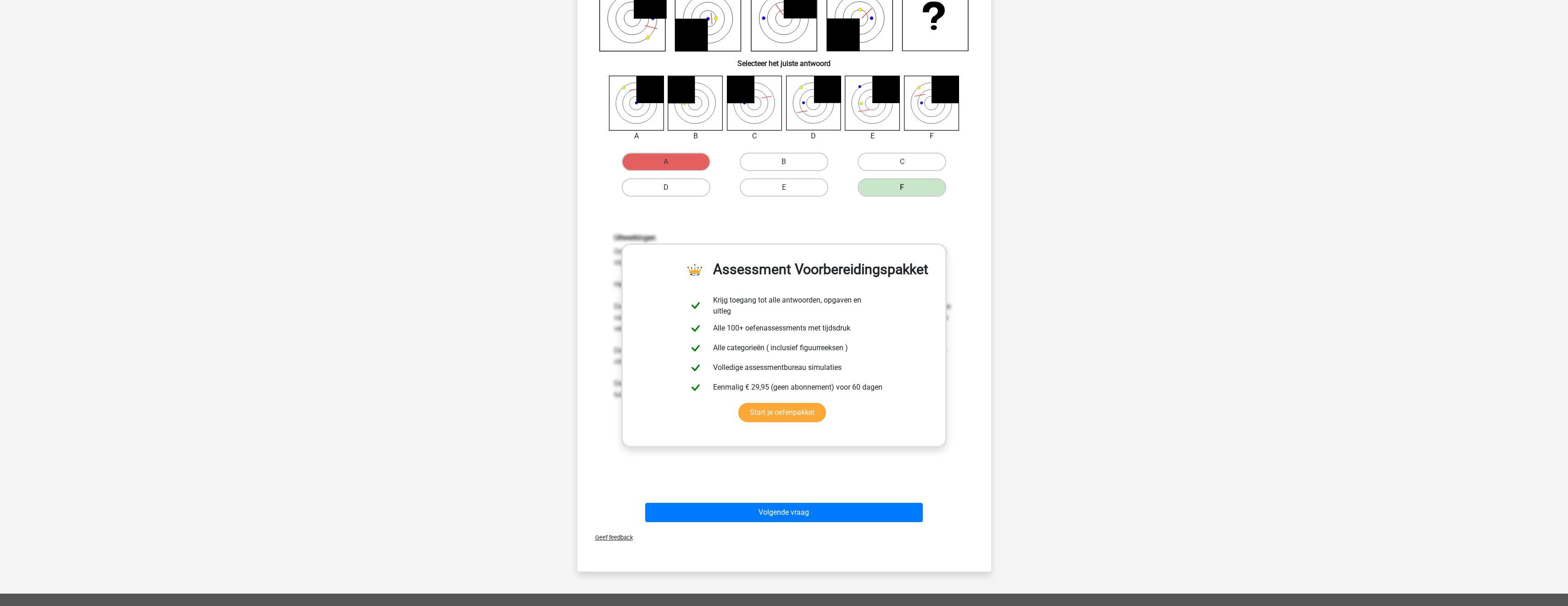
scroll to position [187, 0]
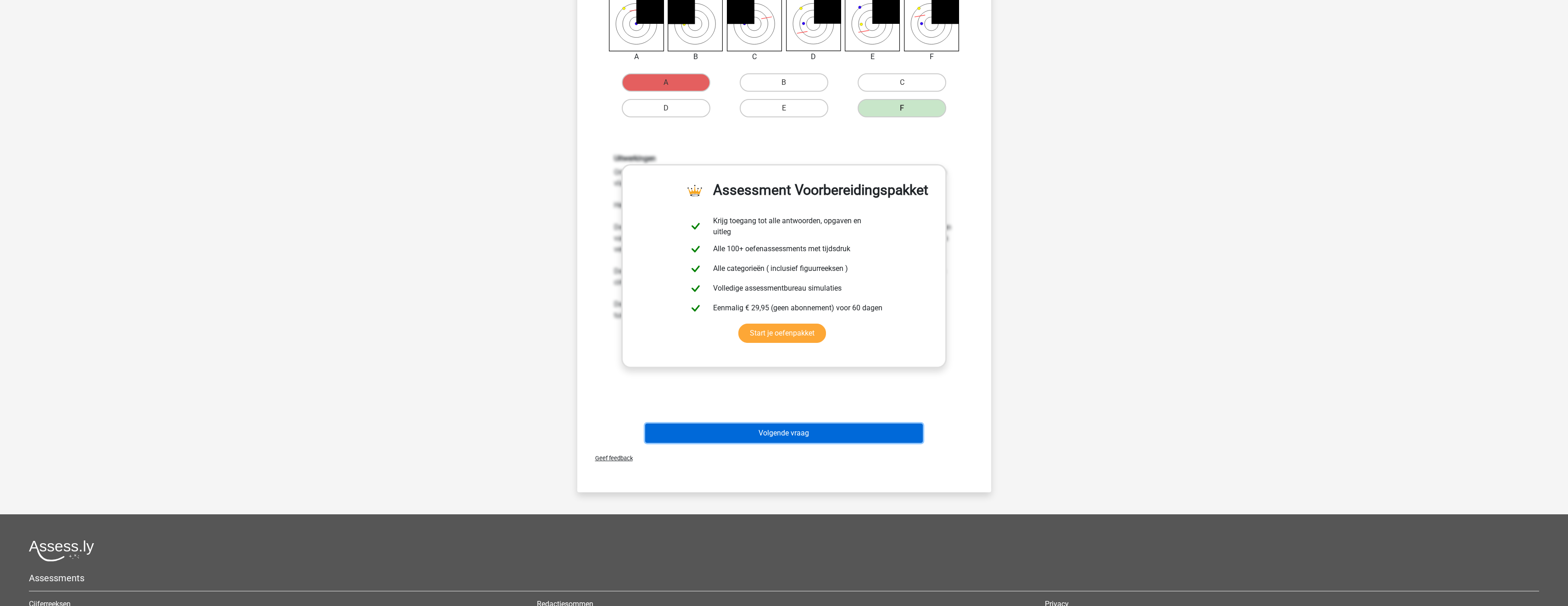
click at [818, 441] on button "Volgende vraag" at bounding box center [784, 433] width 278 height 19
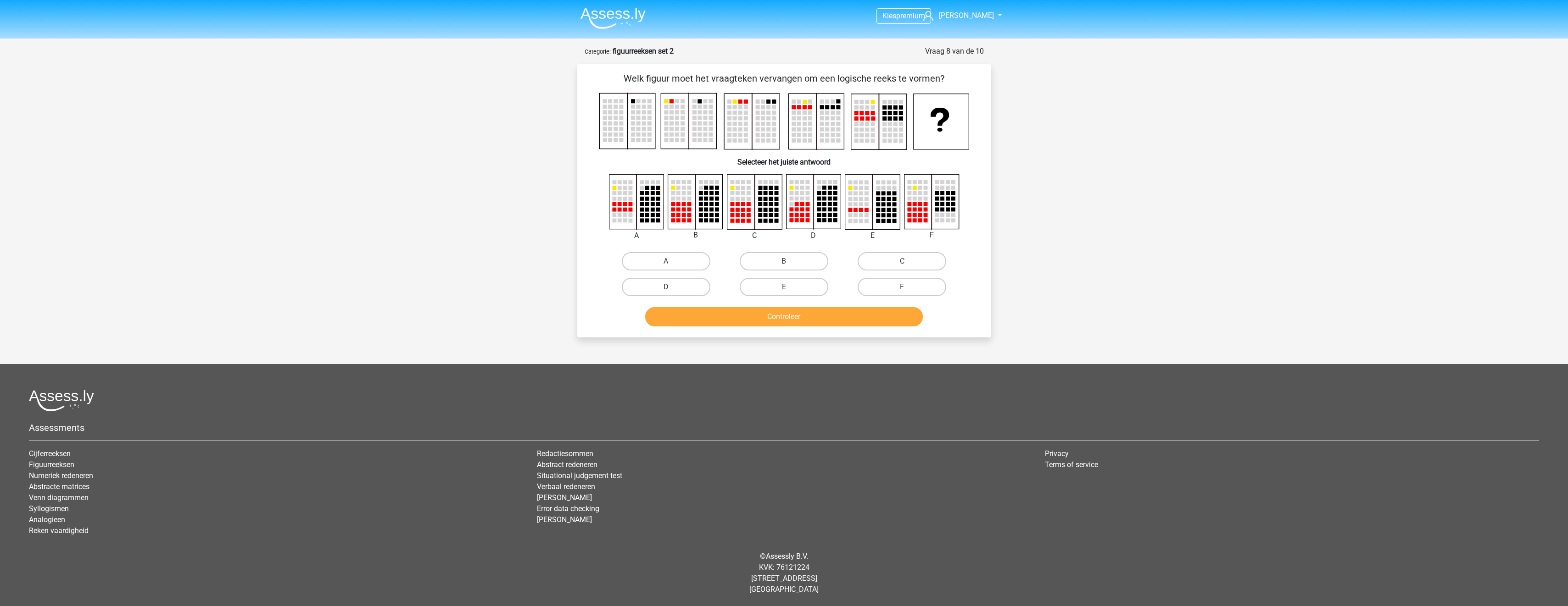
scroll to position [0, 0]
click at [929, 271] on div "C" at bounding box center [905, 262] width 118 height 26
click at [925, 265] on label "C" at bounding box center [905, 261] width 89 height 19
click at [911, 265] on input "C" at bounding box center [908, 264] width 6 height 6
radio input "true"
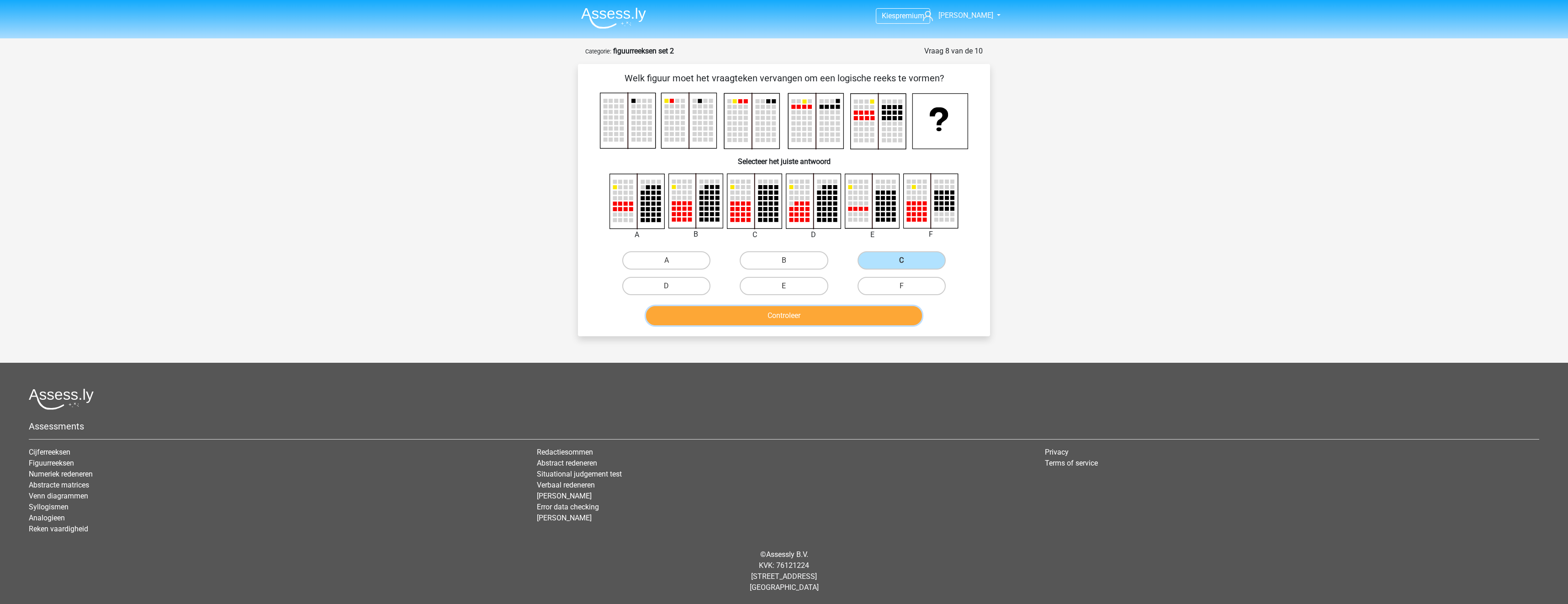
click at [848, 312] on button "Controleer" at bounding box center [784, 316] width 277 height 19
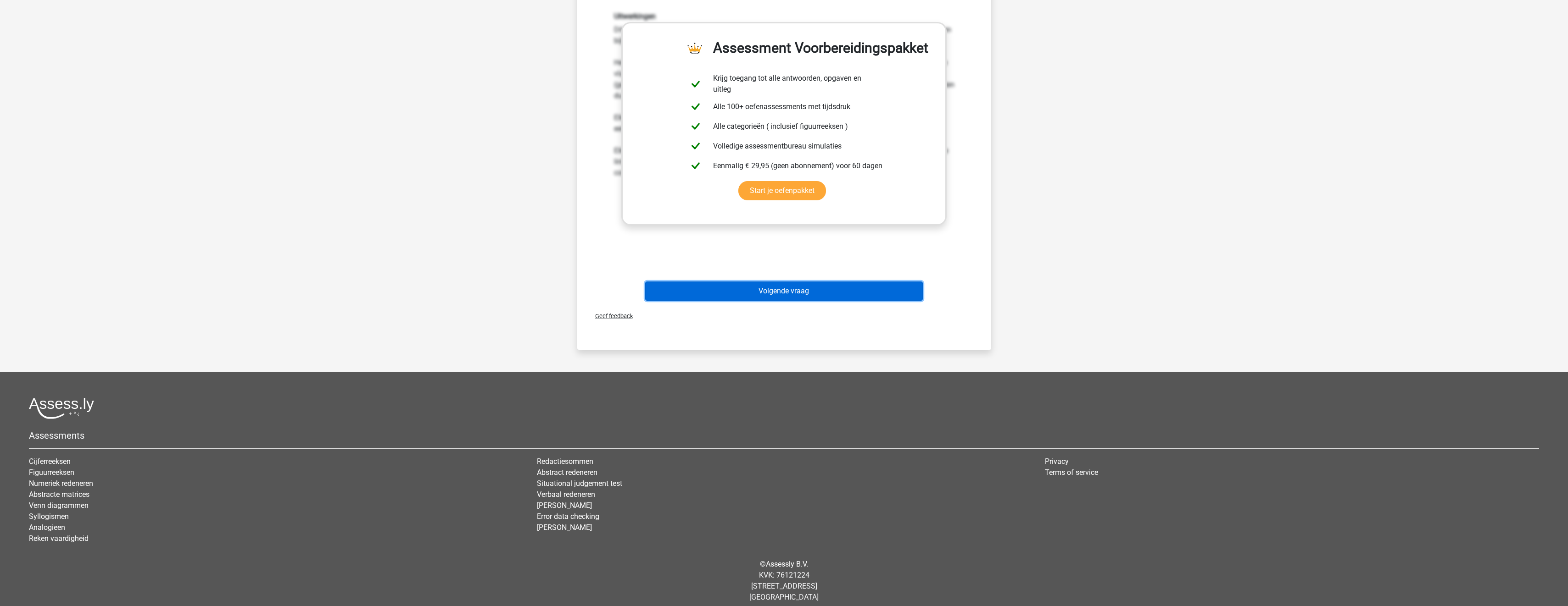
click at [777, 287] on button "Volgende vraag" at bounding box center [784, 291] width 278 height 19
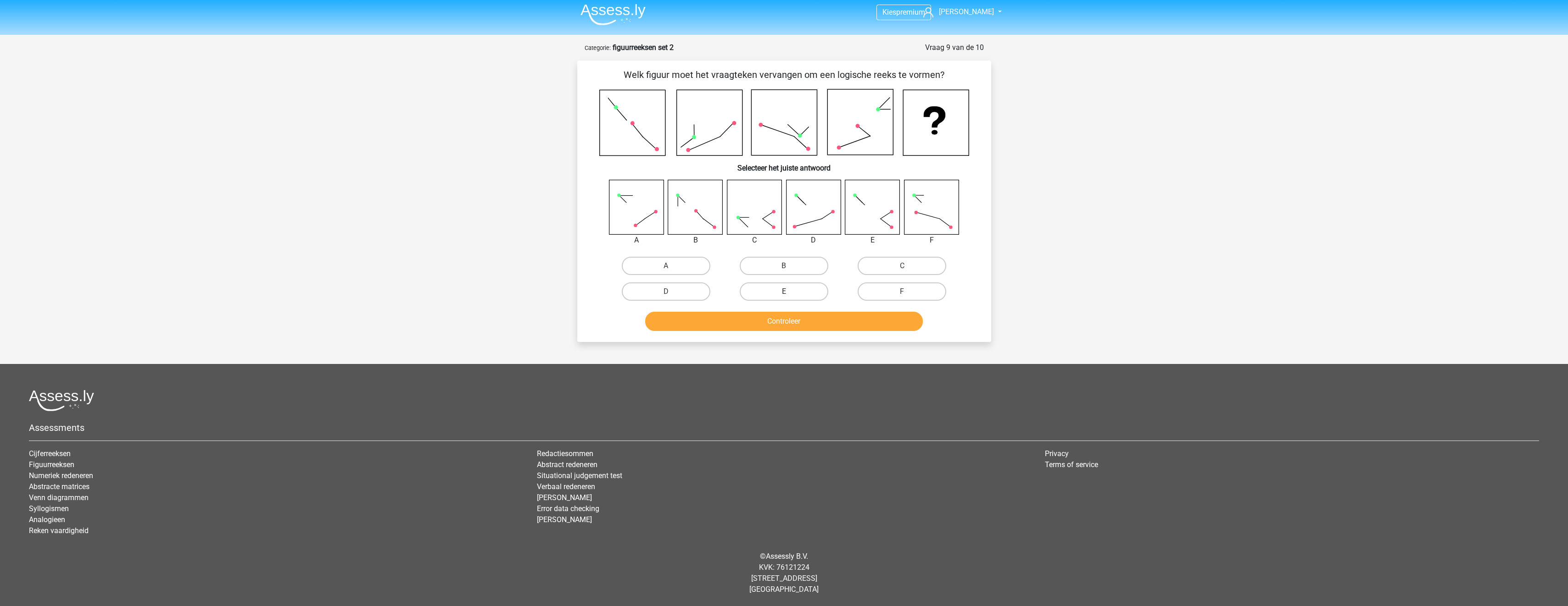
click at [801, 296] on label "E" at bounding box center [784, 291] width 89 height 19
click at [789, 296] on input "E" at bounding box center [786, 294] width 6 height 6
radio input "true"
click at [811, 322] on button "Controleer" at bounding box center [784, 321] width 278 height 19
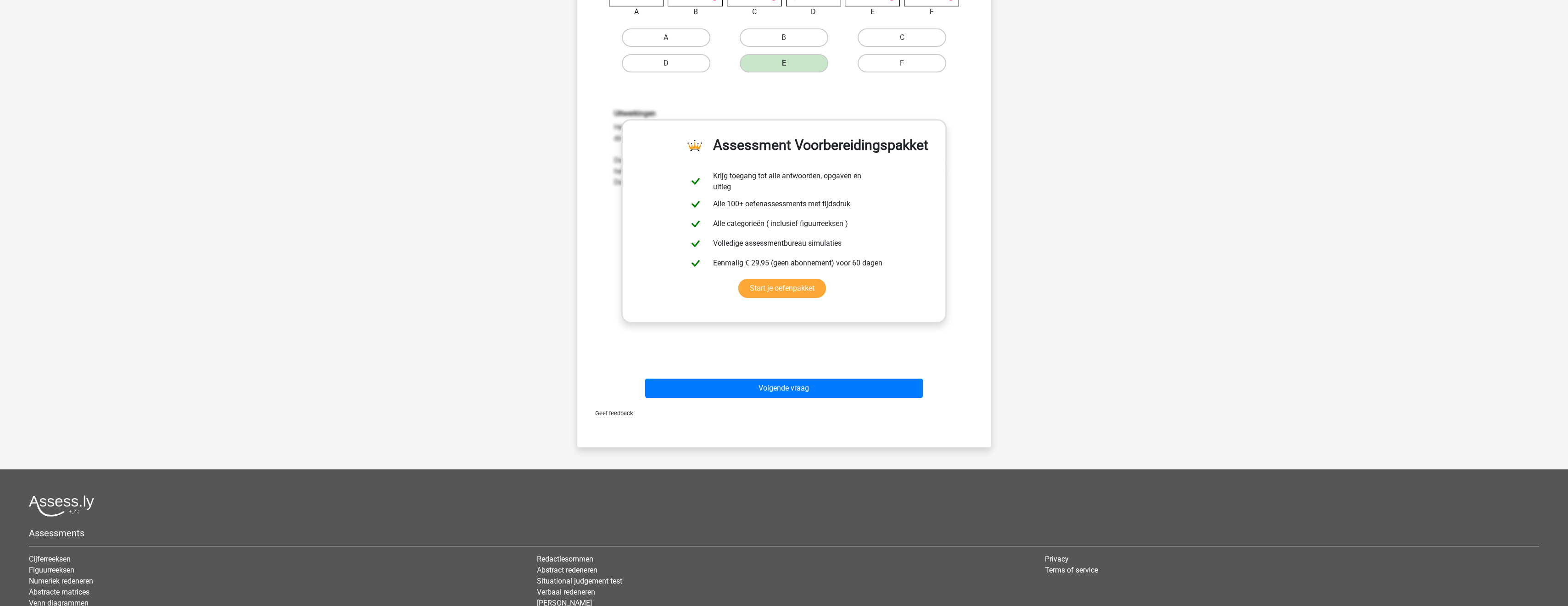
scroll to position [278, 0]
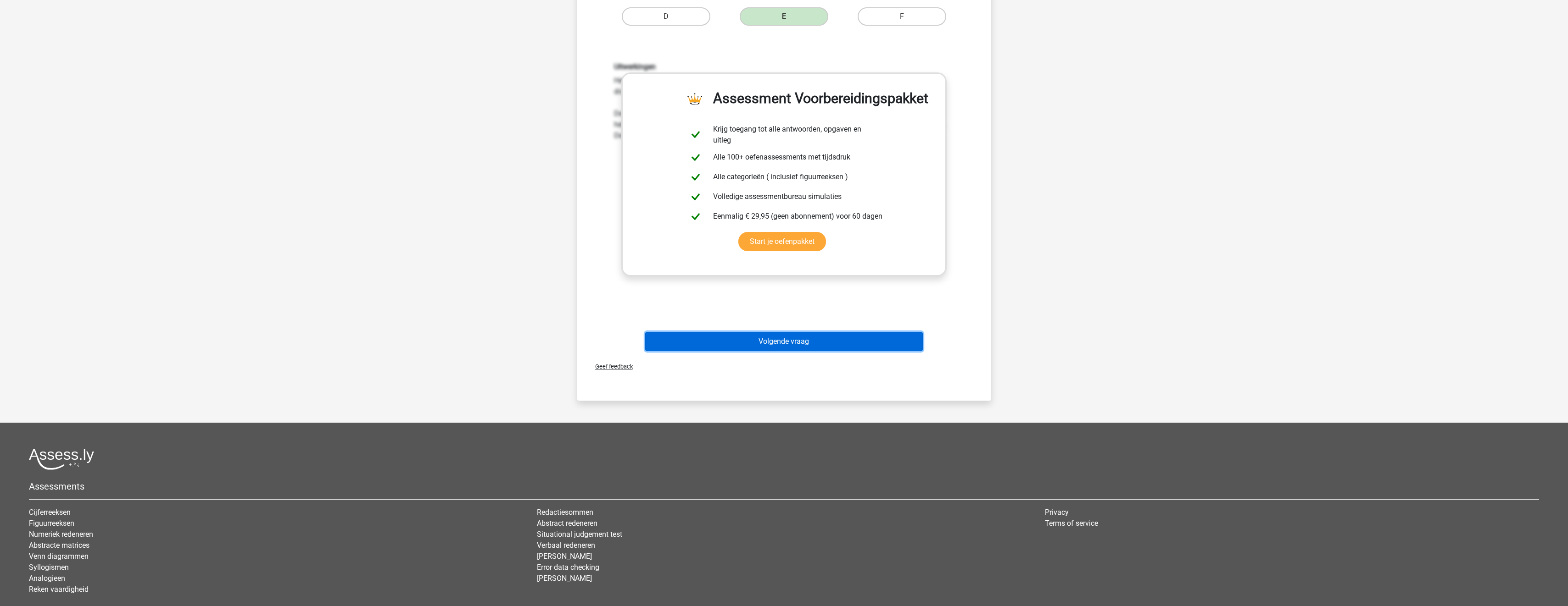
click at [792, 340] on button "Volgende vraag" at bounding box center [784, 341] width 278 height 19
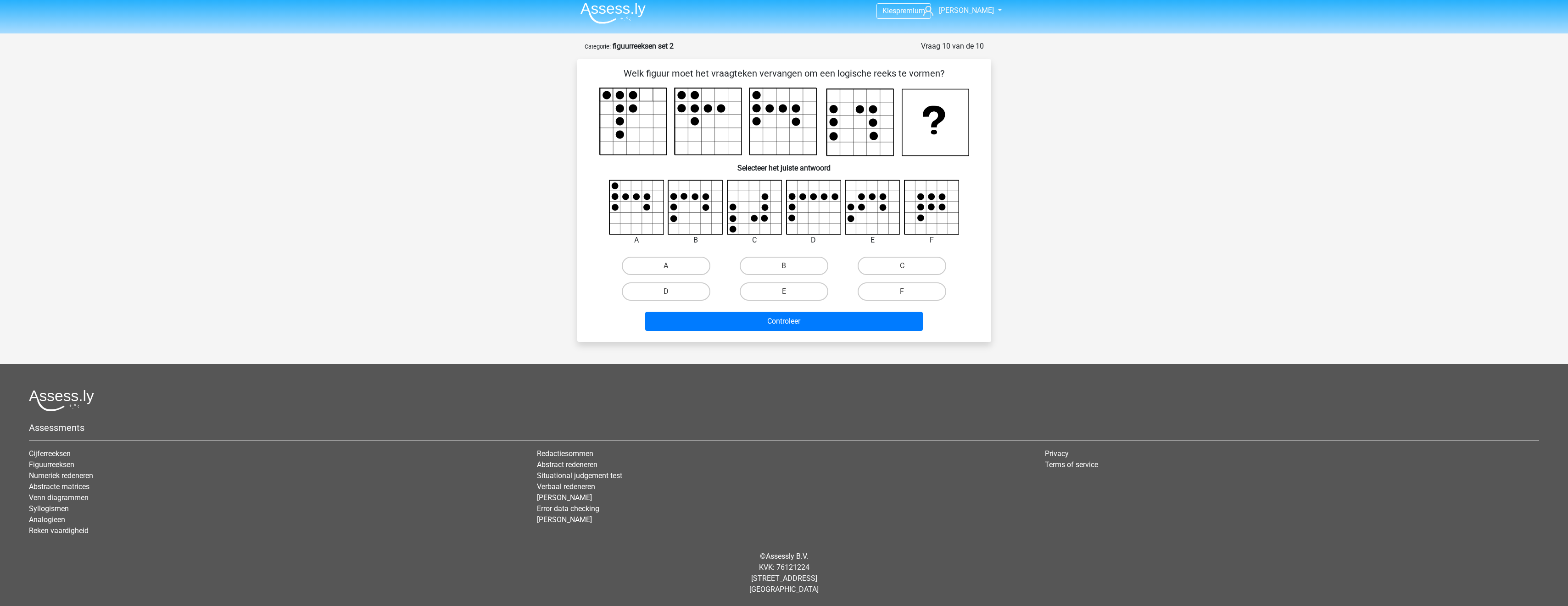
scroll to position [5, 0]
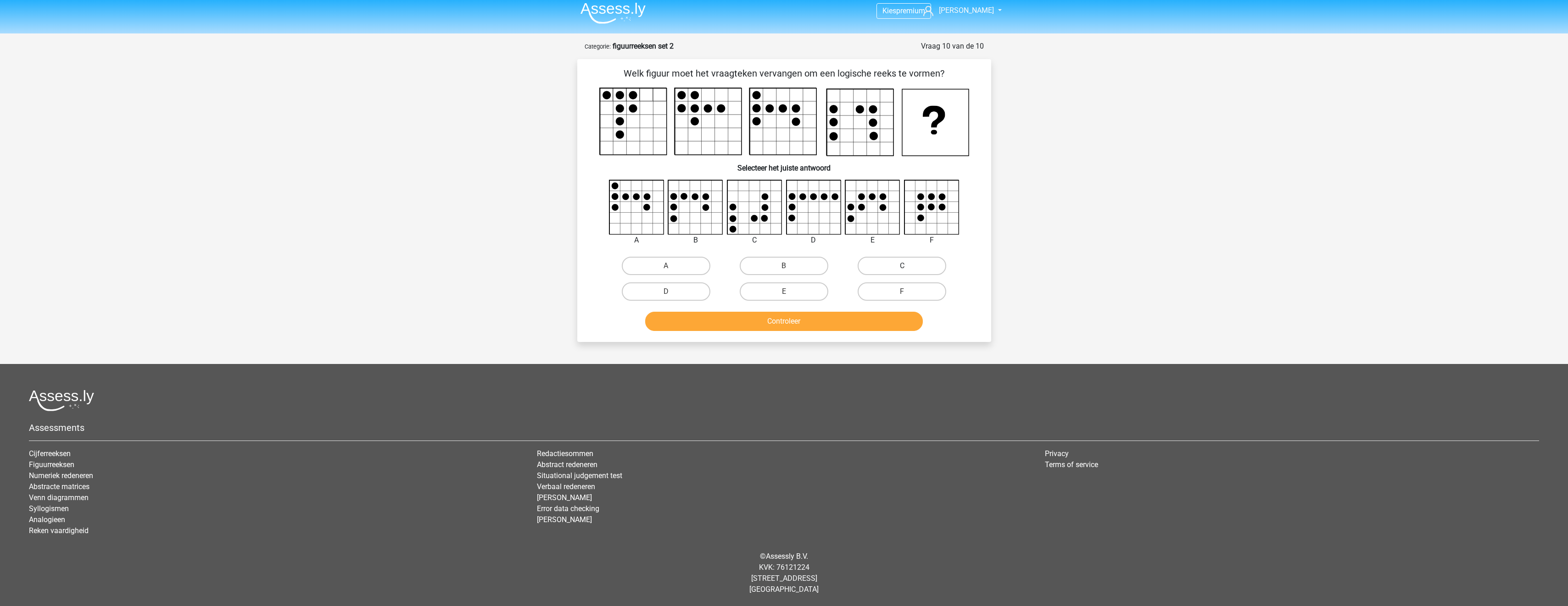
click at [896, 259] on label "C" at bounding box center [902, 266] width 89 height 19
click at [902, 266] on input "C" at bounding box center [904, 268] width 6 height 6
radio input "true"
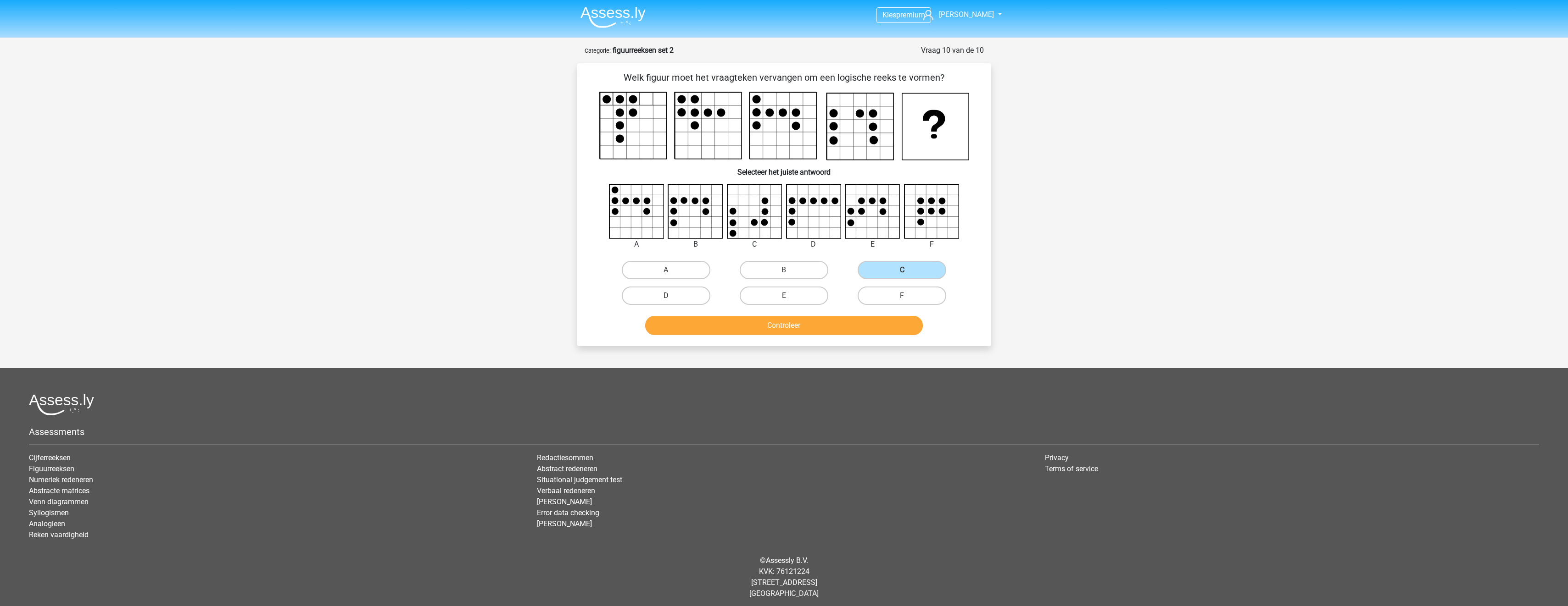
scroll to position [0, 0]
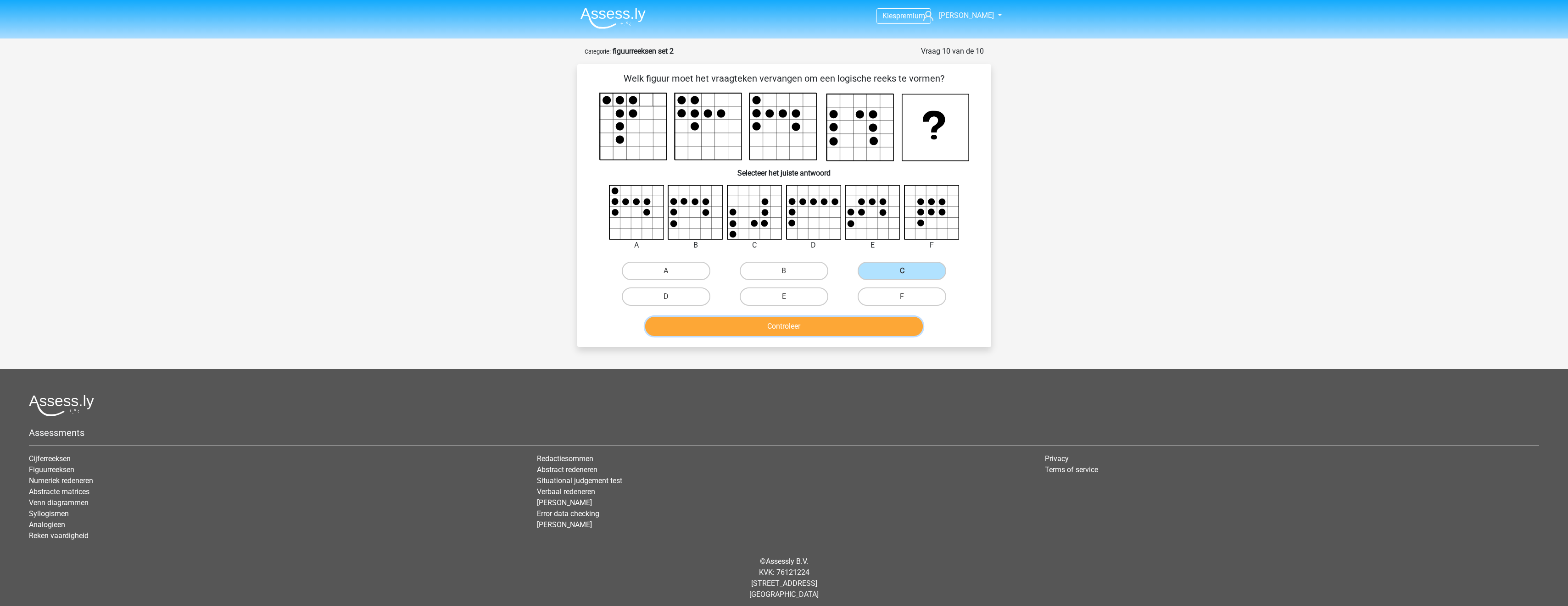
click at [865, 328] on button "Controleer" at bounding box center [784, 327] width 278 height 19
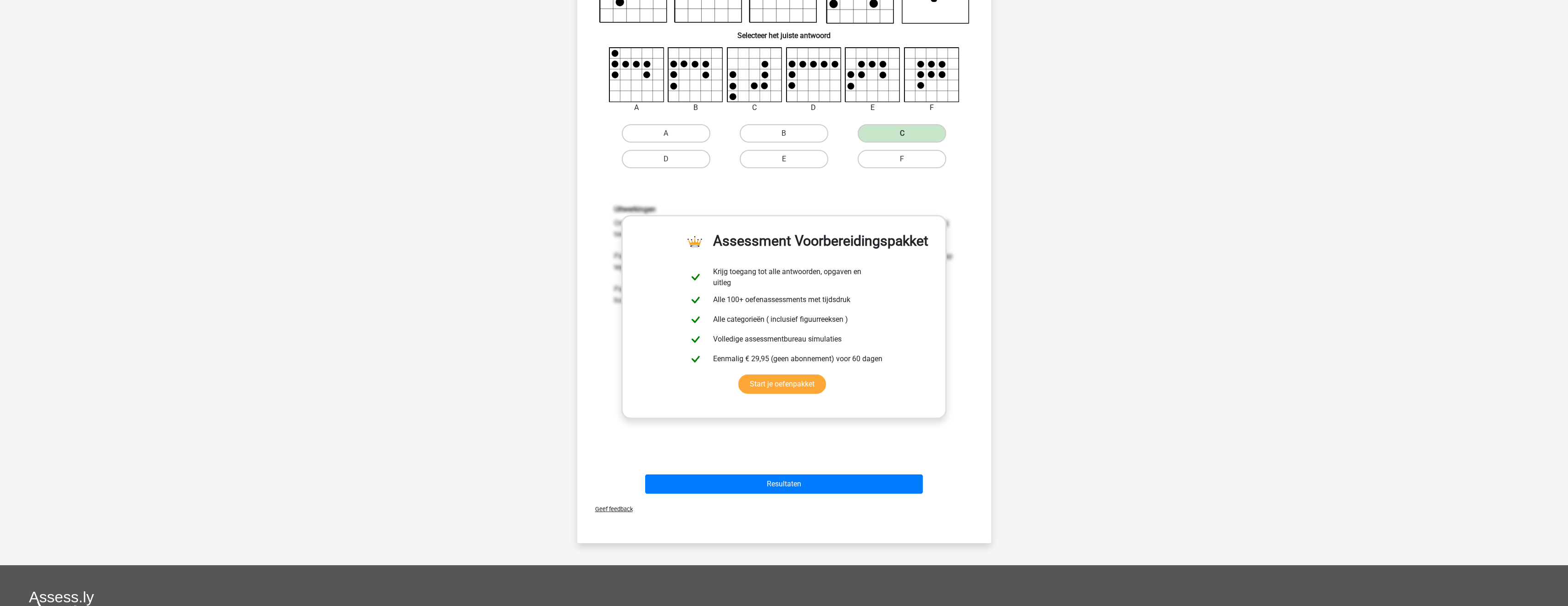
scroll to position [321, 0]
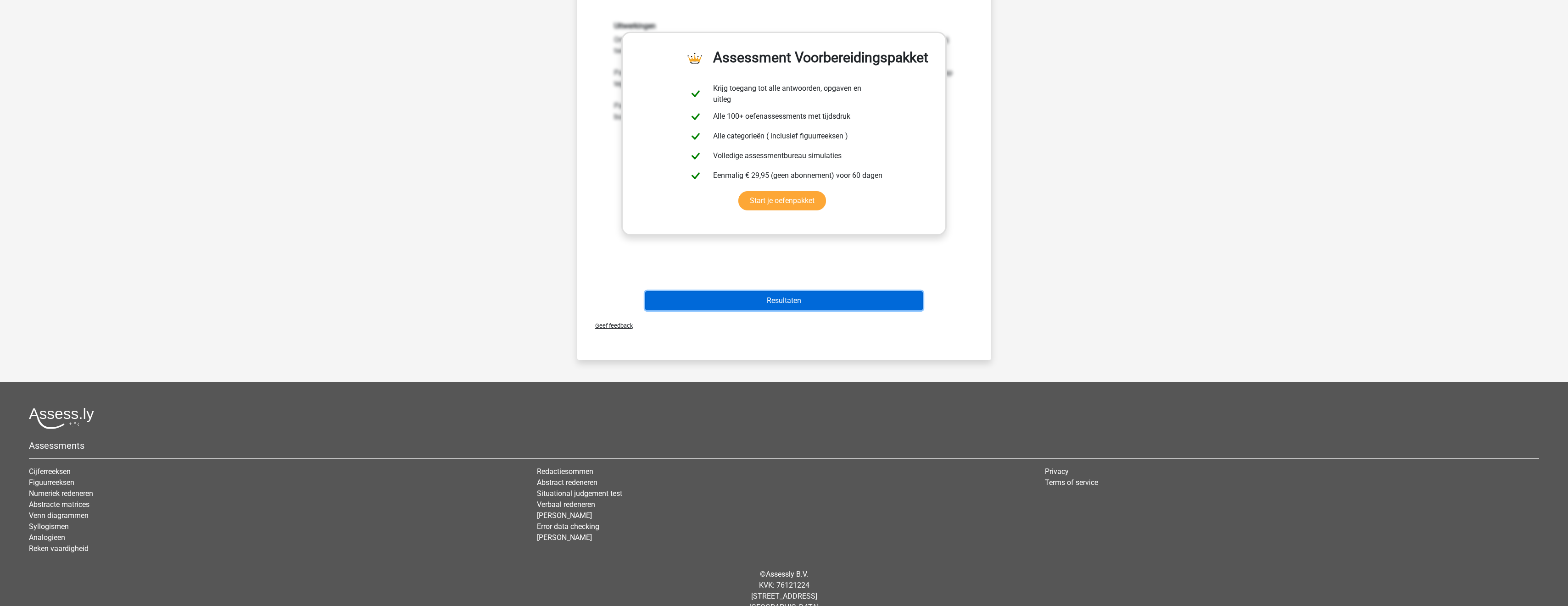
click at [821, 299] on button "Resultaten" at bounding box center [784, 301] width 278 height 19
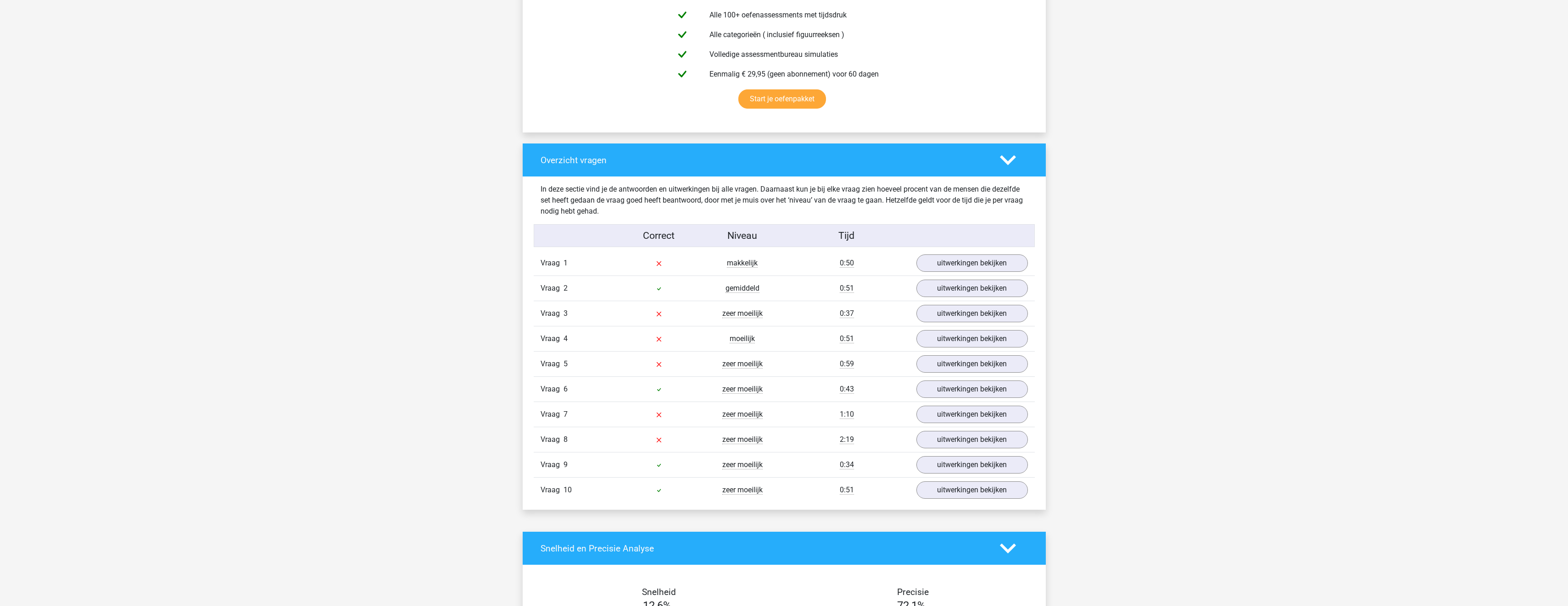
scroll to position [505, 0]
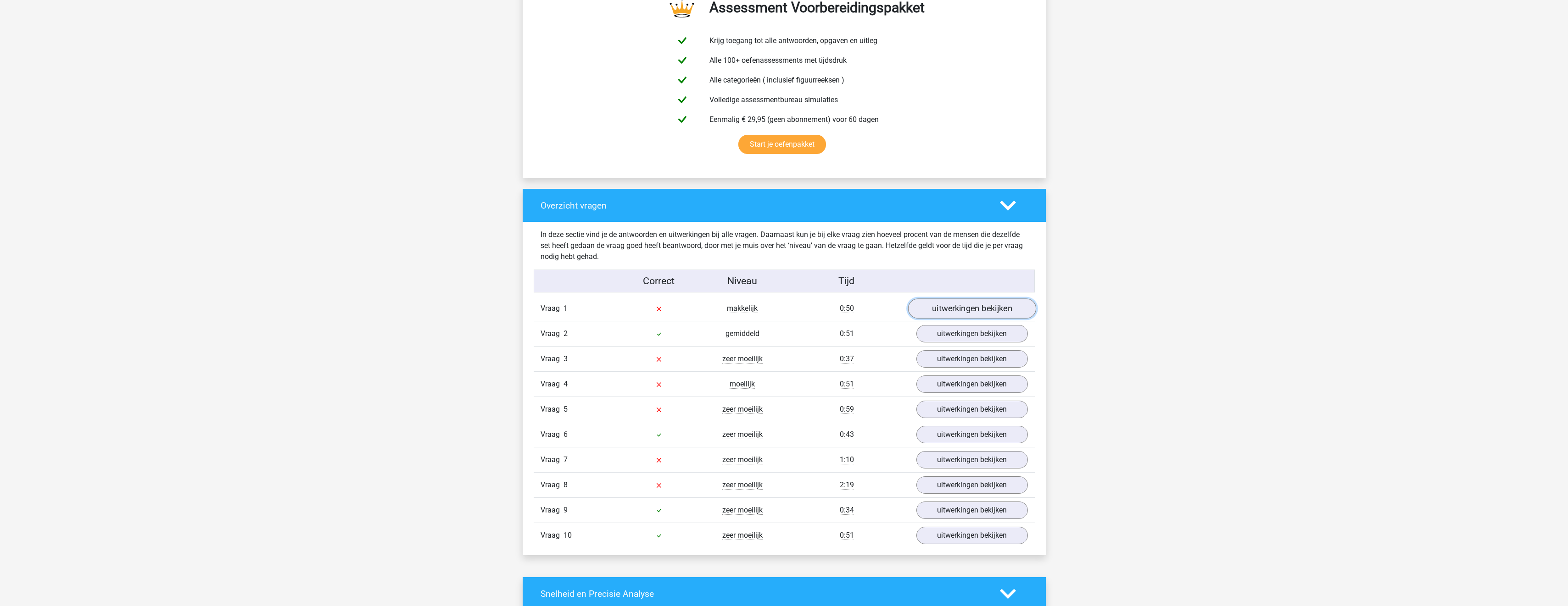
click at [945, 304] on link "uitwerkingen bekijken" at bounding box center [971, 308] width 128 height 20
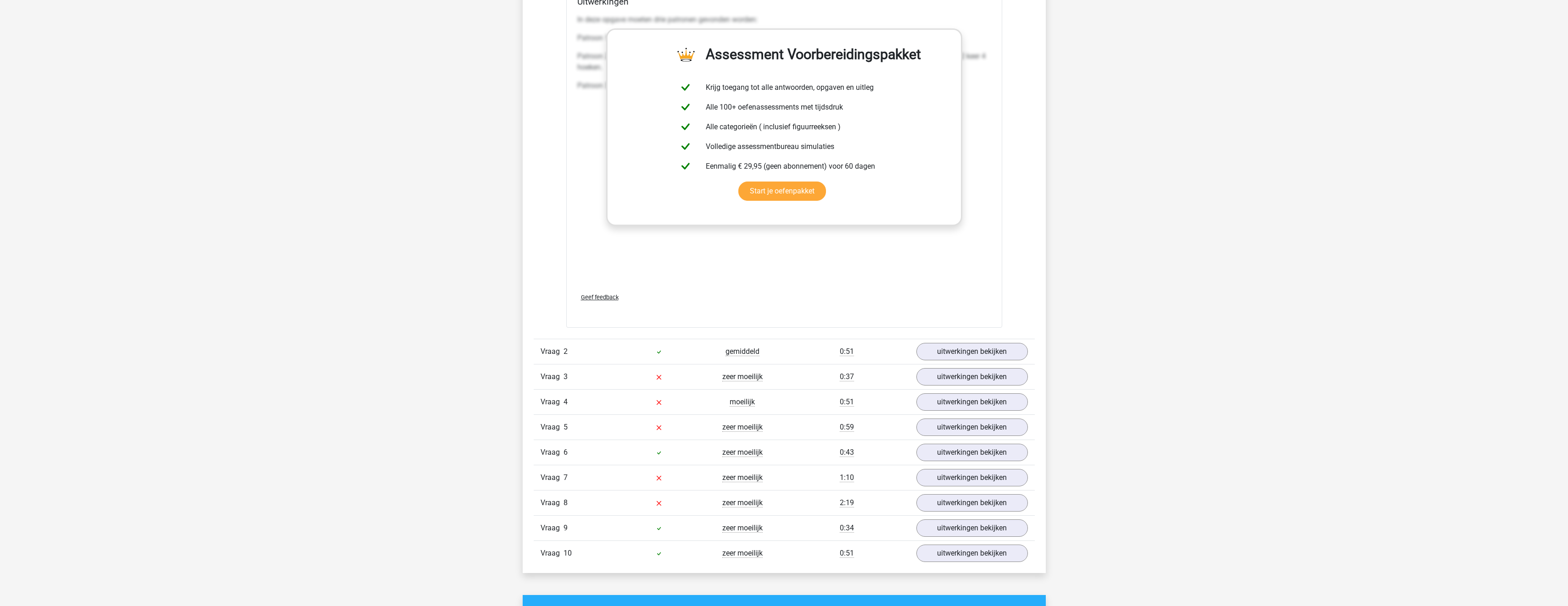
scroll to position [1284, 0]
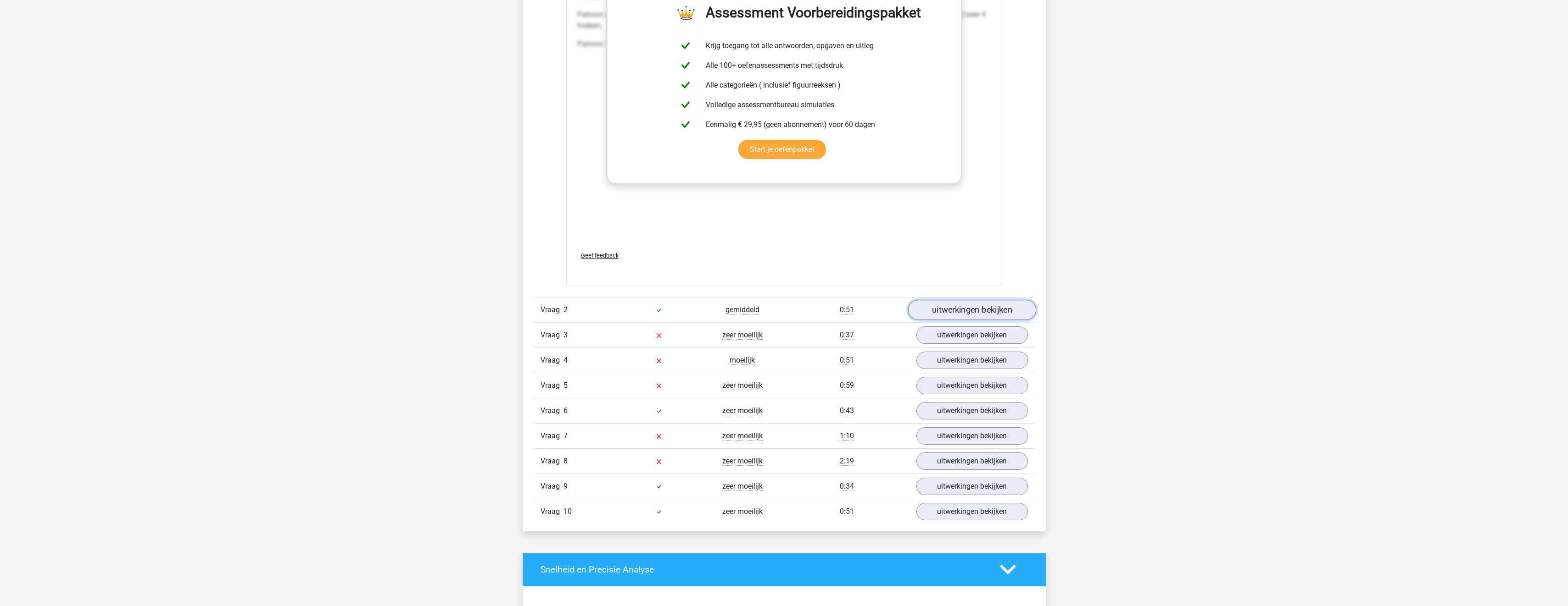
click at [974, 311] on link "uitwerkingen bekijken" at bounding box center [971, 310] width 128 height 20
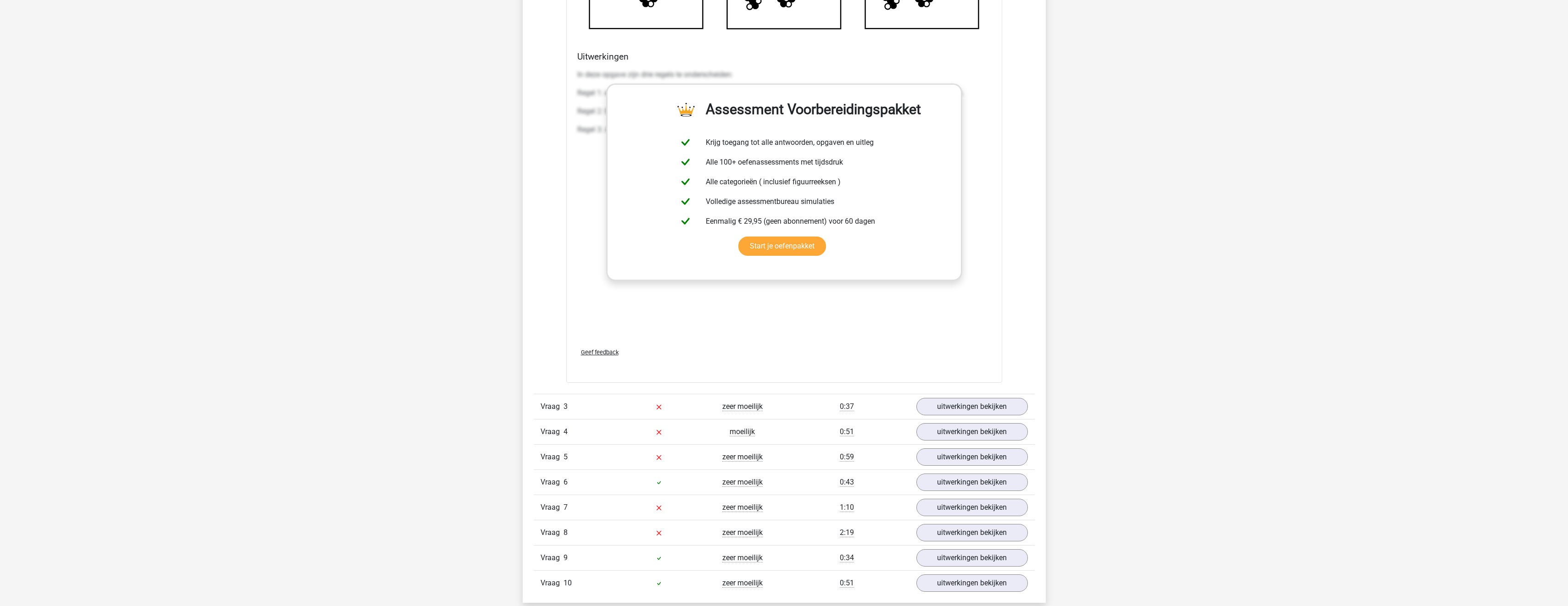
scroll to position [2018, 0]
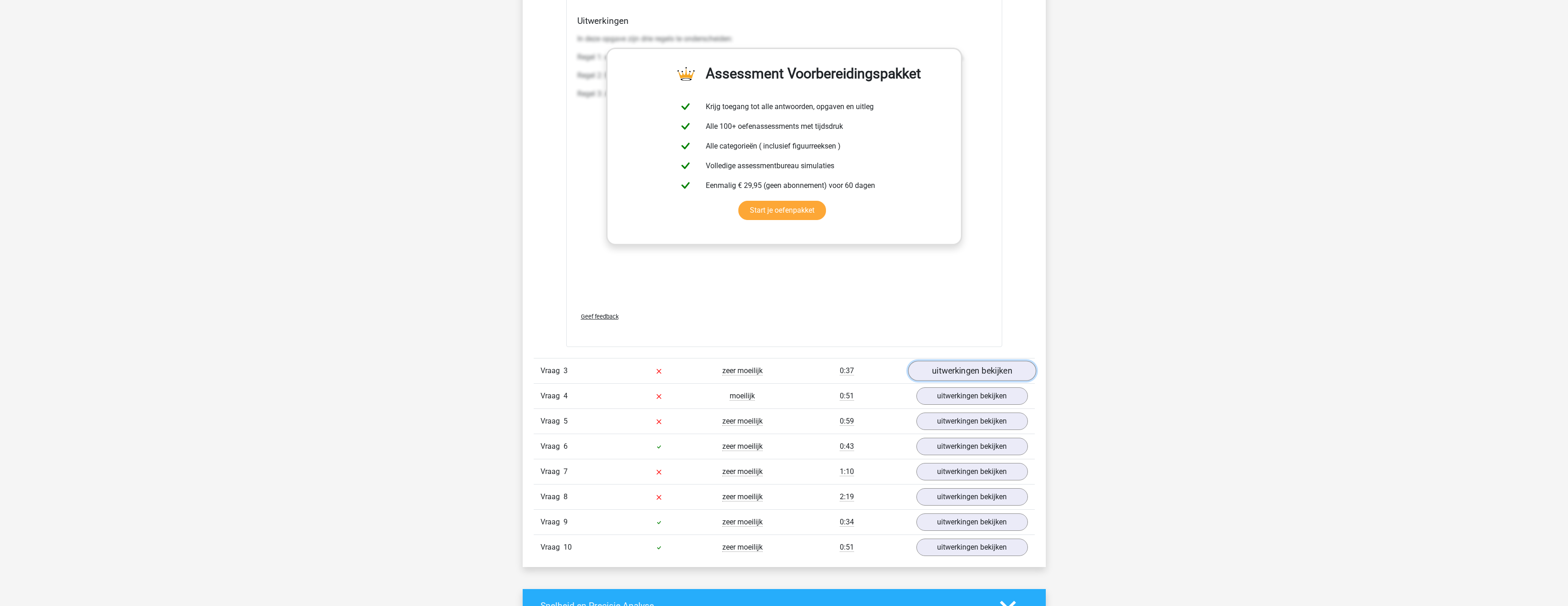
click at [976, 374] on link "uitwerkingen bekijken" at bounding box center [971, 370] width 128 height 20
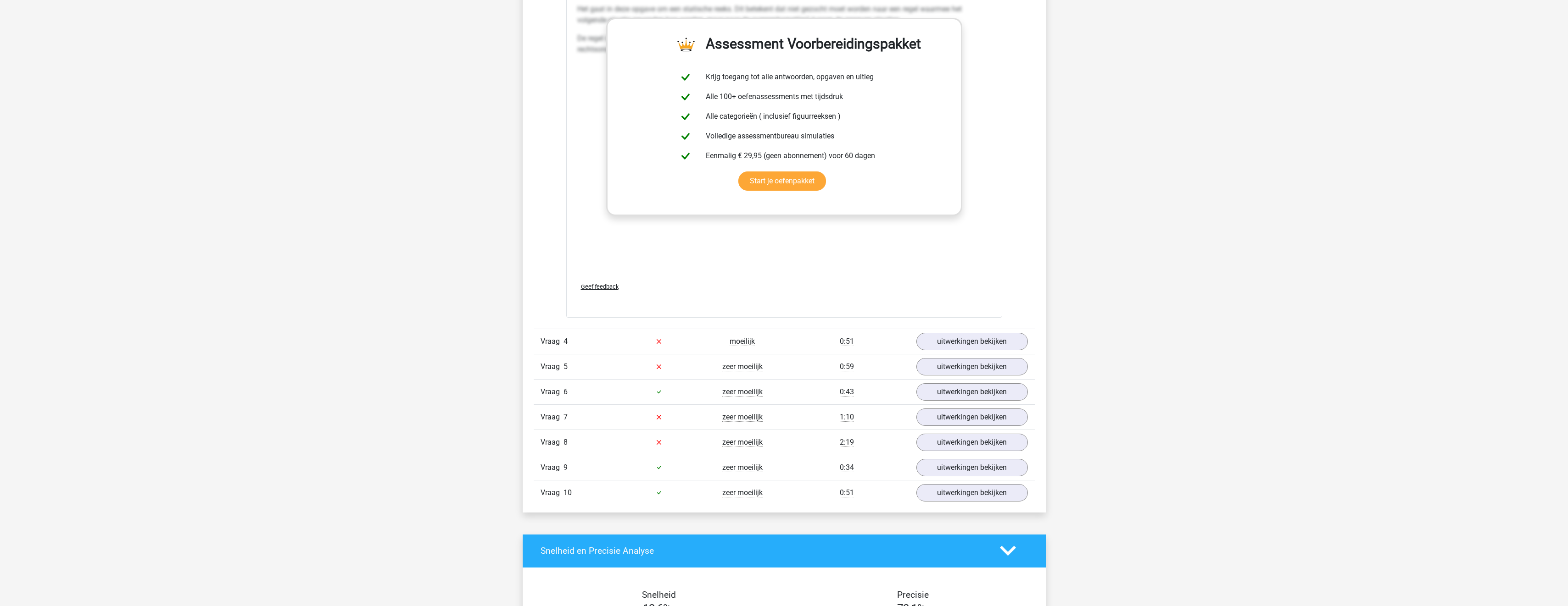
scroll to position [2934, 0]
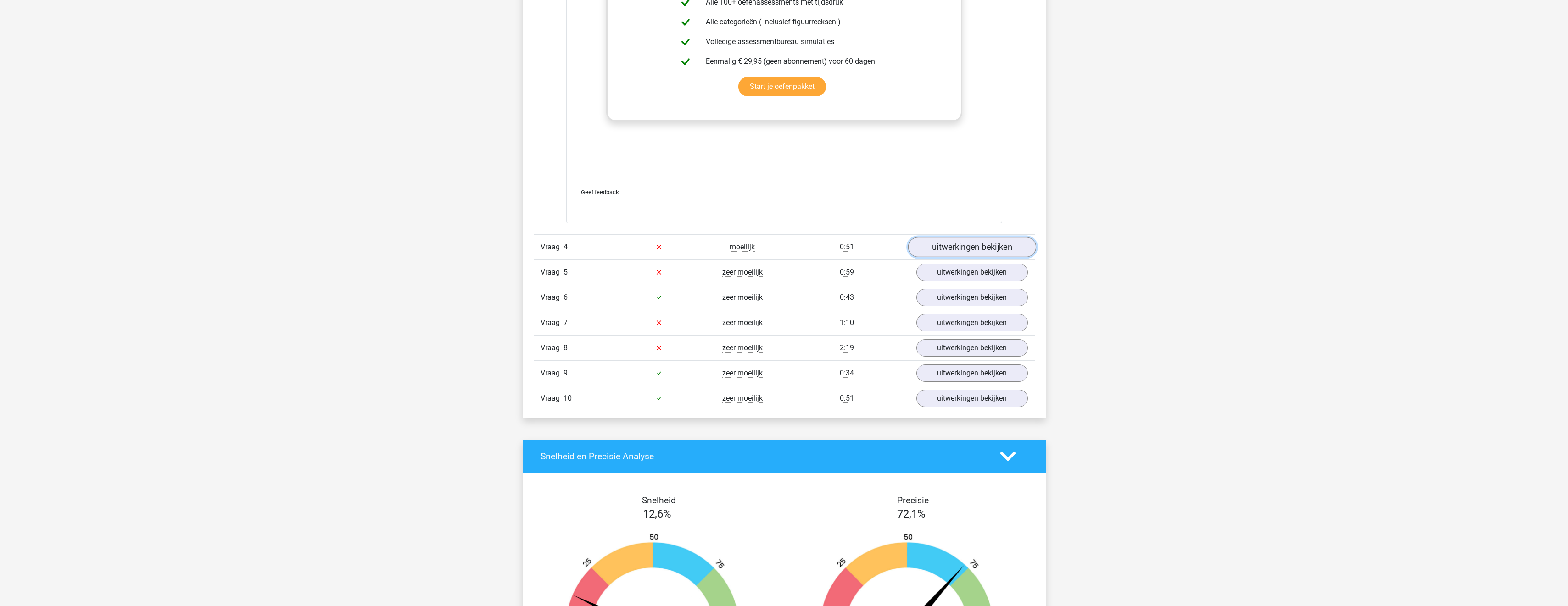
click at [983, 237] on link "uitwerkingen bekijken" at bounding box center [971, 247] width 128 height 20
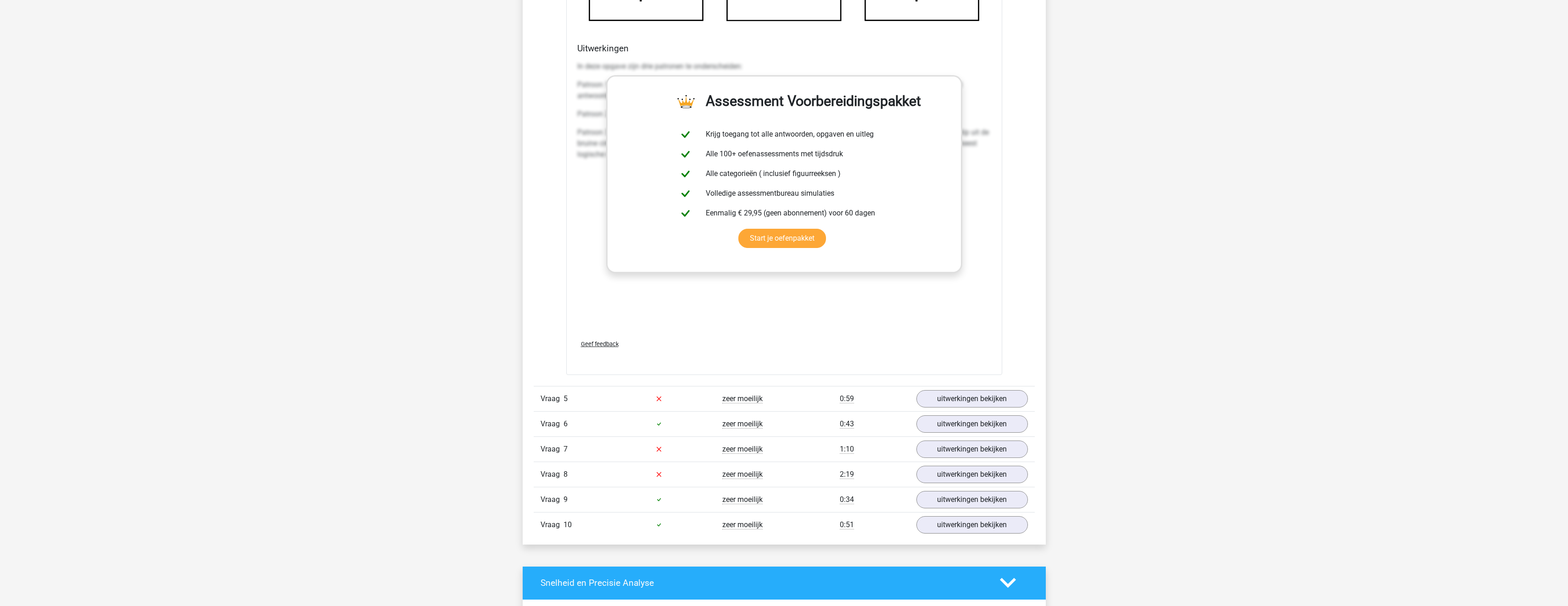
scroll to position [3576, 0]
click at [970, 395] on link "uitwerkingen bekijken" at bounding box center [971, 398] width 128 height 20
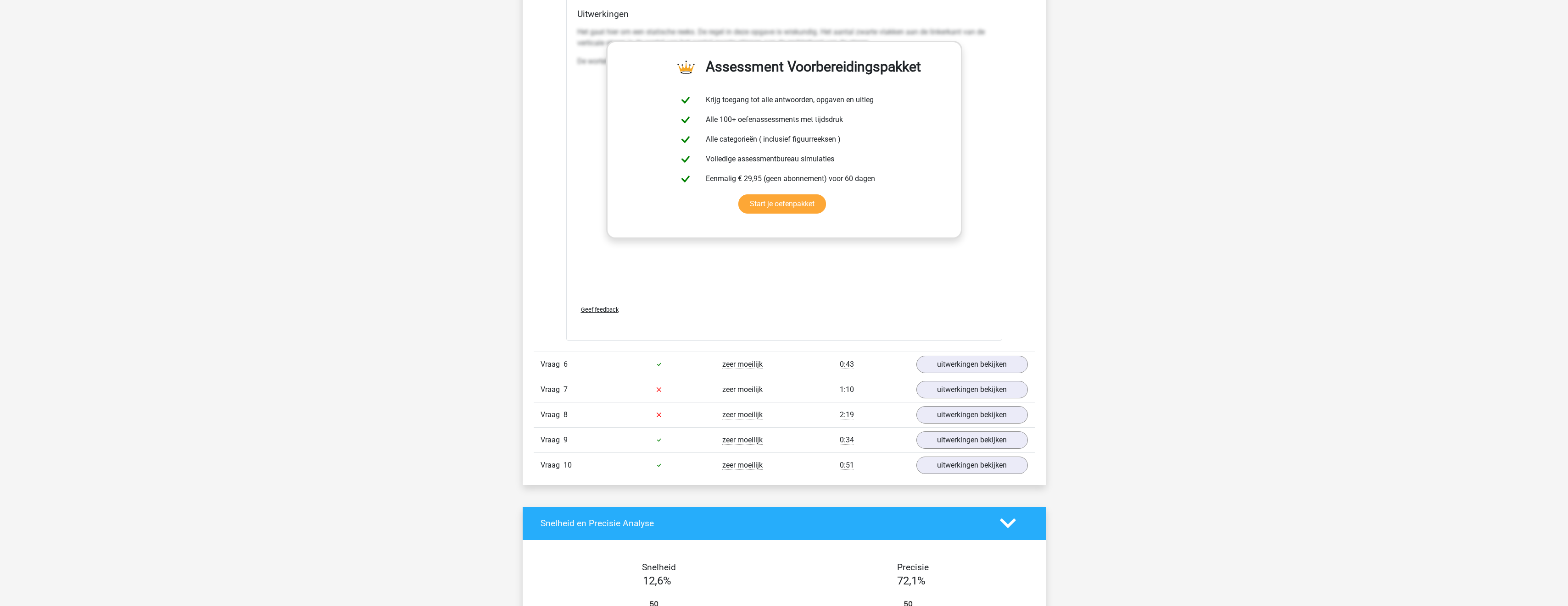
scroll to position [4447, 0]
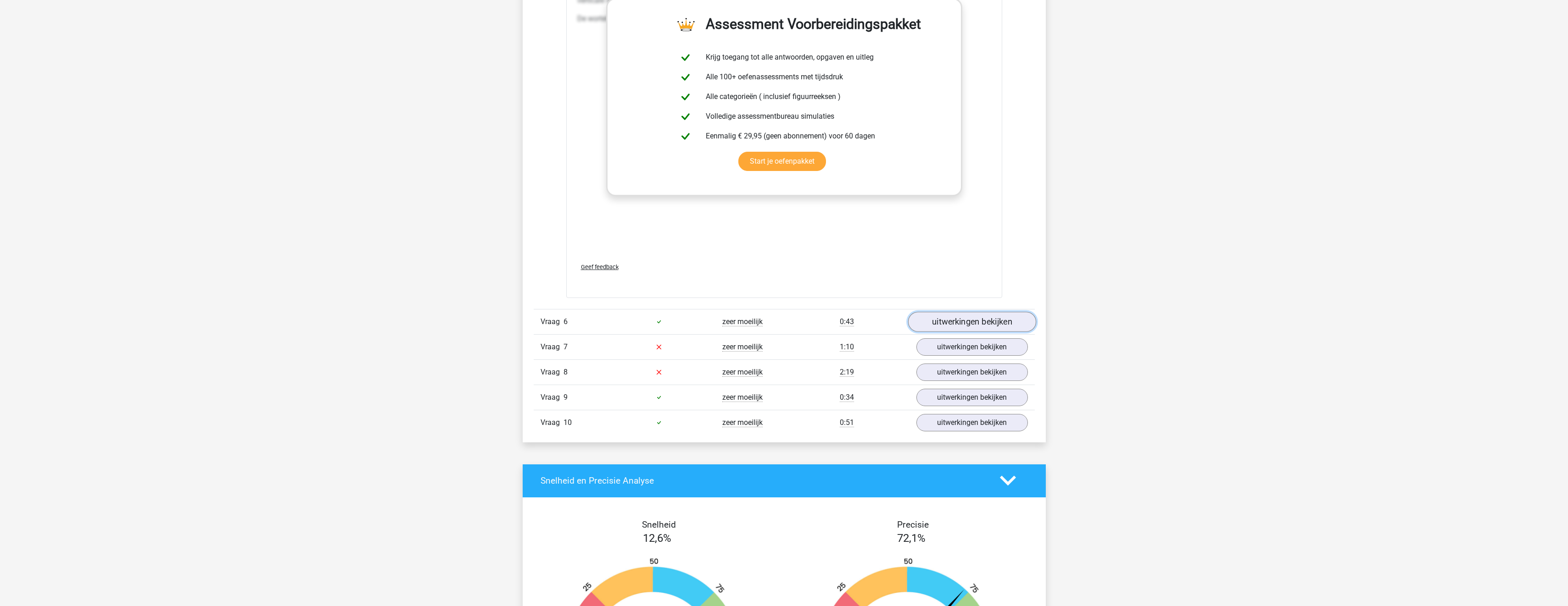
click at [929, 321] on link "uitwerkingen bekijken" at bounding box center [971, 321] width 128 height 20
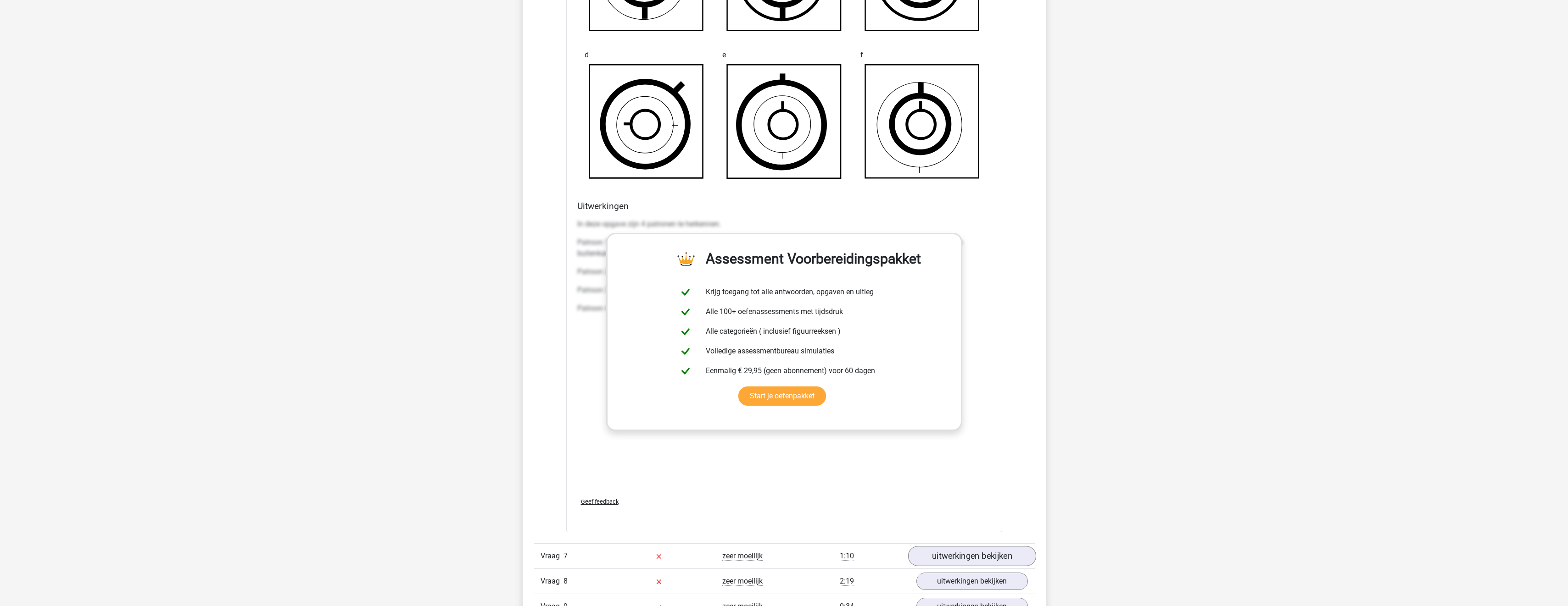
scroll to position [5089, 0]
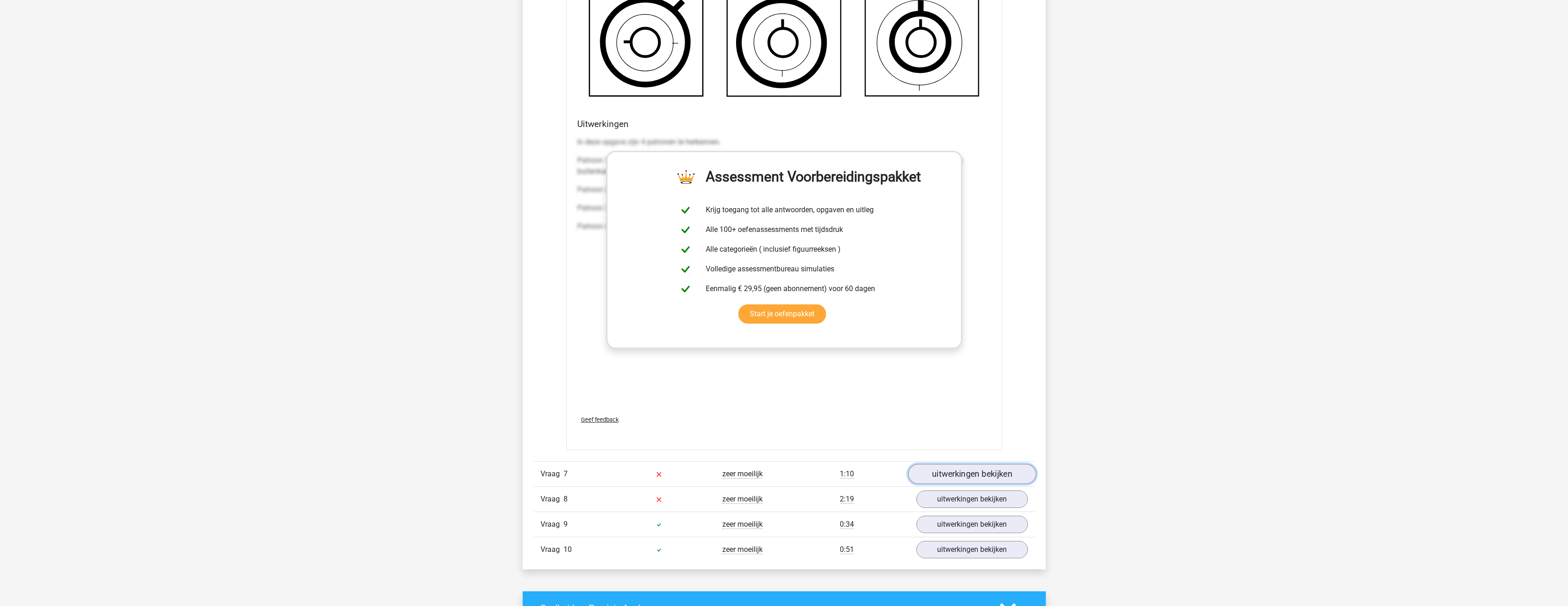
click at [1006, 483] on link "uitwerkingen bekijken" at bounding box center [971, 474] width 128 height 20
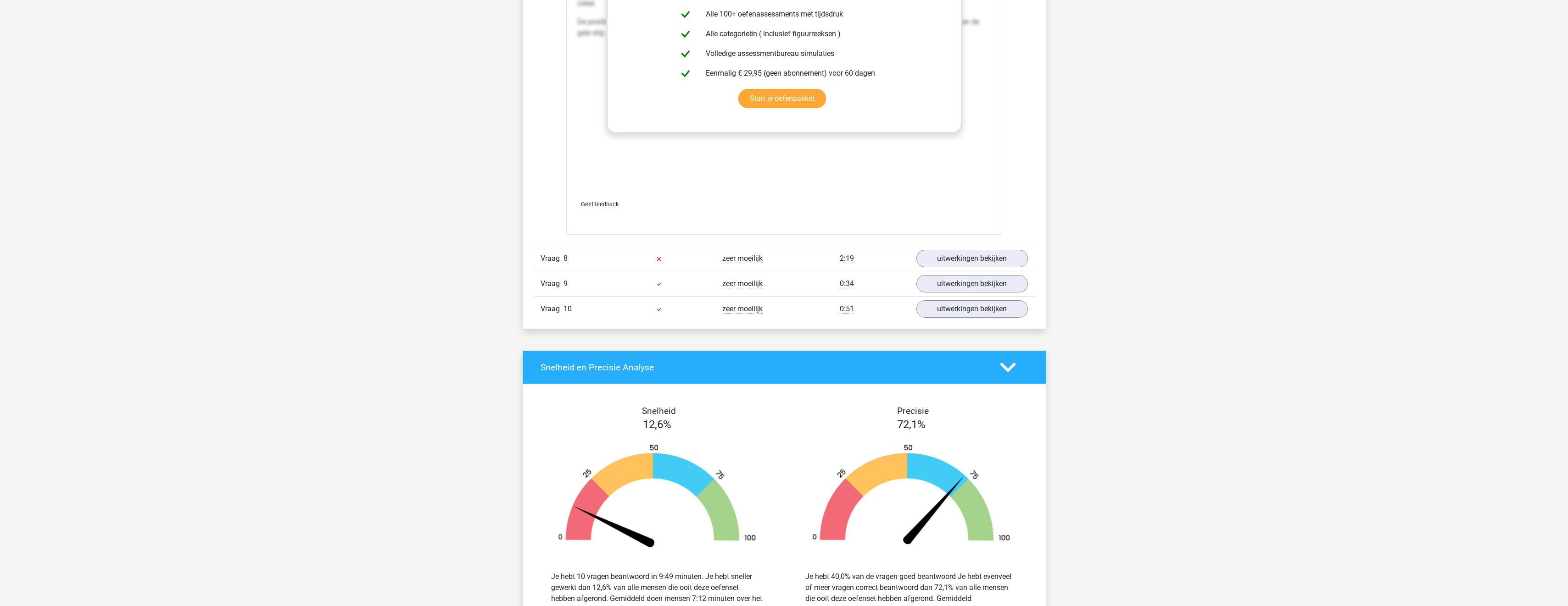
scroll to position [6098, 0]
click at [977, 282] on link "uitwerkingen bekijken" at bounding box center [971, 283] width 128 height 20
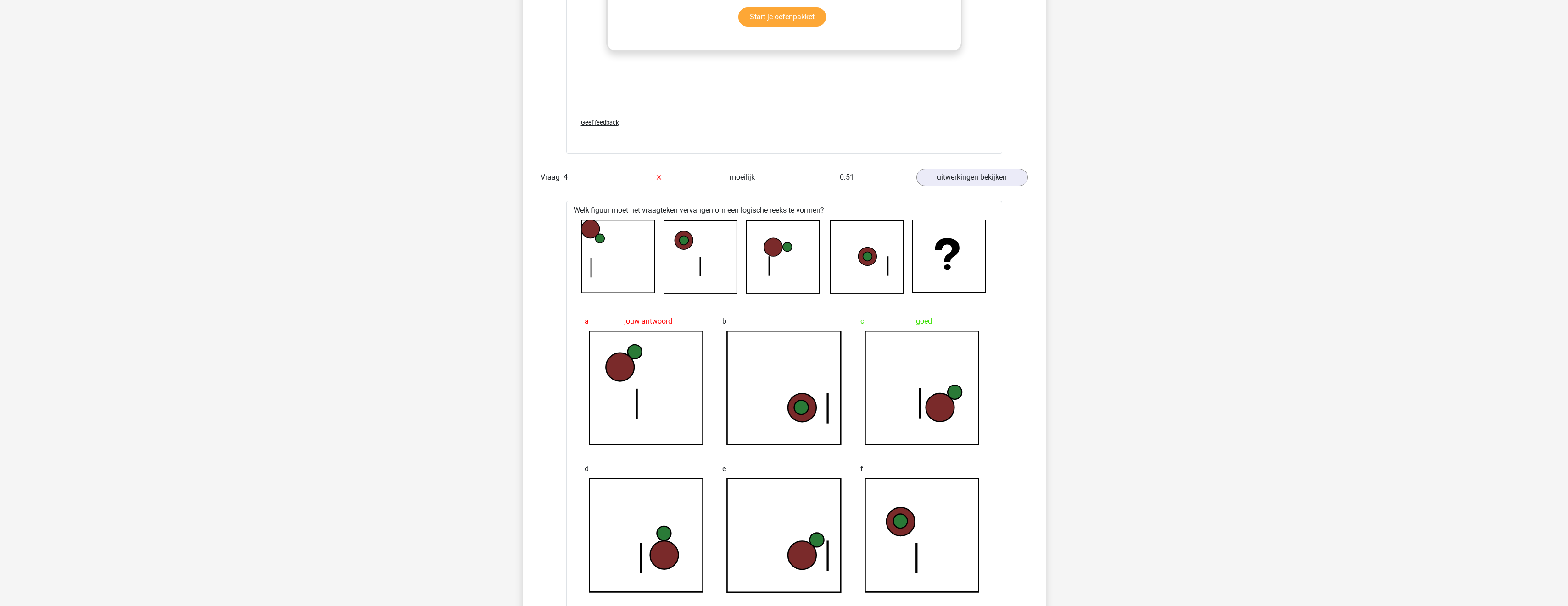
scroll to position [3026, 0]
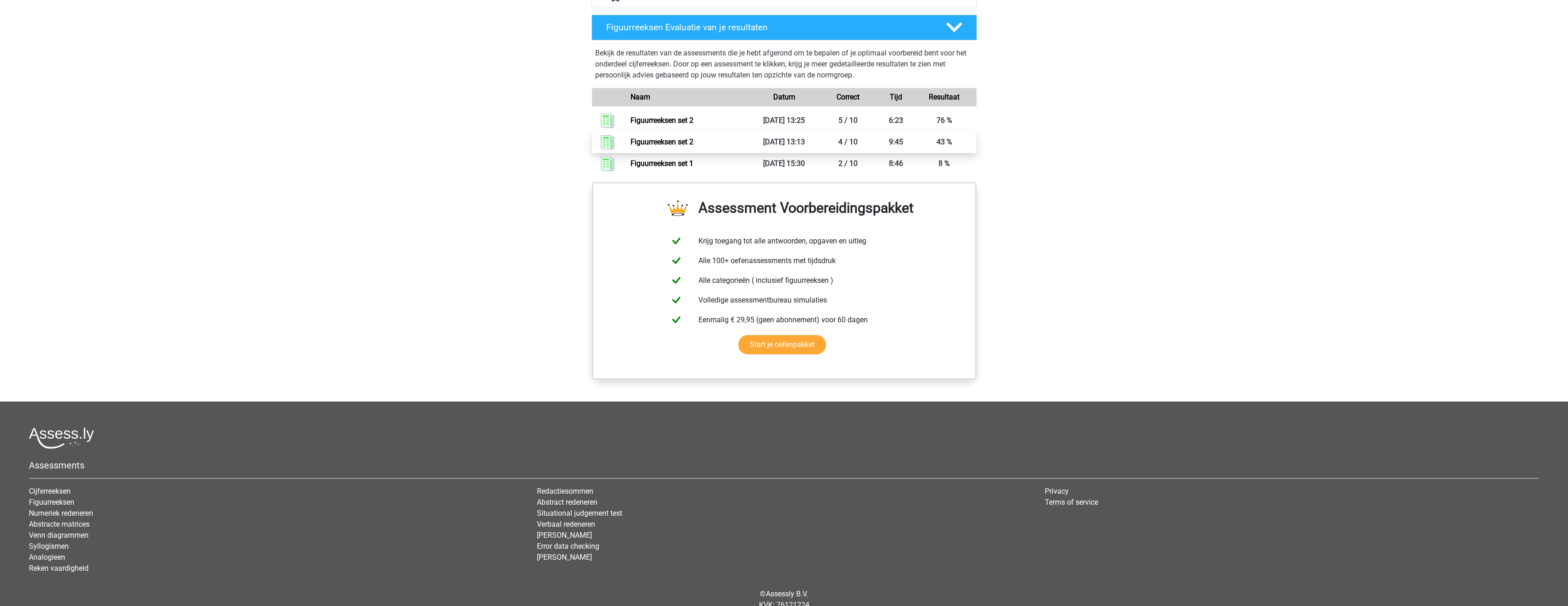
scroll to position [586, 0]
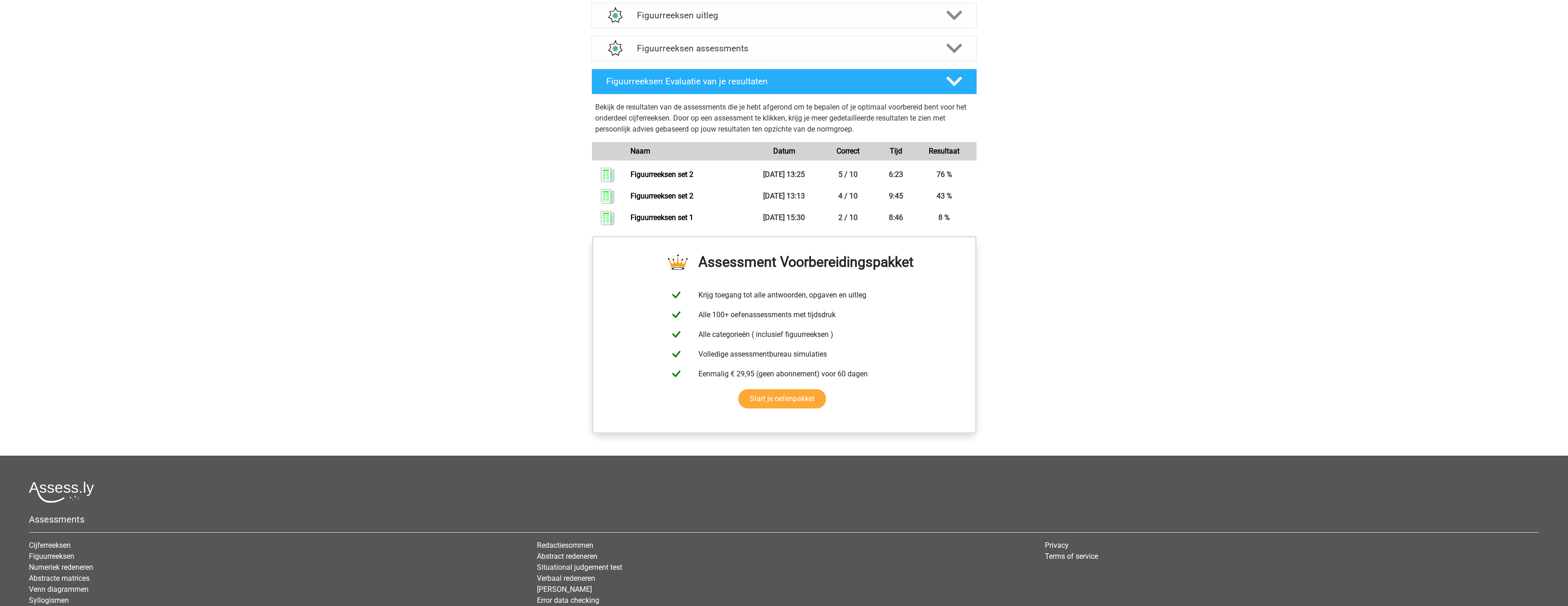
drag, startPoint x: 947, startPoint y: 175, endPoint x: 1062, endPoint y: 173, distance: 115.0
click at [1062, 173] on div "Kies premium Justin [EMAIL_ADDRESS][DOMAIN_NAME]" at bounding box center [784, 56] width 1568 height 1284
